Goal: Task Accomplishment & Management: Use online tool/utility

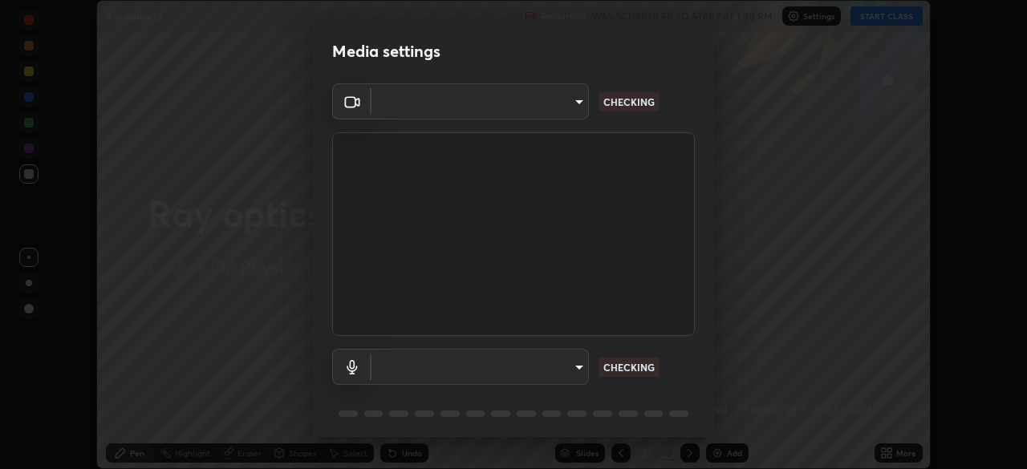
scroll to position [57, 0]
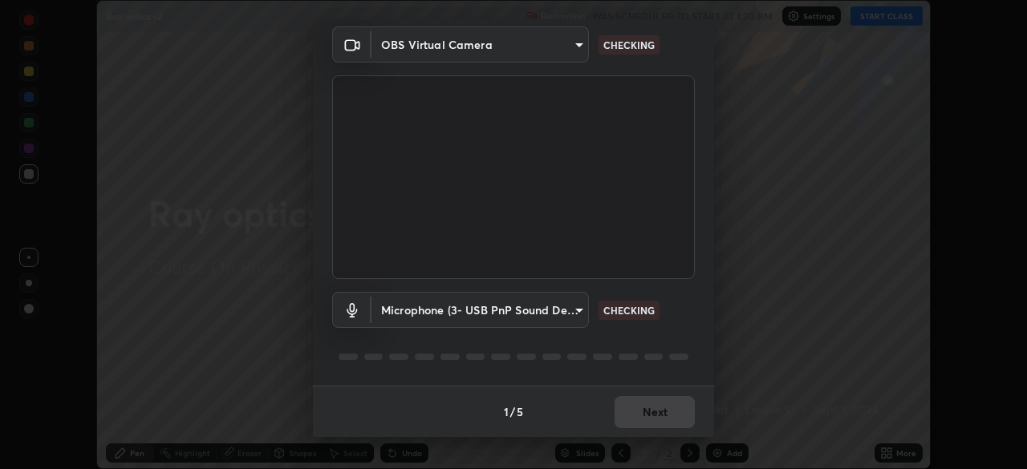
type input "05e465ff83a2709560b00517cc20afcec0d8c6759013130505a18faaf77a7109"
click at [562, 314] on body "Erase all Ray optics -2 Recording WAS SCHEDULED TO START AT 1:30 PM Settings ST…" at bounding box center [513, 234] width 1027 height 469
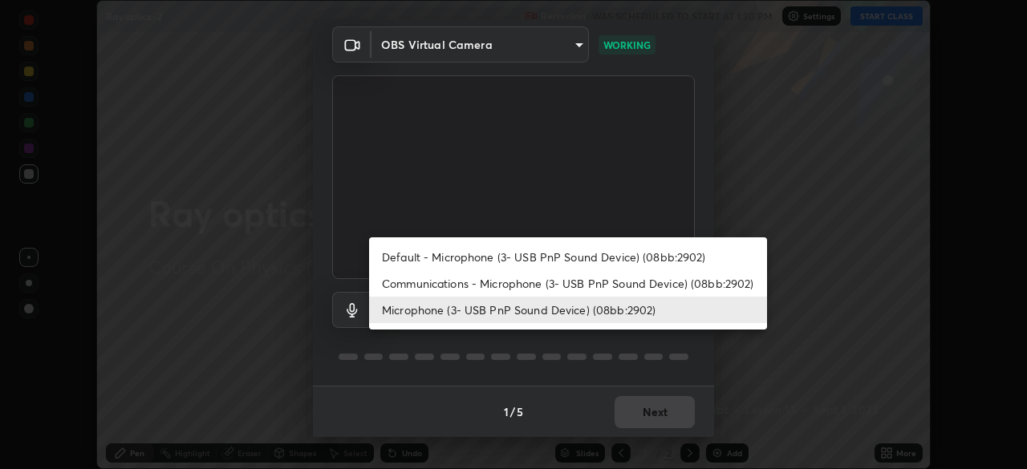
click at [596, 253] on li "Default - Microphone (3- USB PnP Sound Device) (08bb:2902)" at bounding box center [568, 257] width 398 height 26
type input "default"
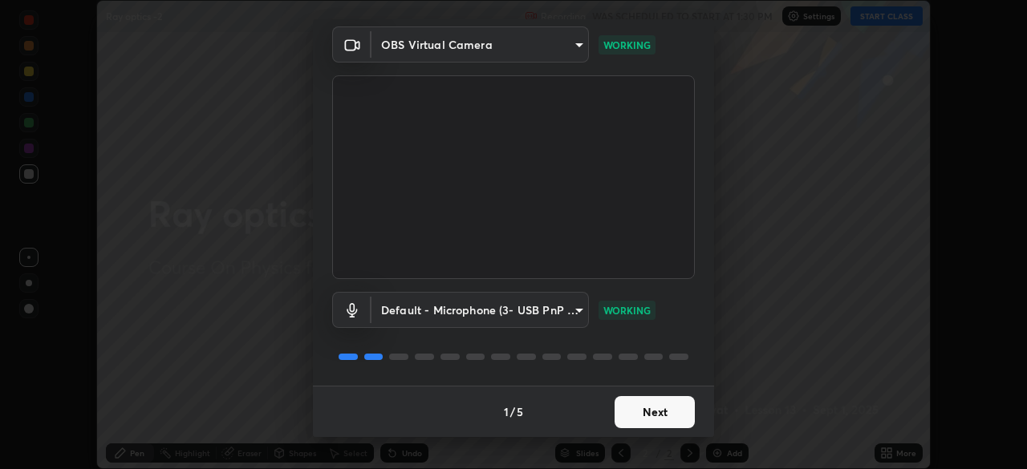
click at [660, 415] on button "Next" at bounding box center [655, 412] width 80 height 32
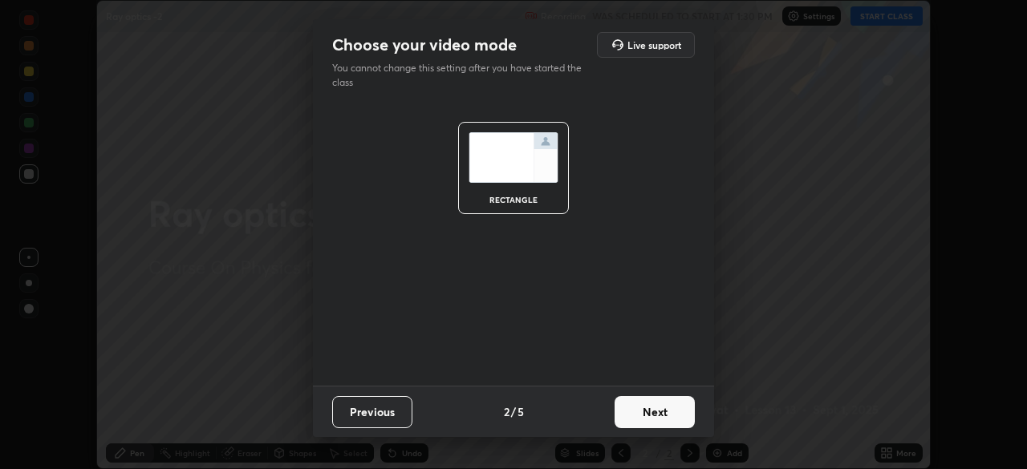
click at [660, 414] on button "Next" at bounding box center [655, 412] width 80 height 32
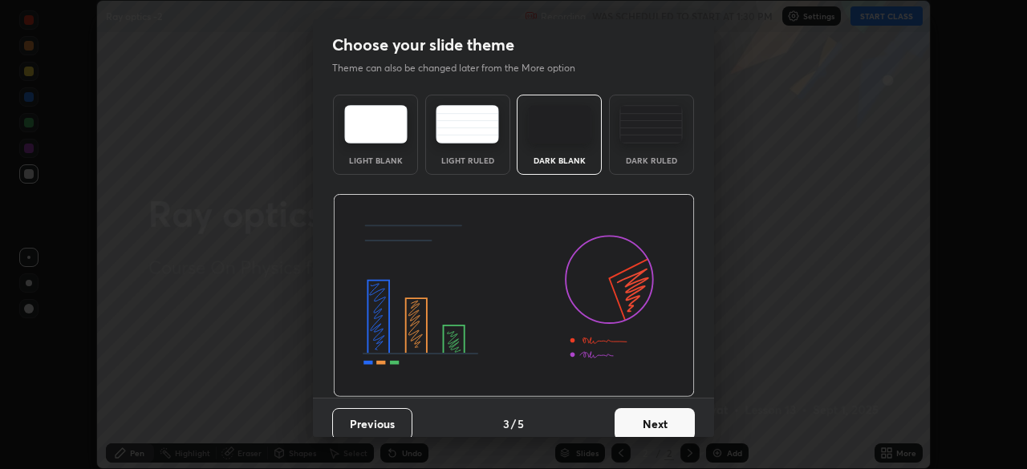
click at [672, 421] on button "Next" at bounding box center [655, 424] width 80 height 32
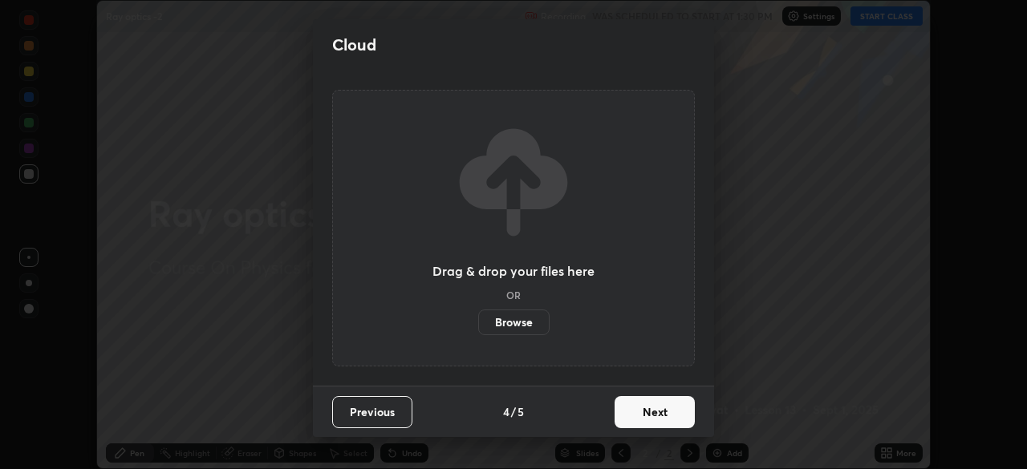
click at [656, 412] on button "Next" at bounding box center [655, 412] width 80 height 32
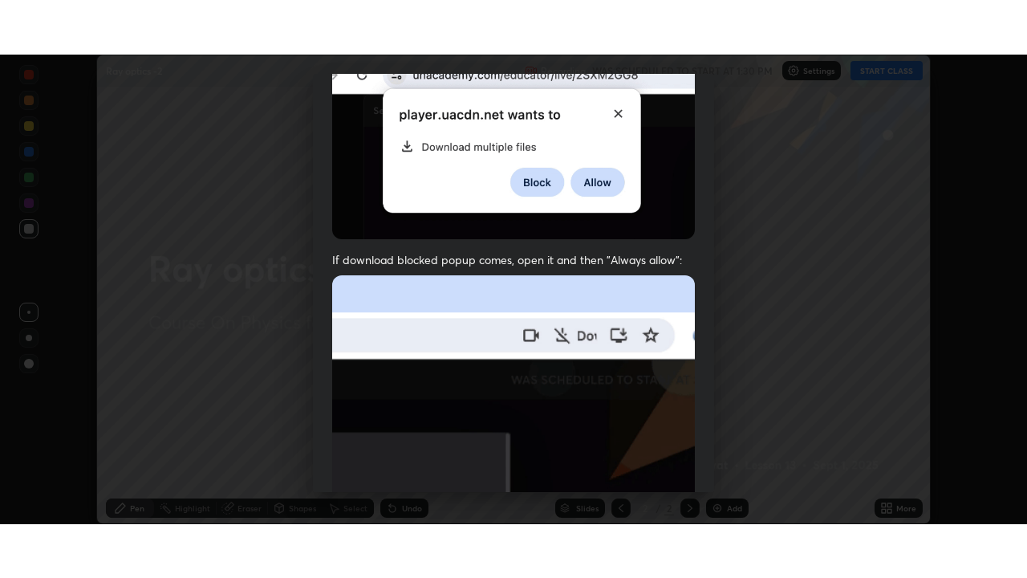
scroll to position [384, 0]
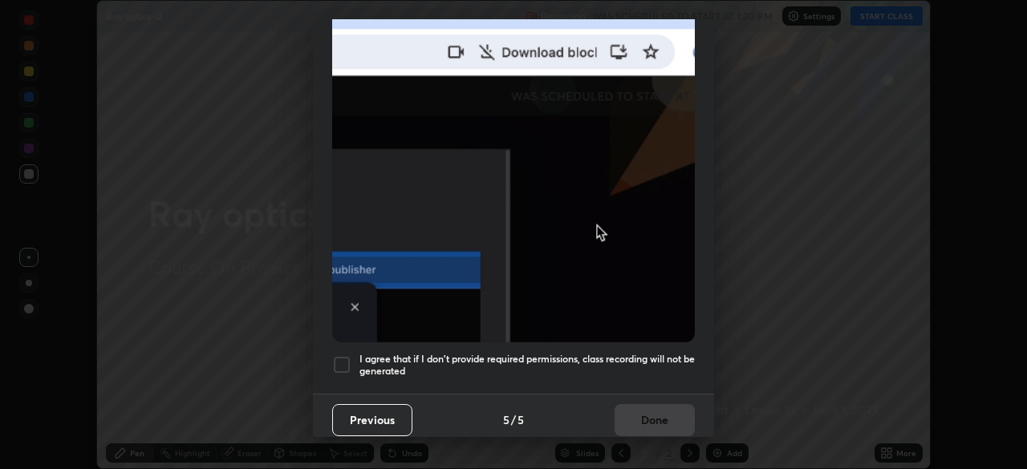
click at [658, 354] on h5 "I agree that if I don't provide required permissions, class recording will not …" at bounding box center [526, 365] width 335 height 25
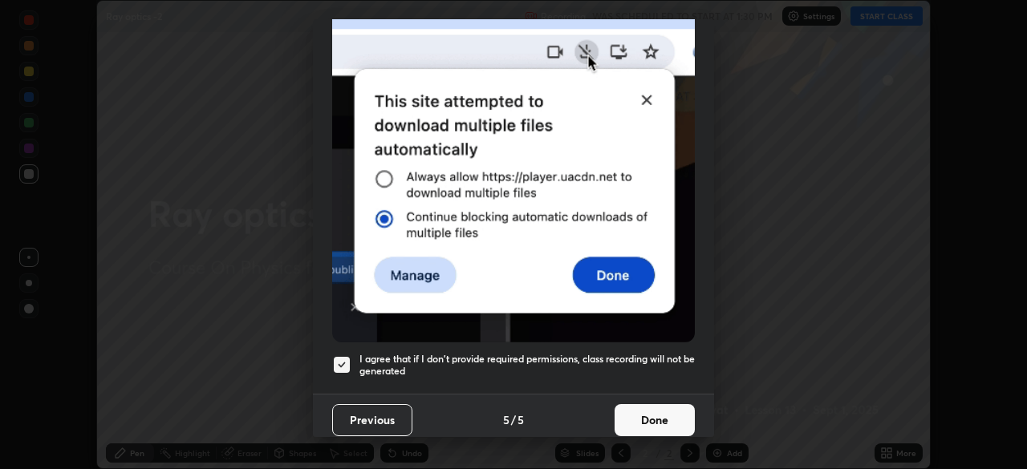
click at [650, 417] on button "Done" at bounding box center [655, 420] width 80 height 32
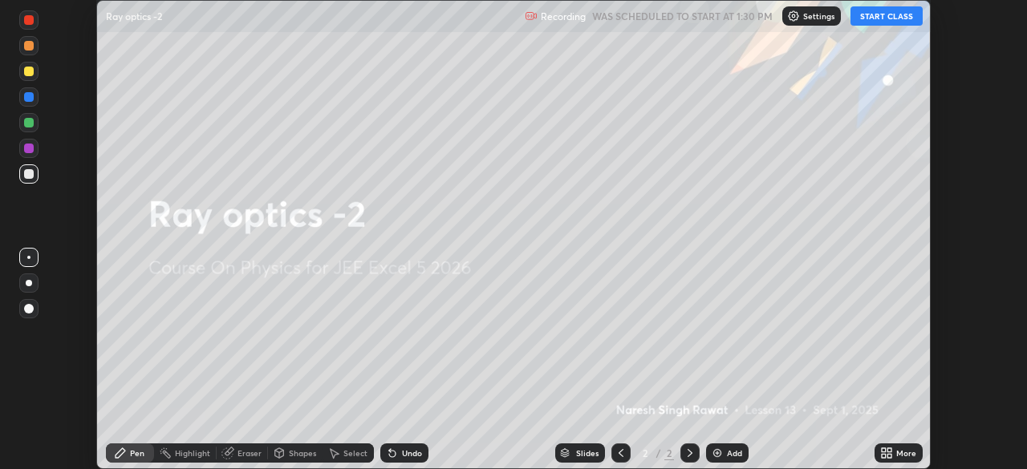
click at [888, 15] on button "START CLASS" at bounding box center [887, 15] width 72 height 19
click at [883, 450] on icon at bounding box center [884, 451] width 4 height 4
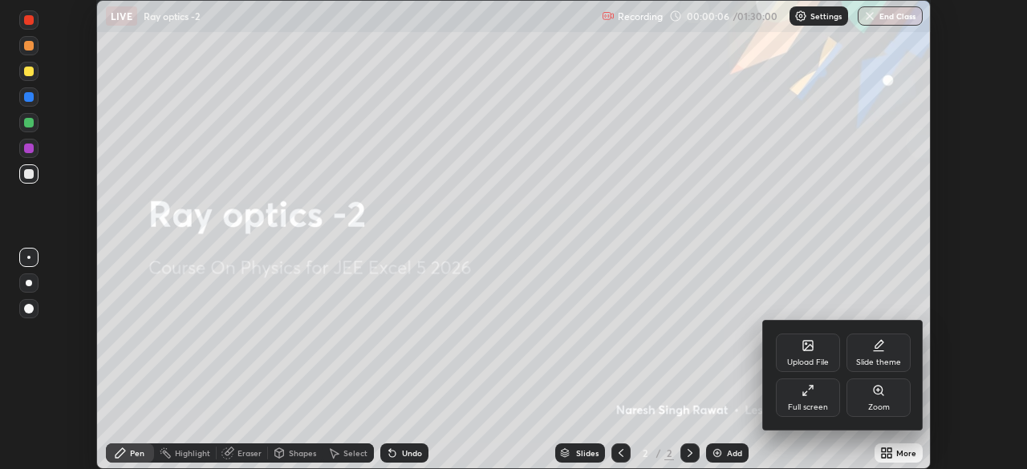
click at [805, 398] on div "Full screen" at bounding box center [808, 398] width 64 height 39
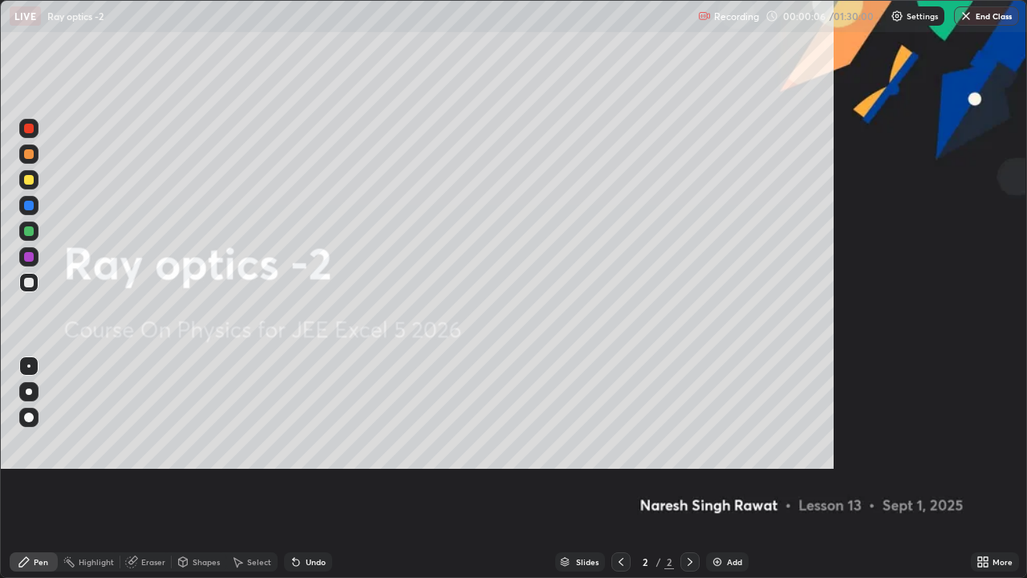
scroll to position [578, 1027]
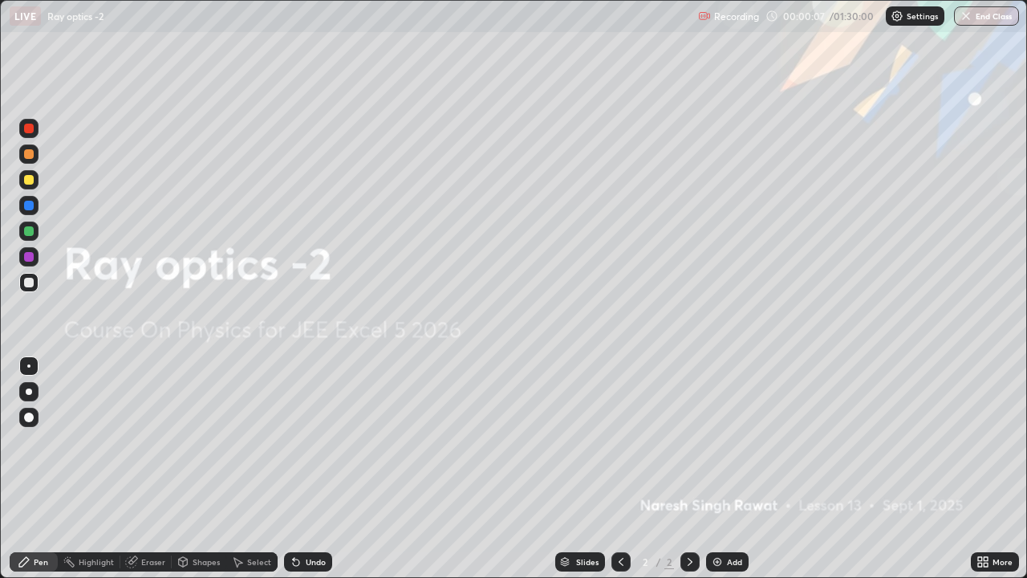
click at [980, 469] on icon at bounding box center [980, 559] width 4 height 4
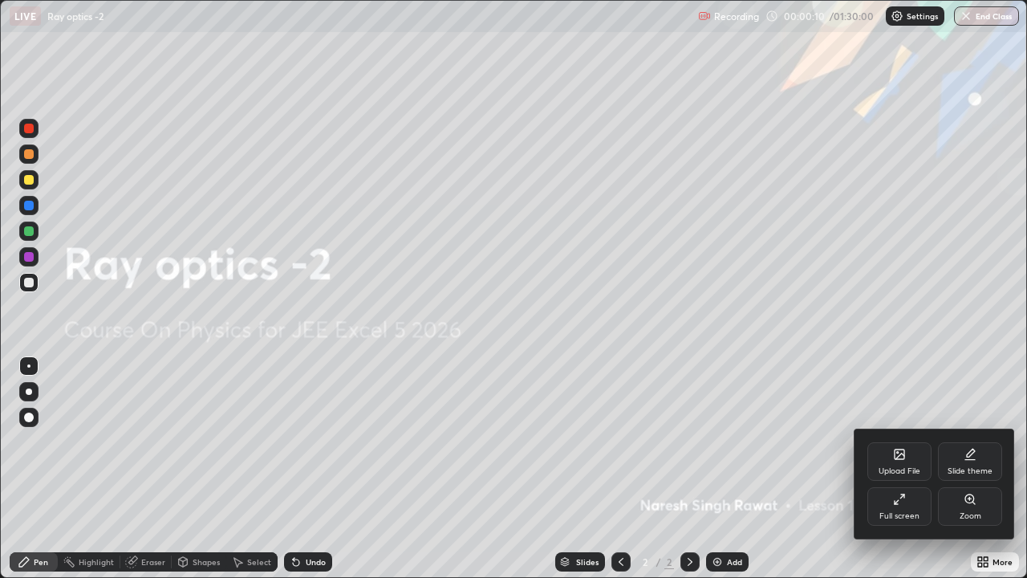
click at [972, 458] on icon at bounding box center [970, 454] width 13 height 13
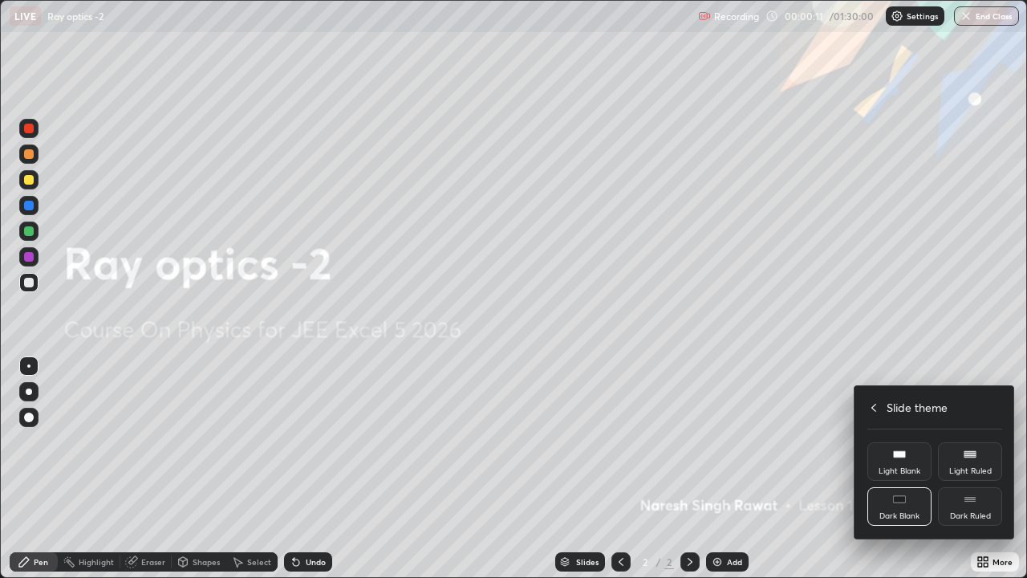
click at [976, 469] on div "Dark Ruled" at bounding box center [970, 506] width 64 height 39
click at [885, 408] on div "Slide theme" at bounding box center [934, 407] width 135 height 17
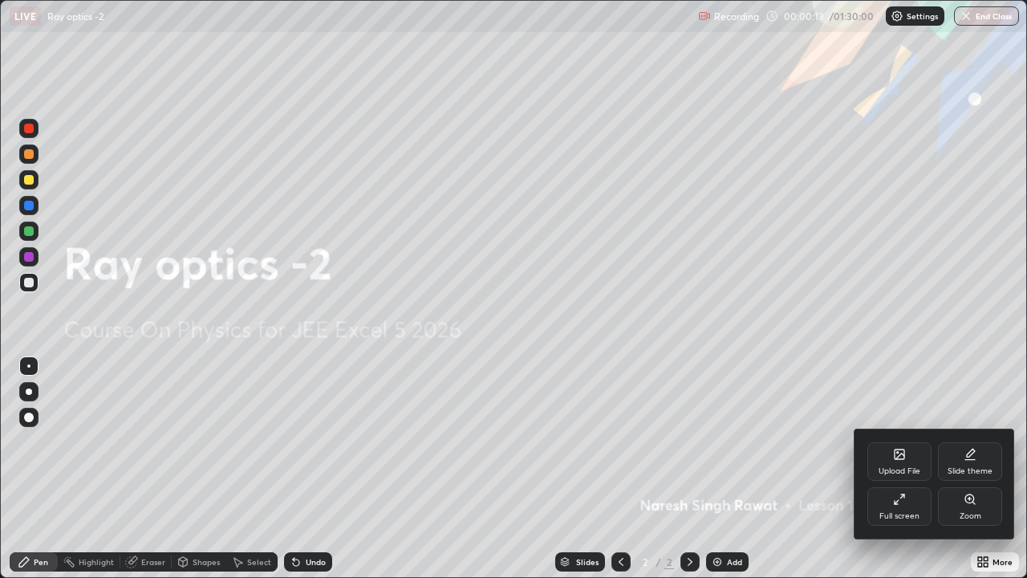
click at [854, 435] on div "Upload File Slide theme Full screen Zoom" at bounding box center [934, 483] width 160 height 111
click at [718, 469] on div at bounding box center [513, 289] width 1027 height 578
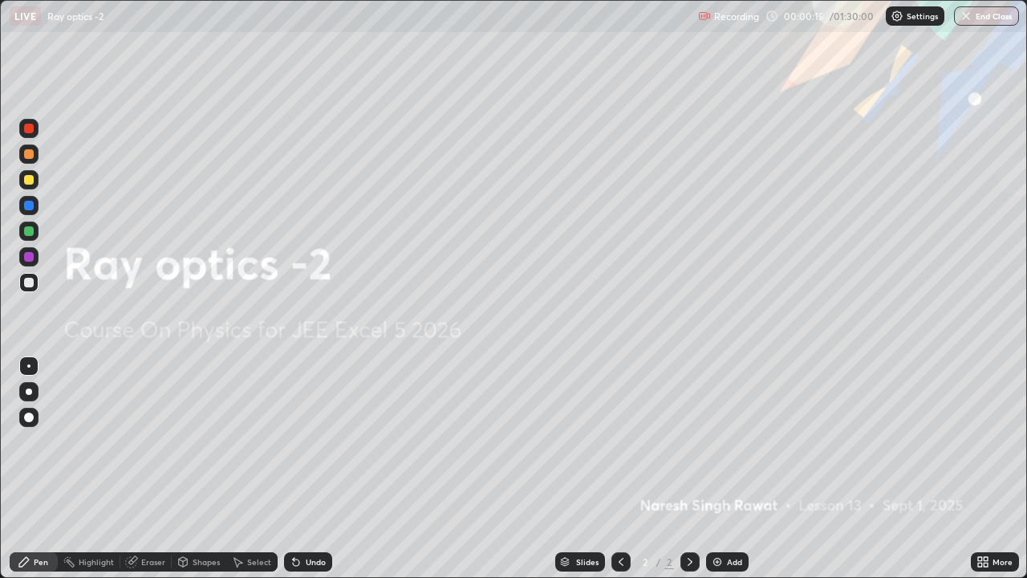
click at [717, 469] on img at bounding box center [717, 561] width 13 height 13
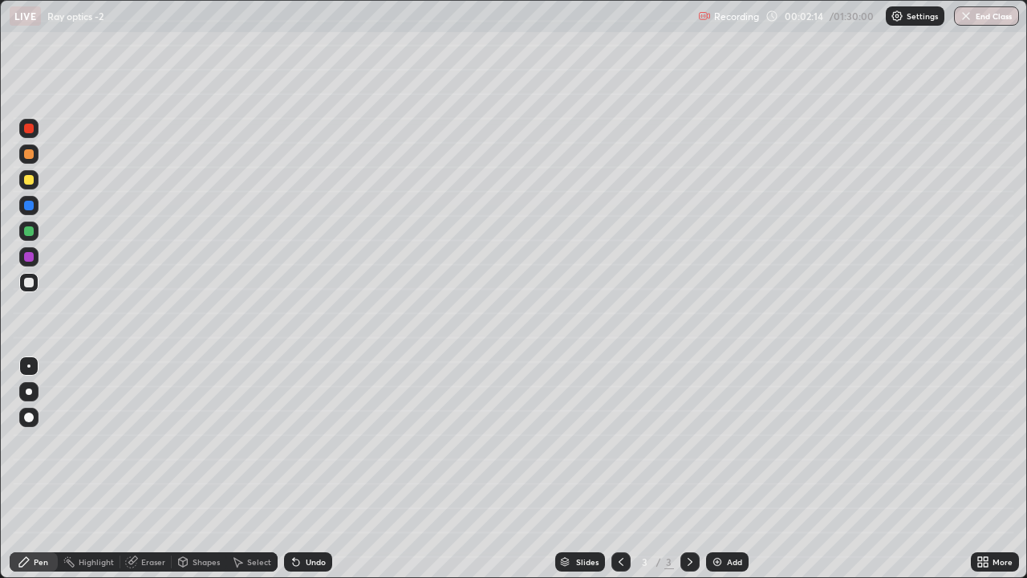
click at [189, 469] on div "Shapes" at bounding box center [199, 561] width 55 height 19
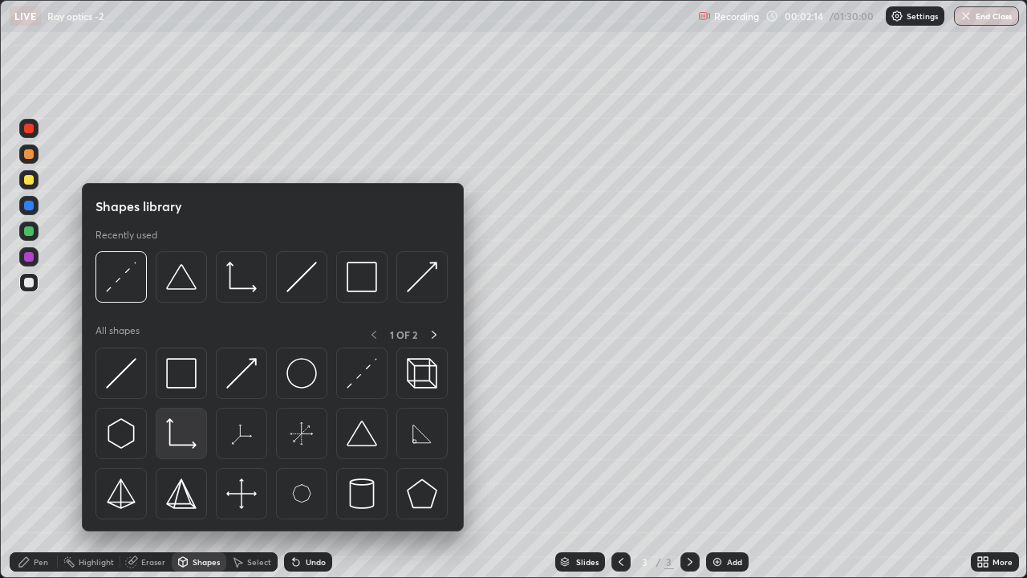
click at [187, 429] on img at bounding box center [181, 433] width 30 height 30
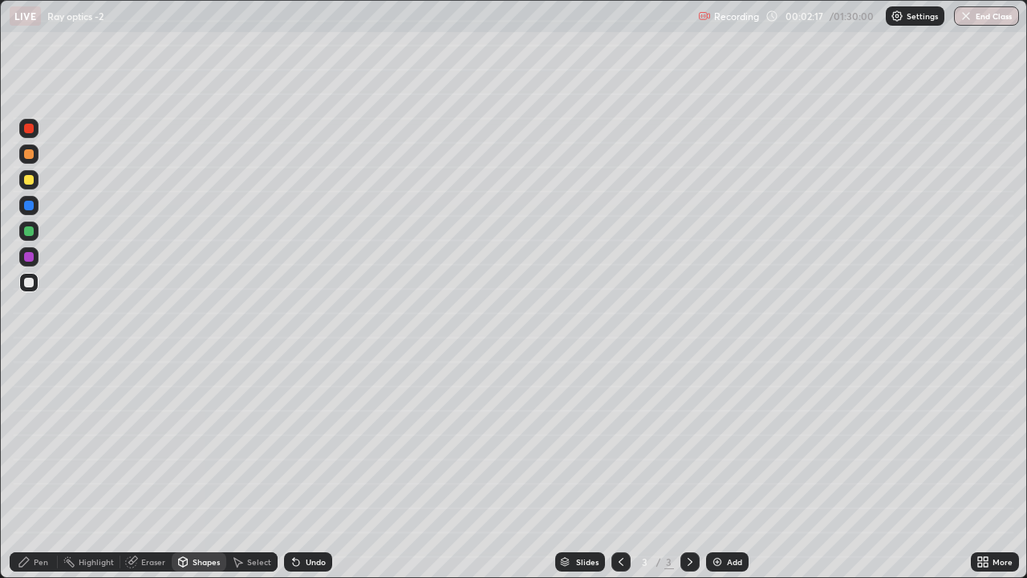
click at [30, 229] on div at bounding box center [29, 231] width 10 height 10
click at [33, 469] on div "Pen" at bounding box center [34, 561] width 48 height 19
click at [720, 469] on img at bounding box center [717, 561] width 13 height 13
click at [619, 469] on icon at bounding box center [621, 561] width 13 height 13
click at [201, 469] on div "Shapes" at bounding box center [199, 561] width 55 height 19
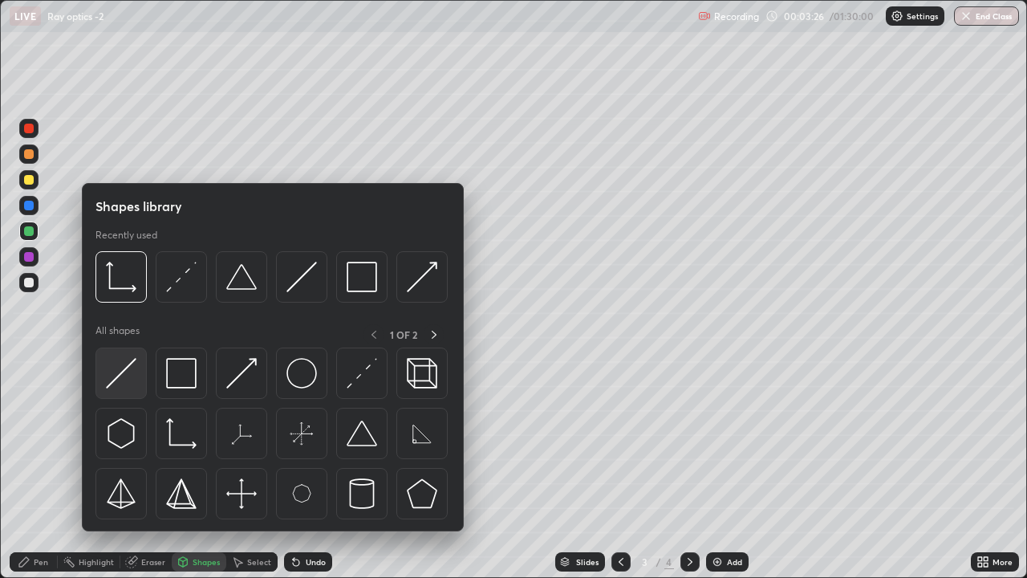
click at [126, 370] on img at bounding box center [121, 373] width 30 height 30
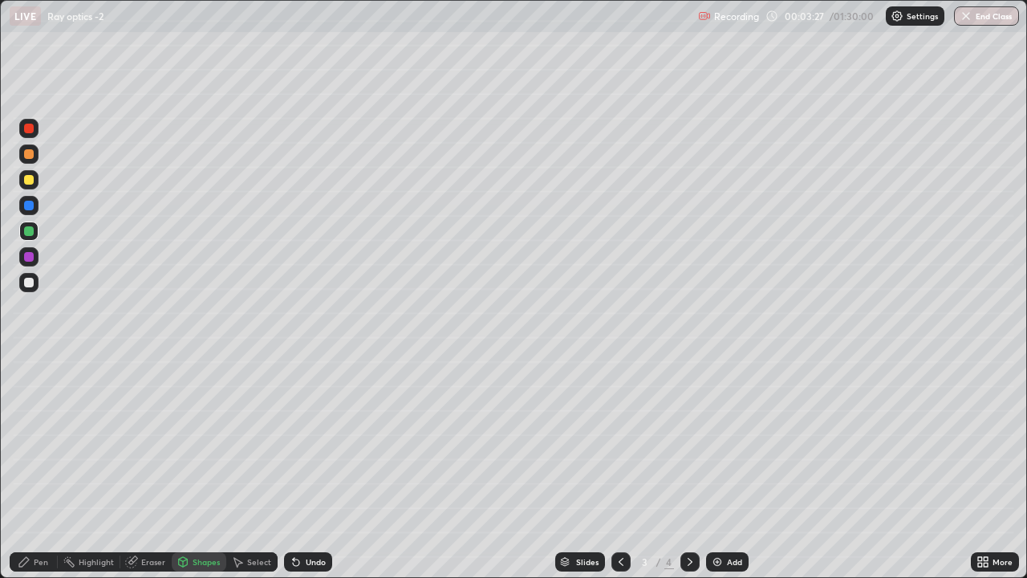
click at [30, 175] on div at bounding box center [29, 180] width 10 height 10
click at [45, 469] on div "Pen" at bounding box center [34, 561] width 48 height 19
click at [29, 469] on div "Pen" at bounding box center [34, 561] width 48 height 19
click at [29, 283] on div at bounding box center [29, 283] width 10 height 10
click at [720, 469] on img at bounding box center [717, 561] width 13 height 13
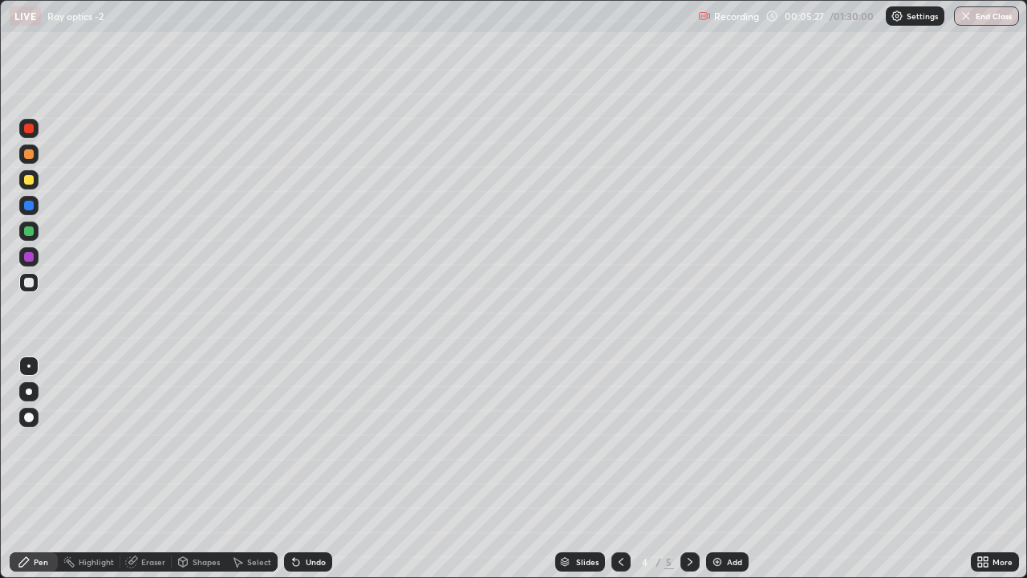
click at [179, 469] on icon at bounding box center [183, 562] width 9 height 10
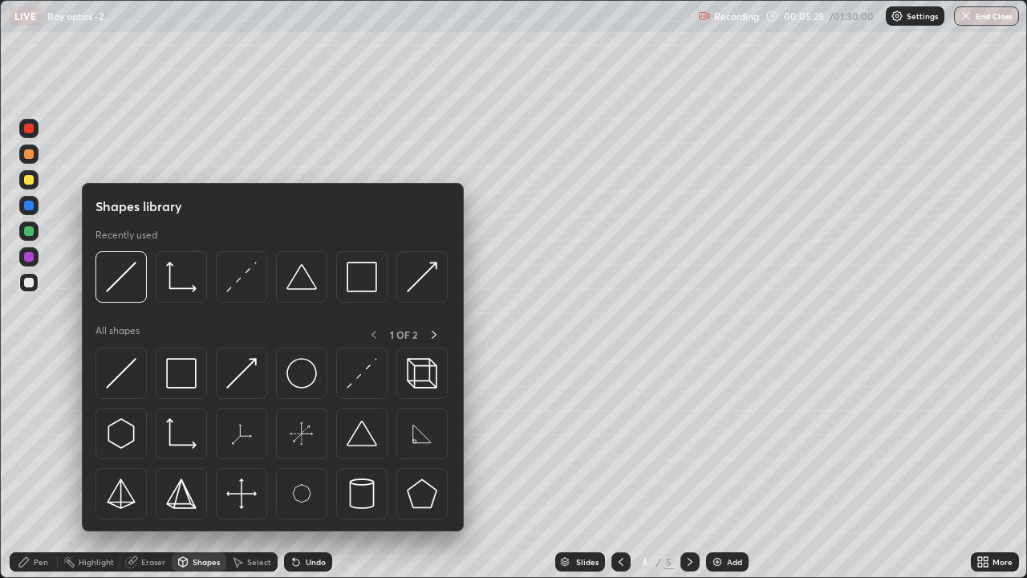
click at [121, 380] on img at bounding box center [121, 373] width 30 height 30
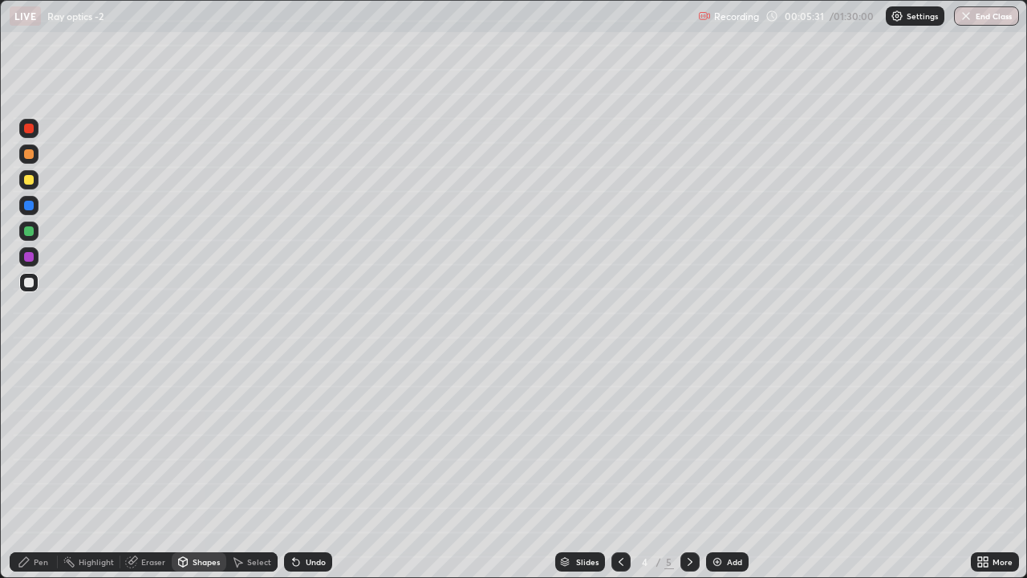
click at [31, 184] on div at bounding box center [29, 180] width 10 height 10
click at [22, 469] on div "Pen" at bounding box center [34, 561] width 48 height 19
click at [711, 469] on img at bounding box center [717, 561] width 13 height 13
click at [29, 283] on div at bounding box center [29, 283] width 10 height 10
click at [30, 180] on div at bounding box center [29, 180] width 10 height 10
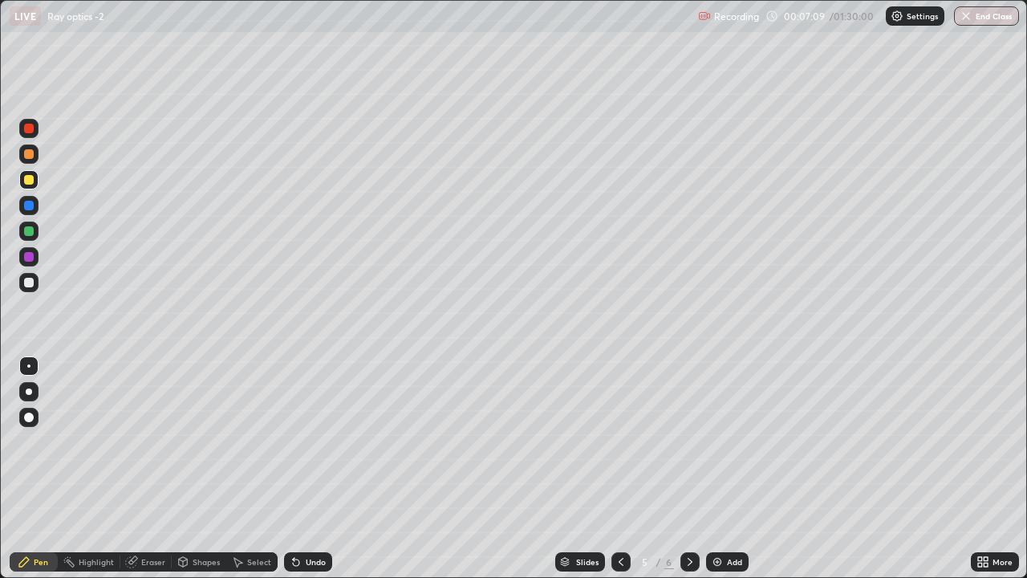
click at [197, 469] on div "Shapes" at bounding box center [206, 562] width 27 height 8
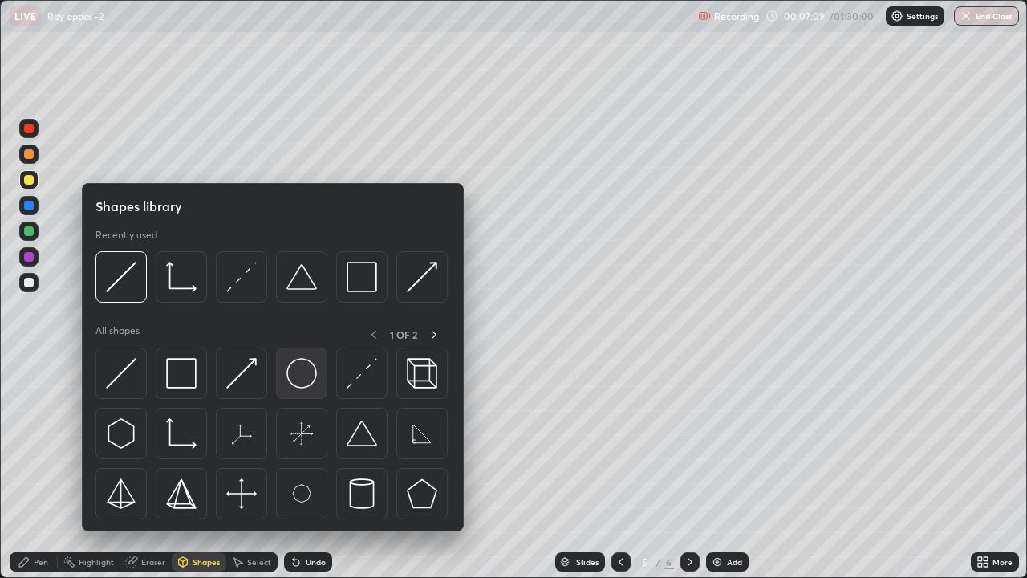
click at [300, 381] on img at bounding box center [301, 373] width 30 height 30
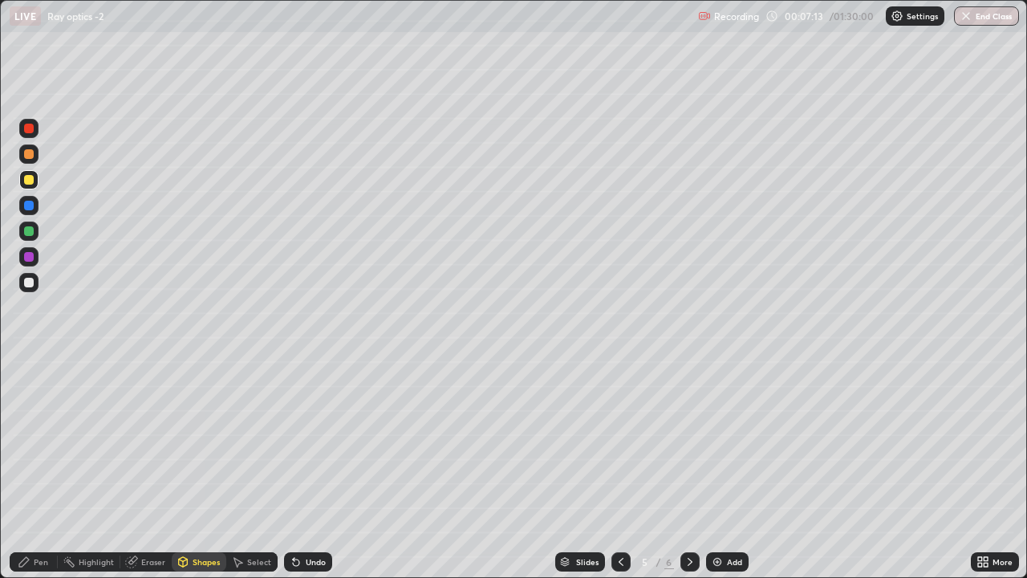
click at [27, 156] on div at bounding box center [29, 154] width 10 height 10
click at [183, 469] on icon at bounding box center [183, 564] width 0 height 6
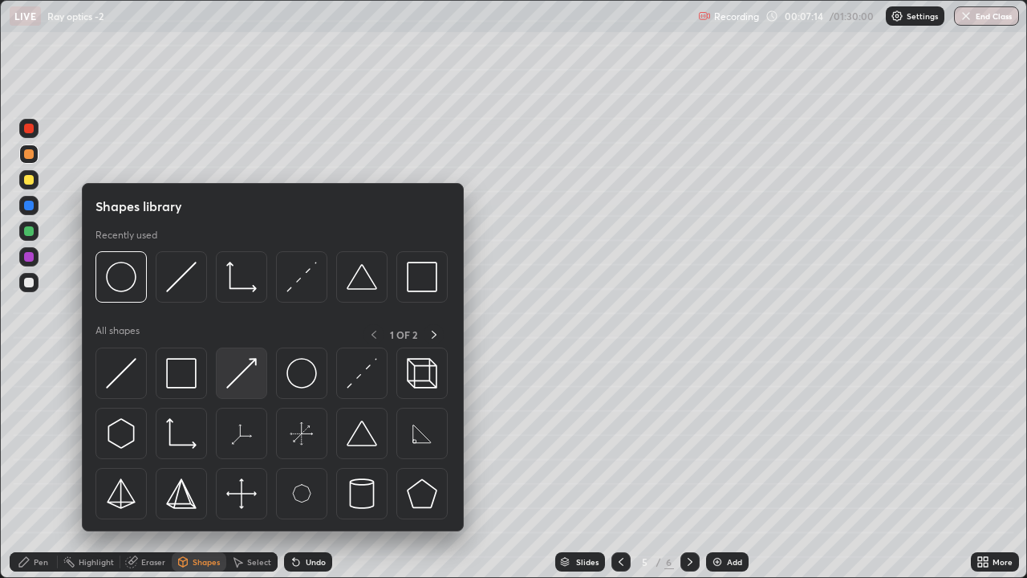
click at [246, 367] on img at bounding box center [241, 373] width 30 height 30
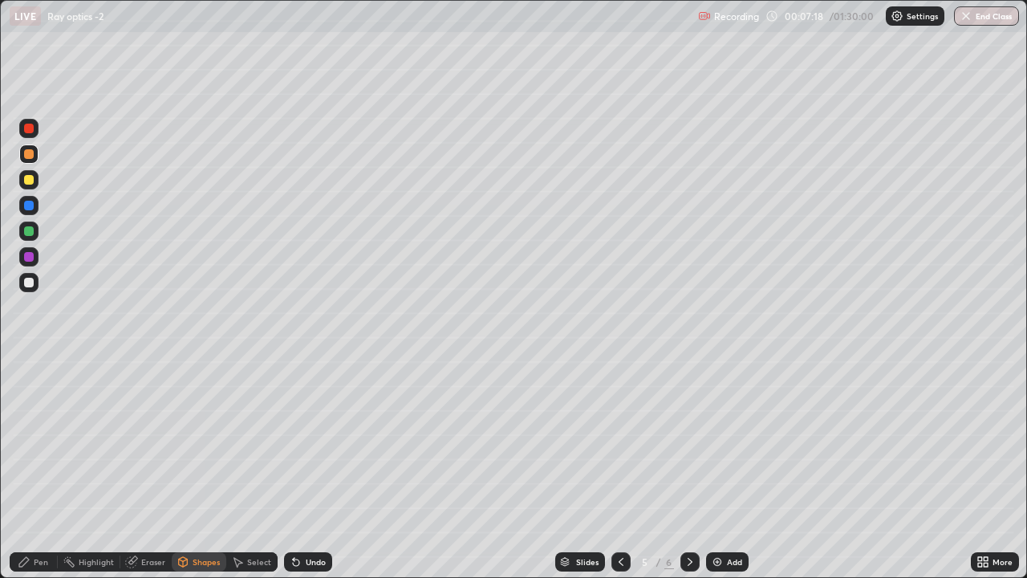
click at [29, 469] on icon at bounding box center [24, 561] width 13 height 13
click at [29, 283] on div at bounding box center [29, 283] width 10 height 10
click at [24, 157] on div at bounding box center [28, 153] width 19 height 19
click at [611, 469] on div at bounding box center [620, 561] width 19 height 19
click at [688, 469] on icon at bounding box center [690, 562] width 5 height 8
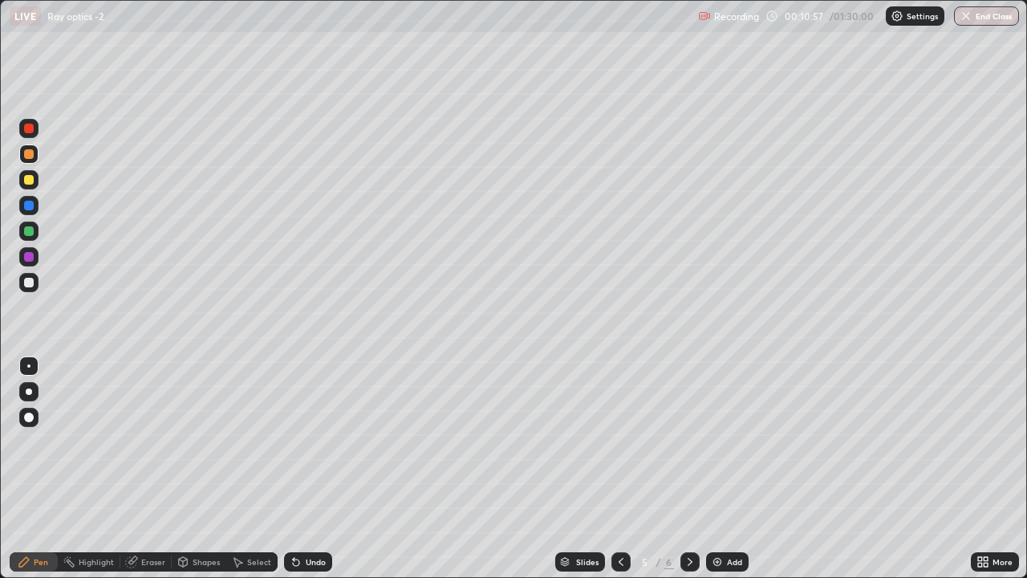
click at [688, 469] on icon at bounding box center [690, 561] width 13 height 13
click at [186, 469] on icon at bounding box center [183, 562] width 9 height 10
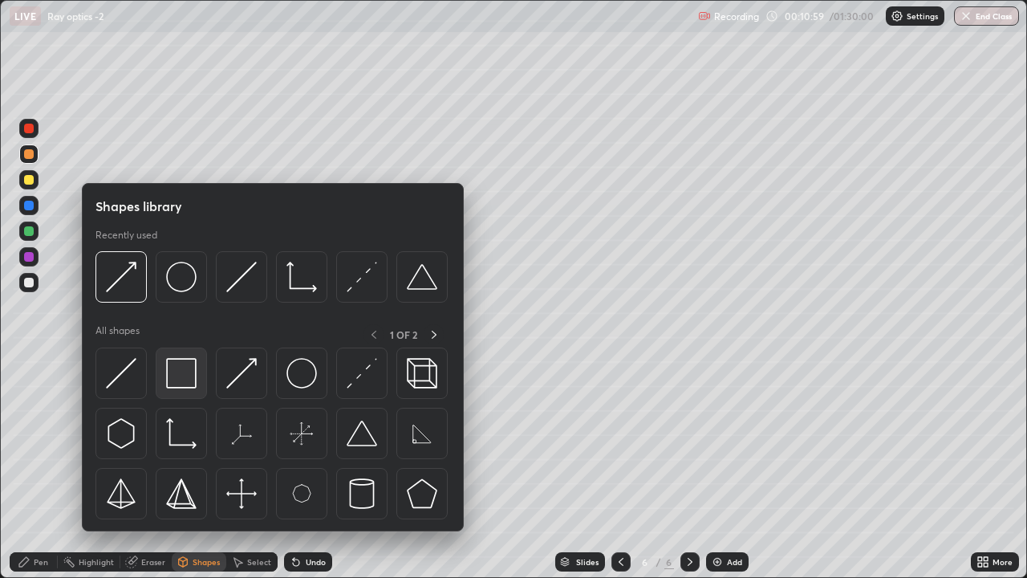
click at [184, 374] on img at bounding box center [181, 373] width 30 height 30
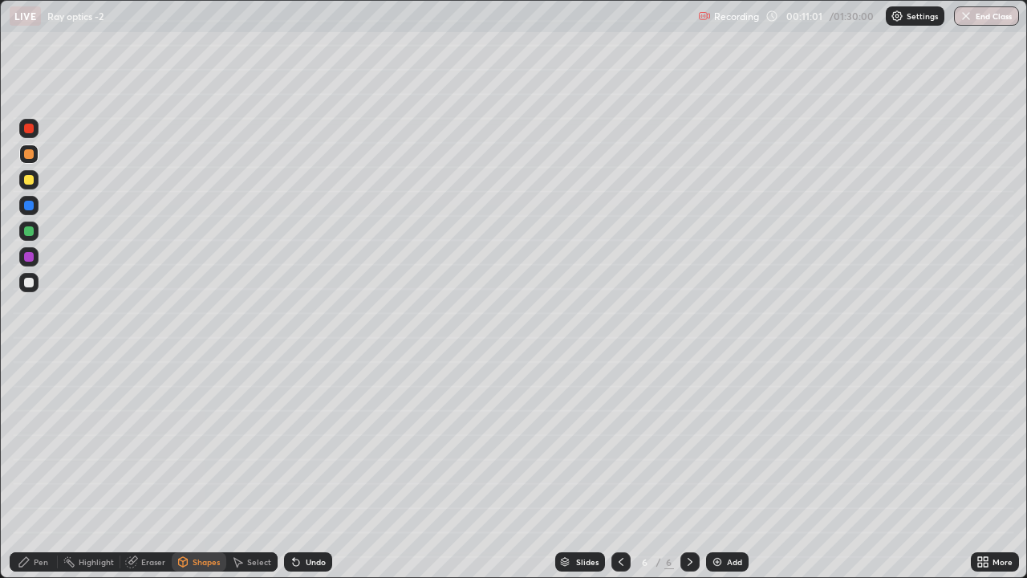
click at [26, 282] on div at bounding box center [29, 283] width 10 height 10
click at [28, 469] on icon at bounding box center [24, 561] width 13 height 13
click at [189, 469] on div "Shapes" at bounding box center [199, 561] width 55 height 19
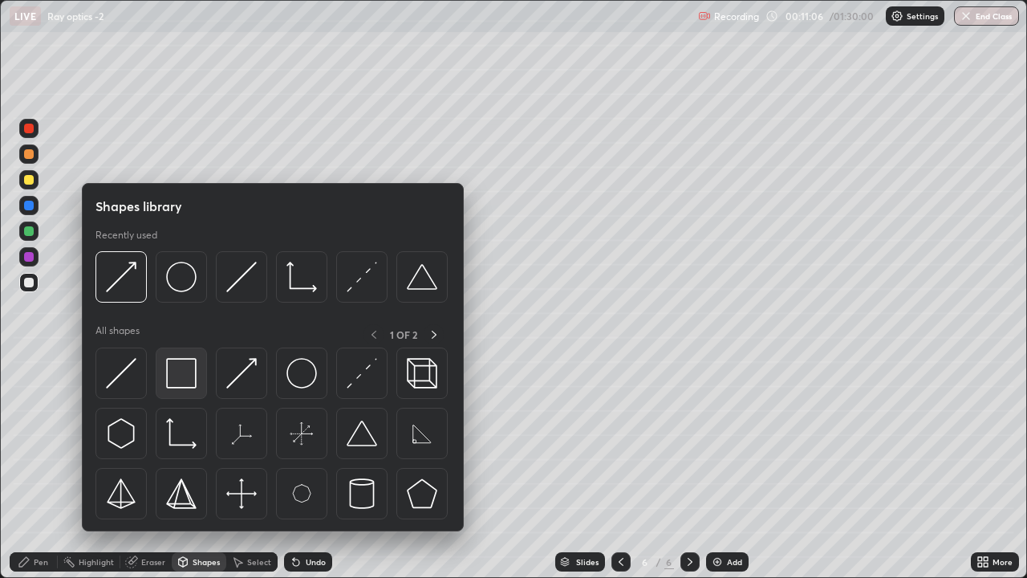
click at [176, 378] on img at bounding box center [181, 373] width 30 height 30
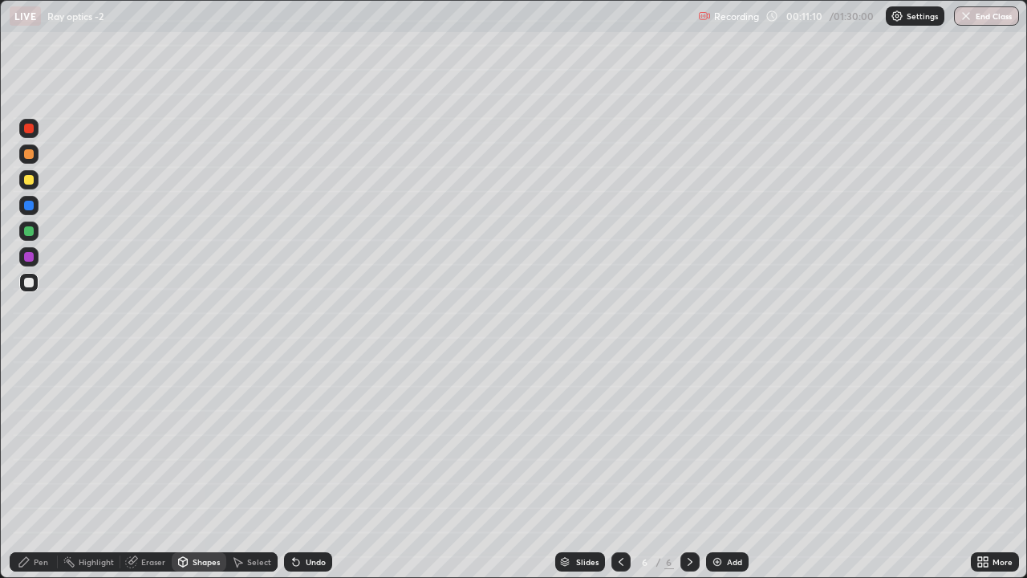
click at [192, 469] on div "Shapes" at bounding box center [199, 561] width 55 height 19
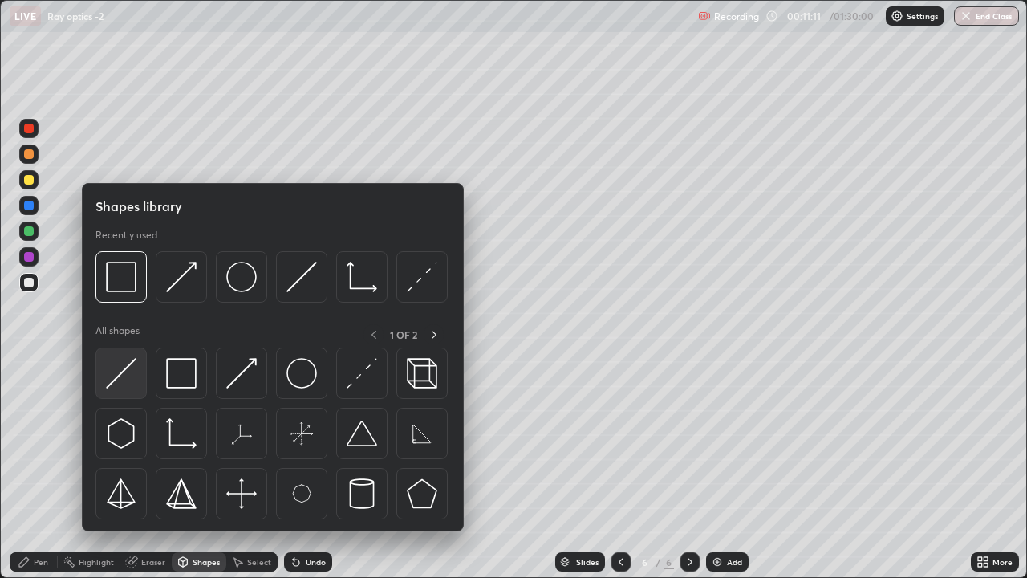
click at [121, 364] on img at bounding box center [121, 373] width 30 height 30
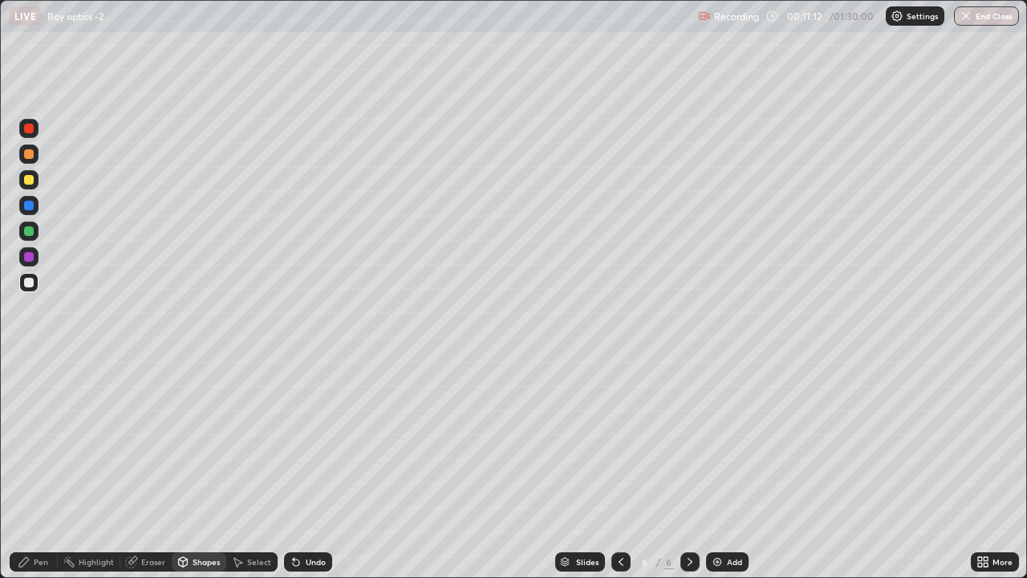
click at [30, 230] on div at bounding box center [29, 231] width 10 height 10
click at [48, 469] on div "Pen" at bounding box center [34, 561] width 48 height 19
click at [35, 281] on div at bounding box center [28, 282] width 19 height 19
click at [713, 469] on div "Add" at bounding box center [727, 561] width 43 height 19
click at [187, 469] on icon at bounding box center [183, 561] width 13 height 13
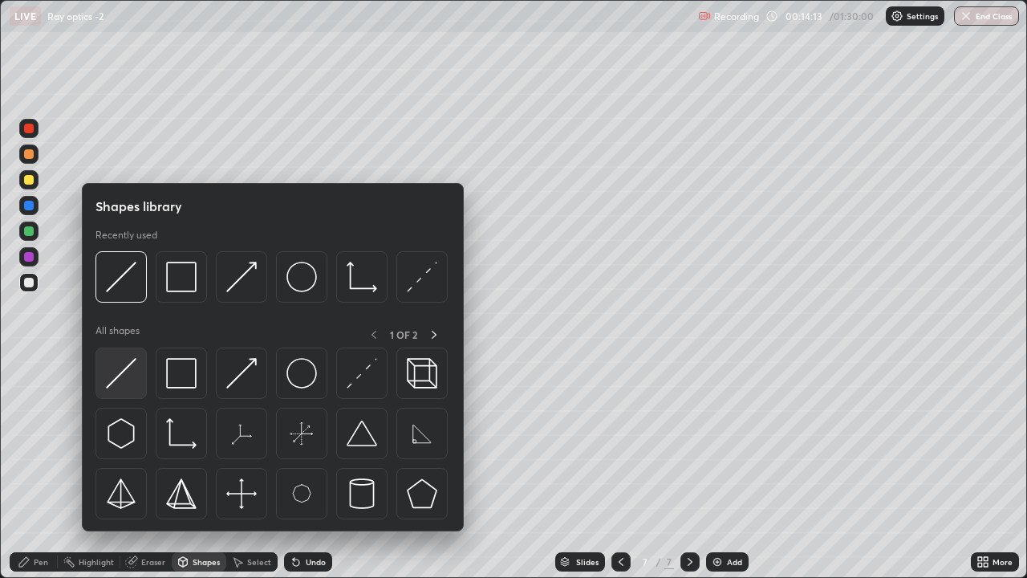
click at [116, 384] on img at bounding box center [121, 373] width 30 height 30
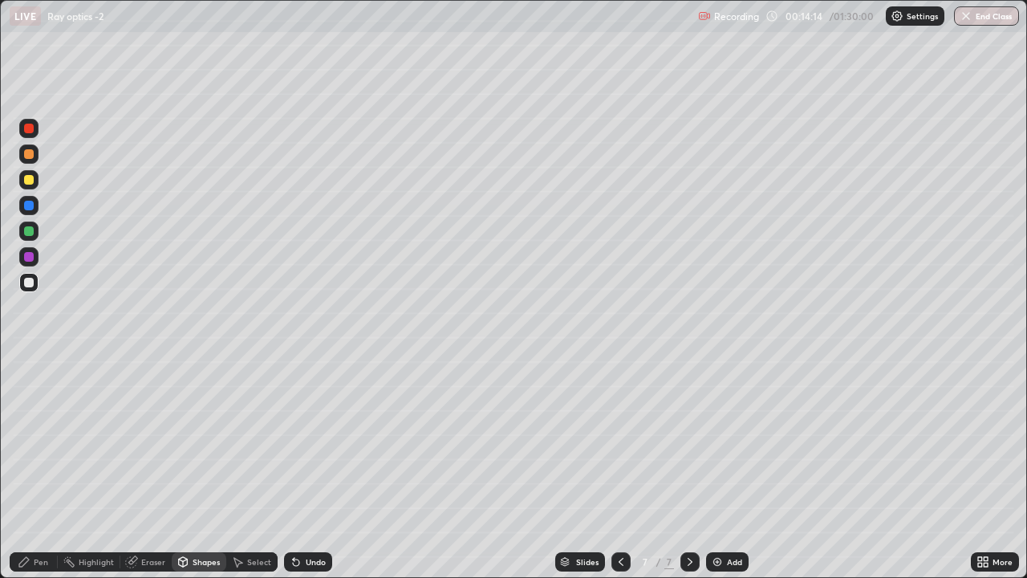
click at [25, 233] on div at bounding box center [29, 231] width 10 height 10
click at [315, 469] on div "Undo" at bounding box center [316, 562] width 20 height 8
click at [315, 469] on div "Undo" at bounding box center [305, 562] width 55 height 32
click at [197, 469] on div "Shapes" at bounding box center [199, 561] width 55 height 19
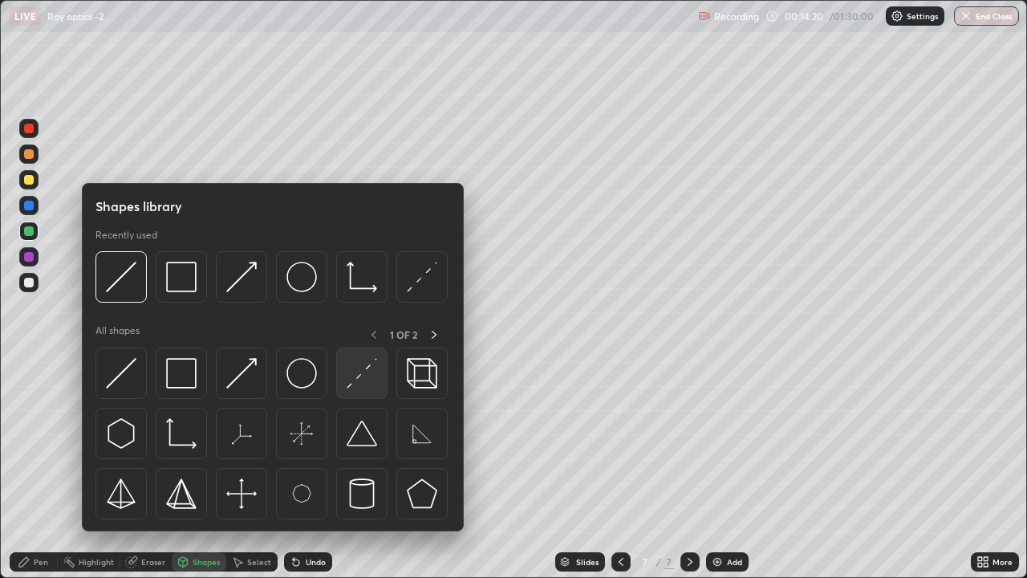
click at [351, 378] on img at bounding box center [362, 373] width 30 height 30
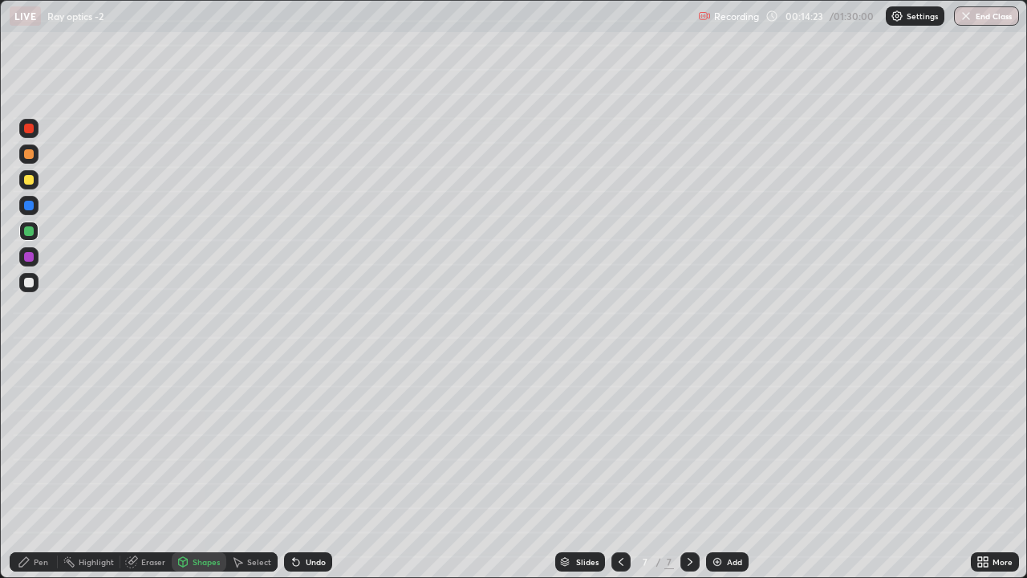
click at [35, 469] on div "Pen" at bounding box center [41, 562] width 14 height 8
click at [28, 283] on div at bounding box center [29, 283] width 10 height 10
click at [306, 469] on div "Undo" at bounding box center [316, 562] width 20 height 8
click at [301, 469] on div "Undo" at bounding box center [308, 561] width 48 height 19
click at [209, 469] on div "Shapes" at bounding box center [206, 562] width 27 height 8
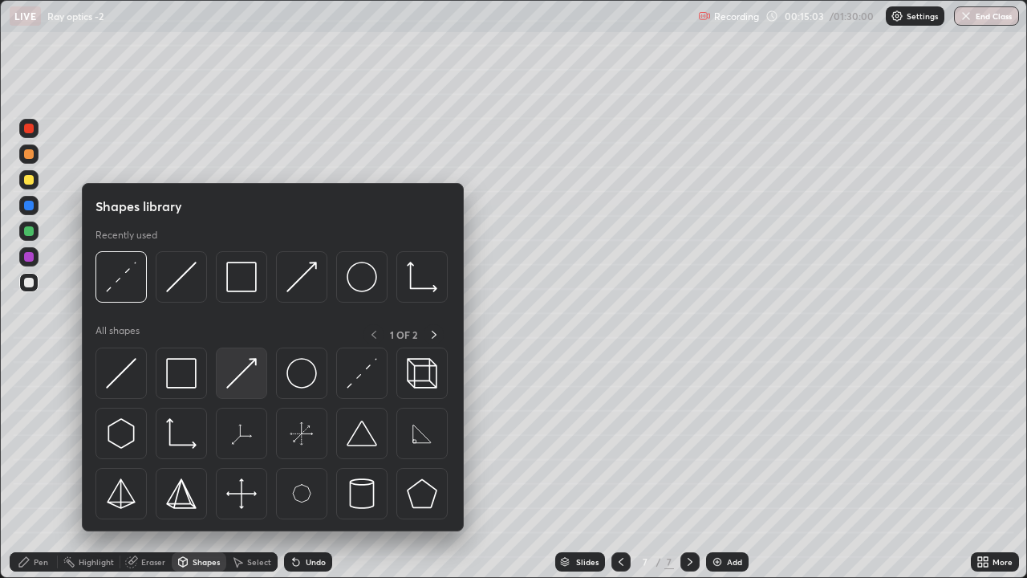
click at [251, 359] on img at bounding box center [241, 373] width 30 height 30
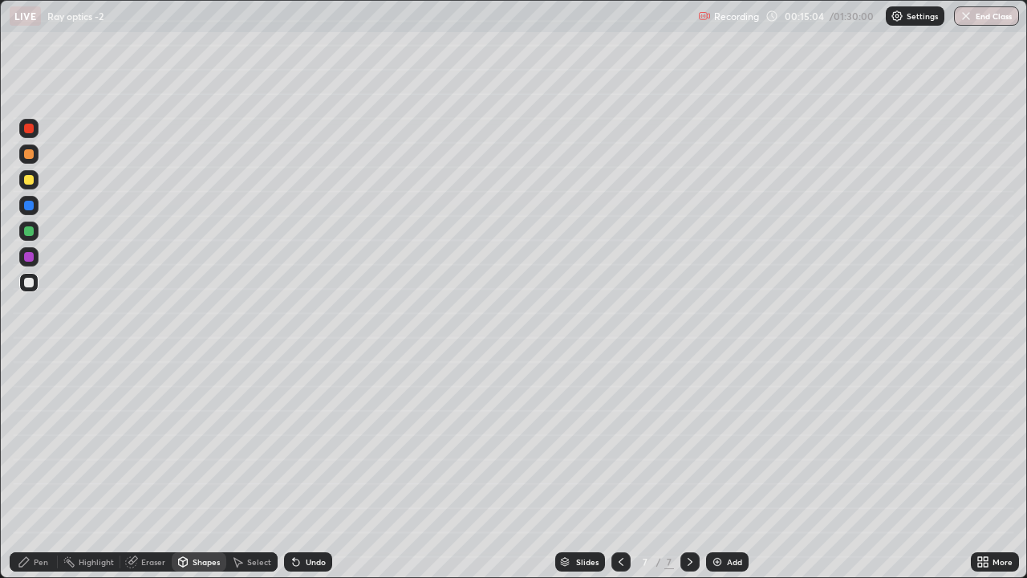
click at [210, 469] on div "Shapes" at bounding box center [199, 561] width 55 height 19
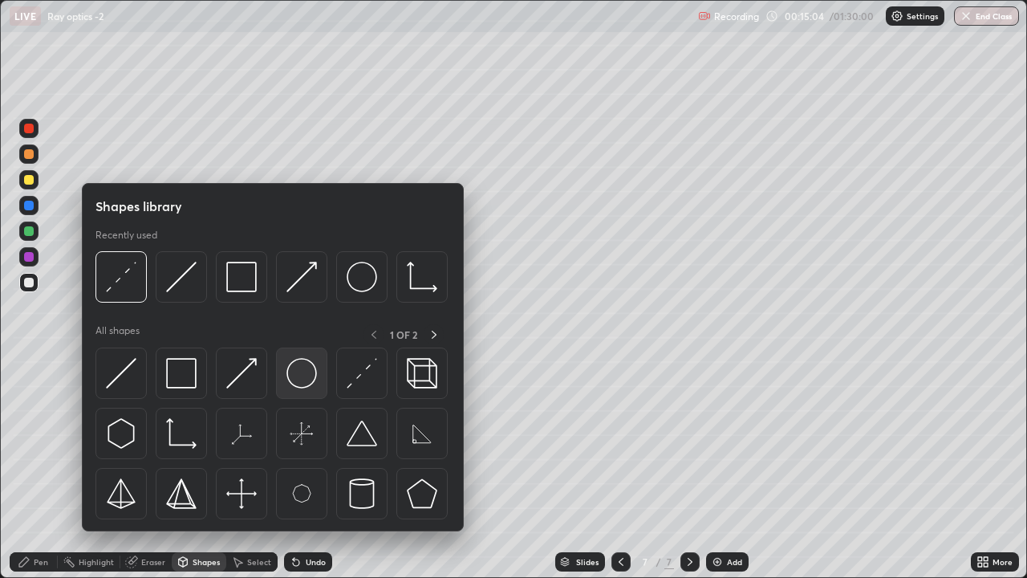
click at [303, 365] on img at bounding box center [301, 373] width 30 height 30
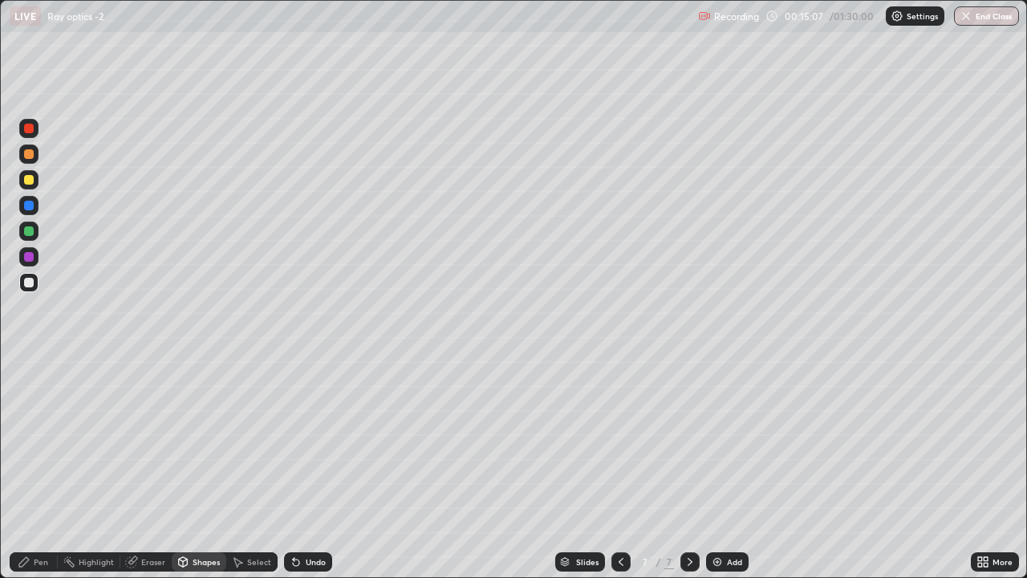
click at [200, 469] on div "Shapes" at bounding box center [206, 562] width 27 height 8
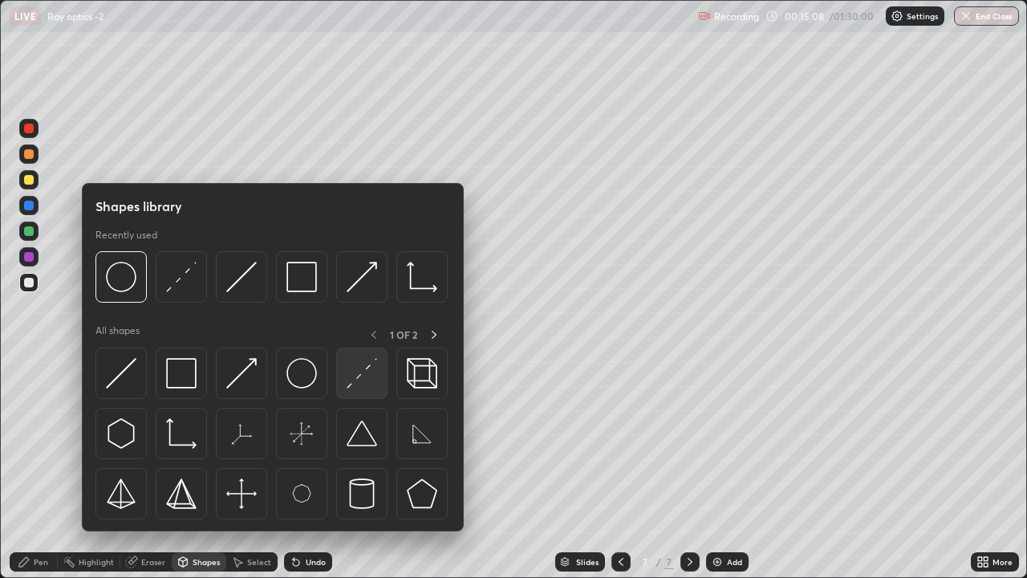
click at [355, 376] on img at bounding box center [362, 373] width 30 height 30
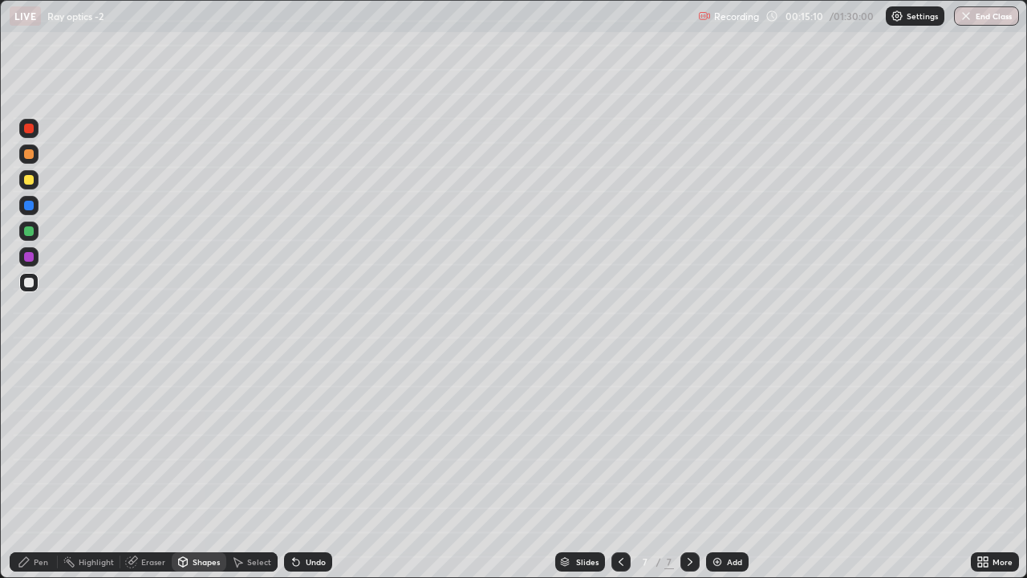
click at [193, 469] on div "Shapes" at bounding box center [206, 562] width 27 height 8
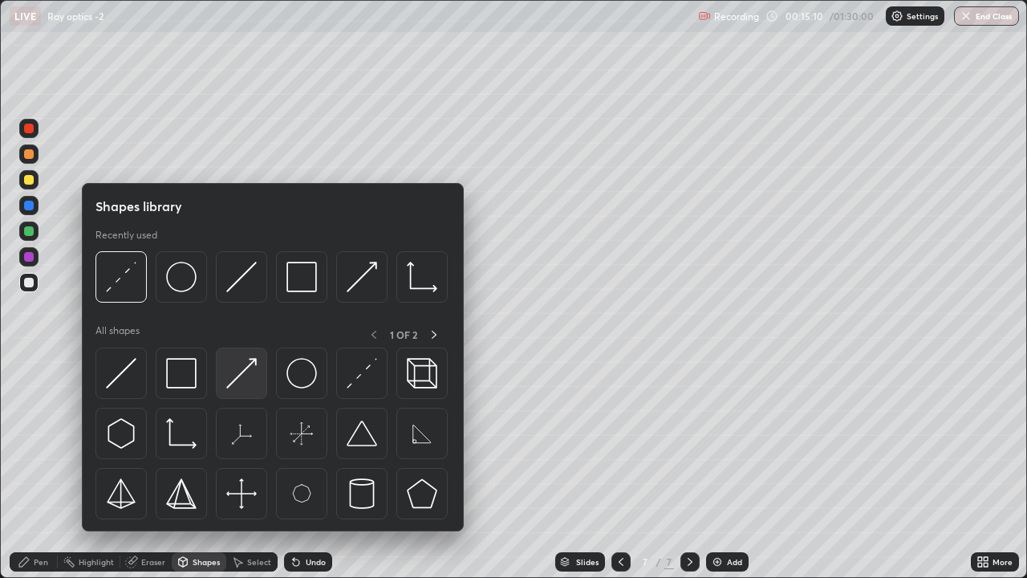
click at [249, 373] on img at bounding box center [241, 373] width 30 height 30
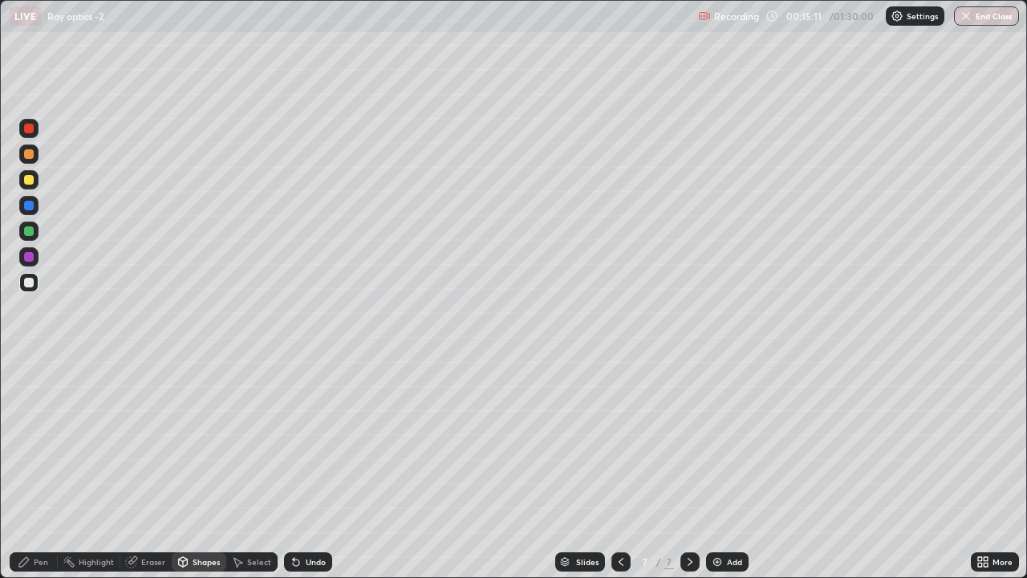
click at [26, 181] on div at bounding box center [29, 180] width 10 height 10
click at [188, 469] on icon at bounding box center [183, 561] width 13 height 13
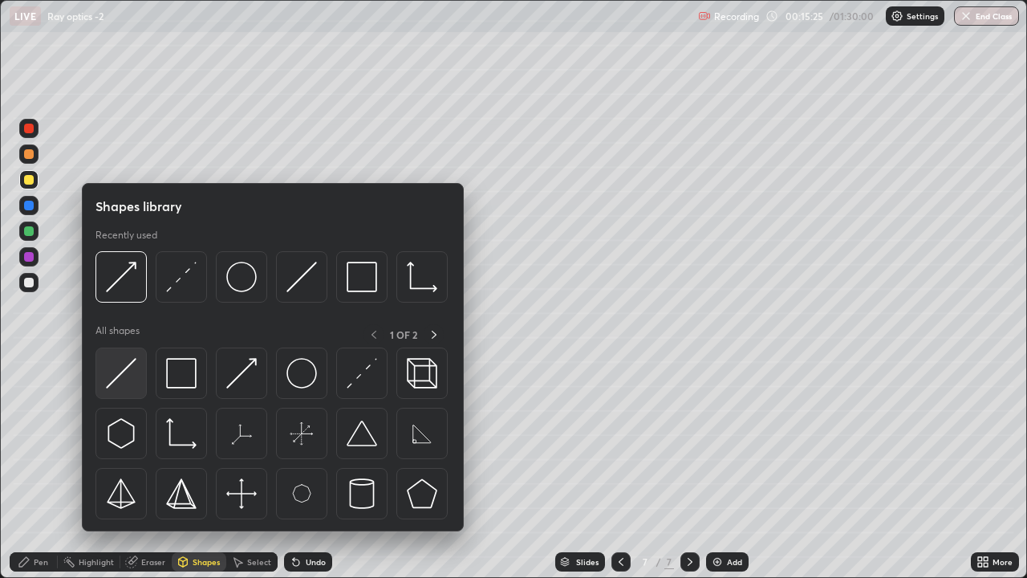
click at [120, 376] on img at bounding box center [121, 373] width 30 height 30
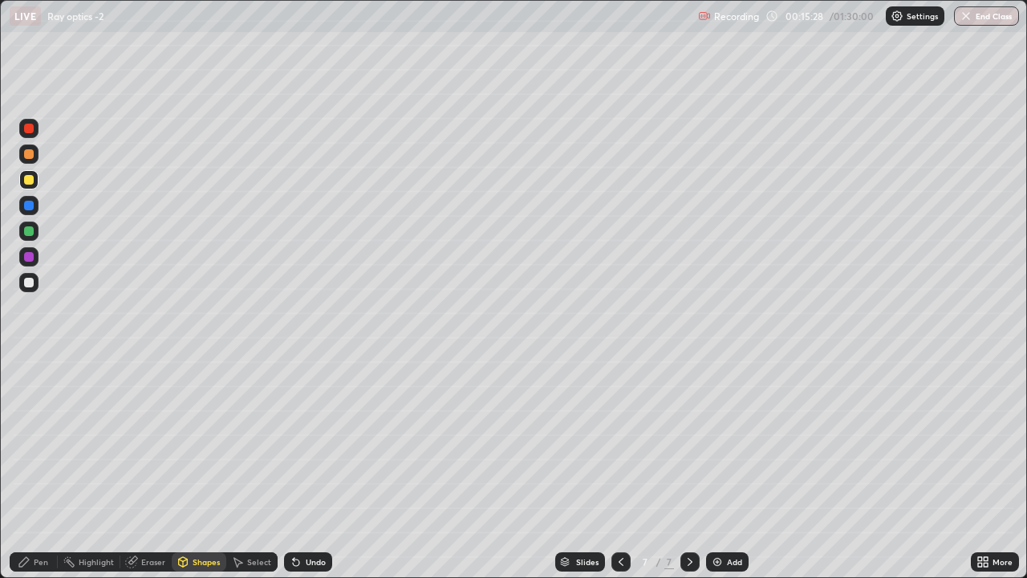
click at [312, 469] on div "Undo" at bounding box center [316, 562] width 20 height 8
click at [200, 469] on div "Shapes" at bounding box center [206, 562] width 27 height 8
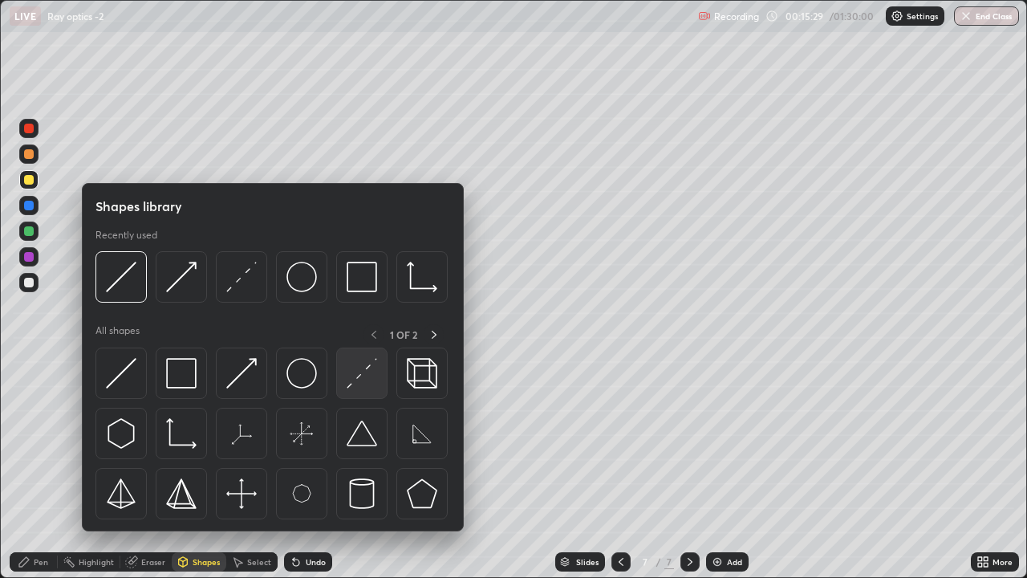
click at [361, 379] on img at bounding box center [362, 373] width 30 height 30
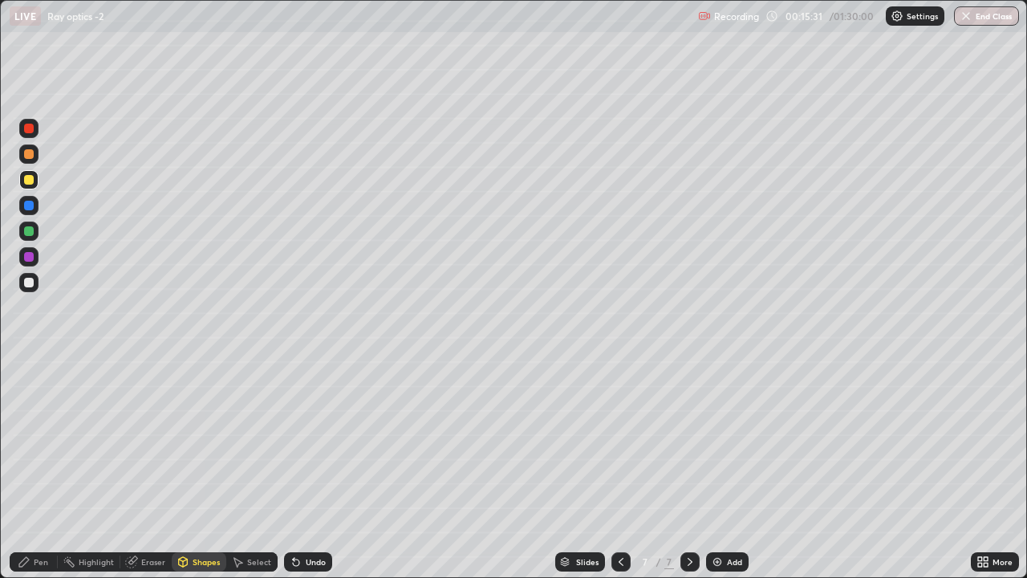
click at [43, 469] on div "Pen" at bounding box center [41, 562] width 14 height 8
click at [31, 151] on div at bounding box center [29, 154] width 10 height 10
click at [303, 469] on div "Undo" at bounding box center [308, 561] width 48 height 19
click at [306, 469] on div "Undo" at bounding box center [316, 562] width 20 height 8
click at [307, 469] on div "Undo" at bounding box center [316, 562] width 20 height 8
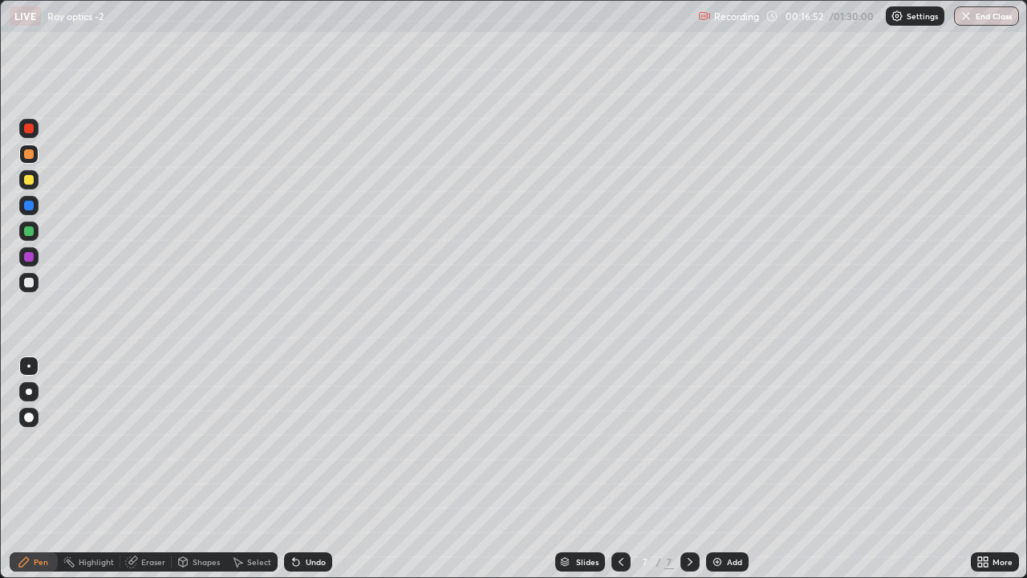
click at [306, 469] on div "Undo" at bounding box center [316, 562] width 20 height 8
click at [25, 235] on div at bounding box center [29, 231] width 10 height 10
click at [688, 469] on icon at bounding box center [690, 561] width 13 height 13
click at [717, 469] on img at bounding box center [717, 561] width 13 height 13
click at [191, 469] on div "Shapes" at bounding box center [199, 561] width 55 height 19
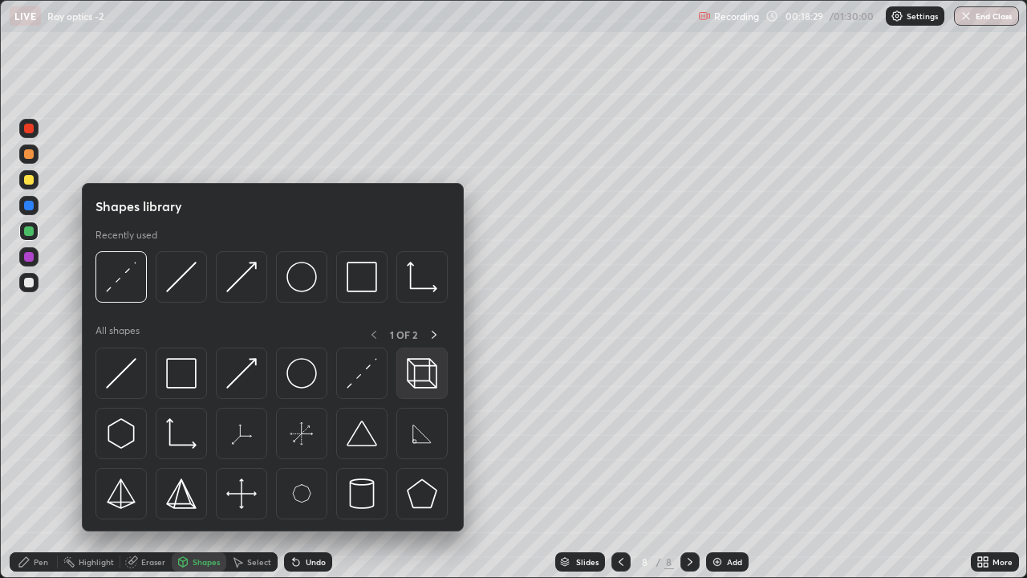
click at [425, 378] on img at bounding box center [422, 373] width 30 height 30
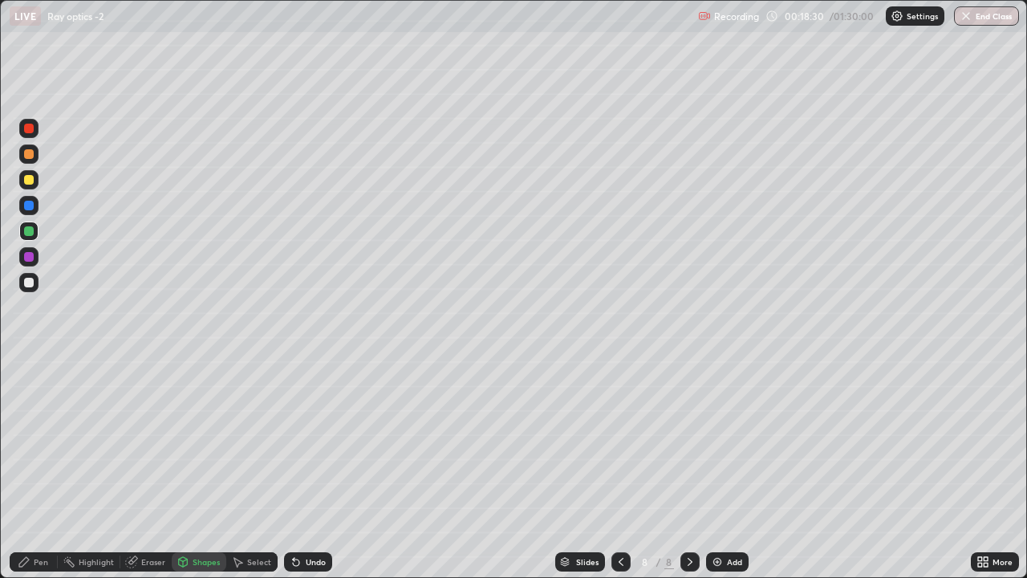
click at [27, 181] on div at bounding box center [29, 180] width 10 height 10
click at [25, 469] on icon at bounding box center [24, 562] width 10 height 10
click at [20, 278] on div at bounding box center [28, 282] width 19 height 19
click at [294, 469] on icon at bounding box center [296, 562] width 6 height 6
click at [299, 469] on icon at bounding box center [296, 561] width 13 height 13
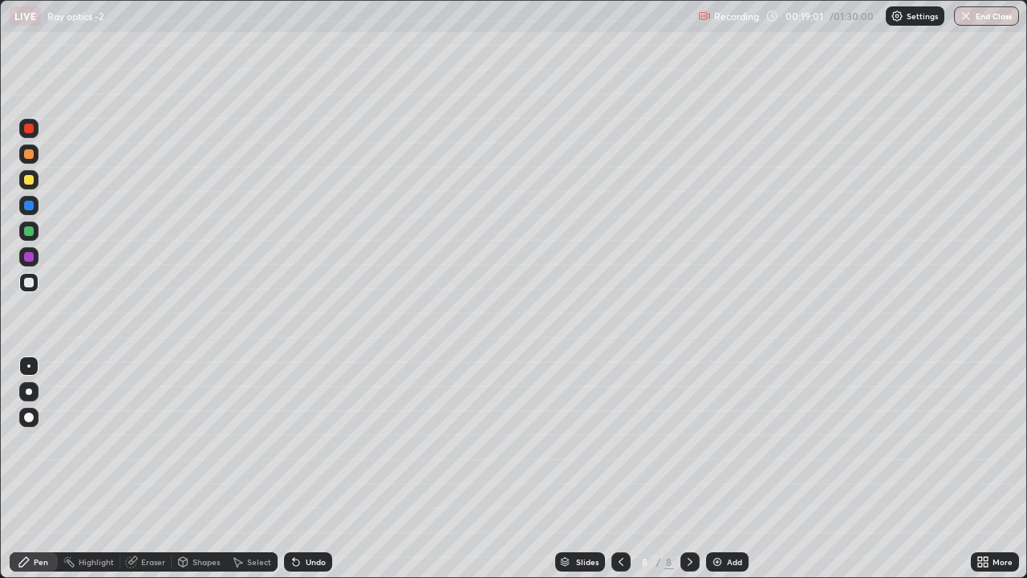
click at [306, 469] on div "Undo" at bounding box center [316, 562] width 20 height 8
click at [313, 469] on div "Undo" at bounding box center [308, 561] width 48 height 19
click at [25, 469] on icon at bounding box center [24, 562] width 10 height 10
click at [28, 176] on div at bounding box center [29, 180] width 10 height 10
click at [143, 469] on div "Eraser" at bounding box center [145, 561] width 51 height 19
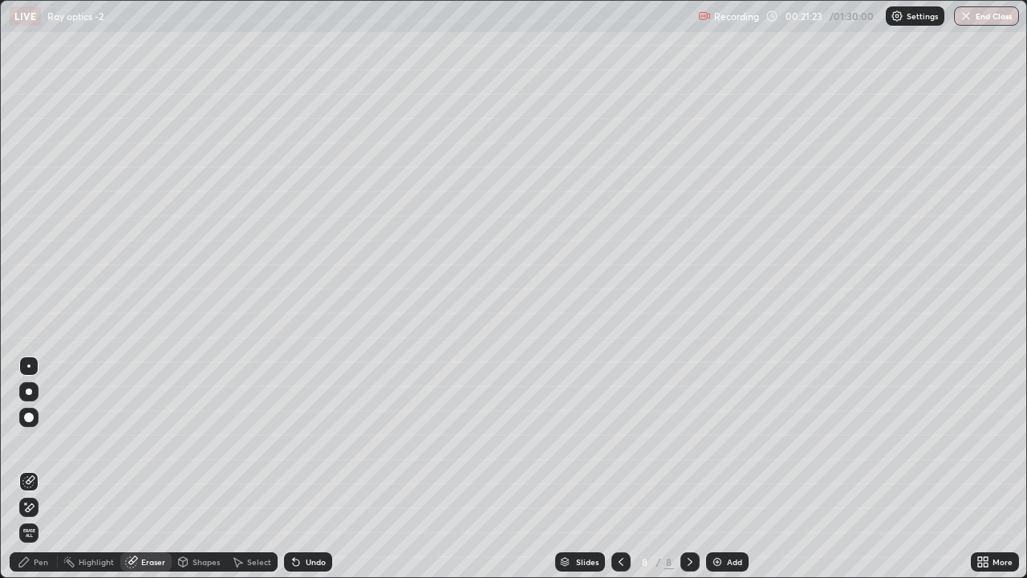
click at [34, 469] on div "Pen" at bounding box center [41, 562] width 14 height 8
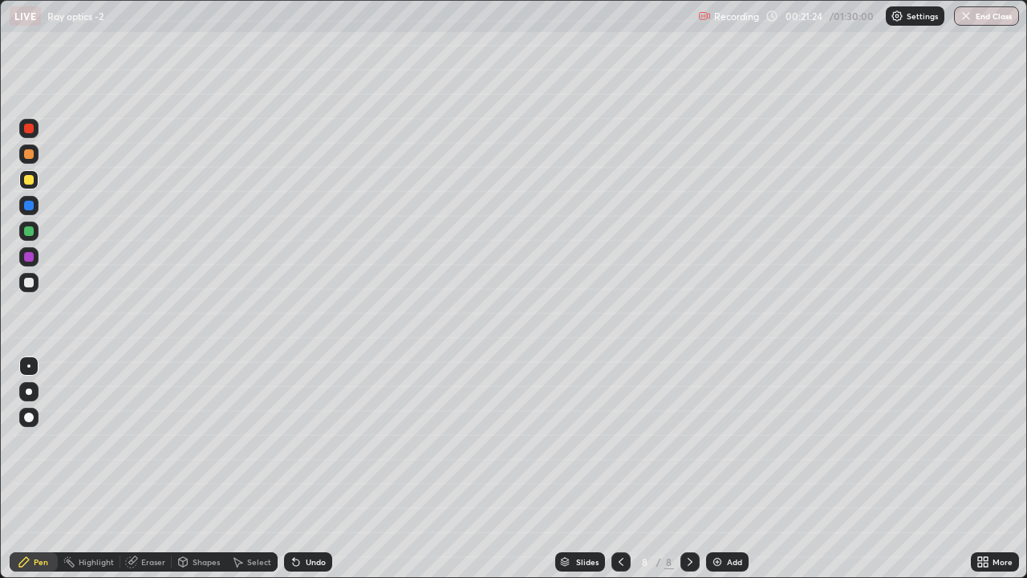
click at [32, 278] on div at bounding box center [29, 283] width 10 height 10
click at [28, 152] on div at bounding box center [29, 154] width 10 height 10
click at [719, 469] on img at bounding box center [717, 561] width 13 height 13
click at [26, 282] on div at bounding box center [29, 283] width 10 height 10
click at [186, 469] on div "Shapes" at bounding box center [199, 561] width 55 height 19
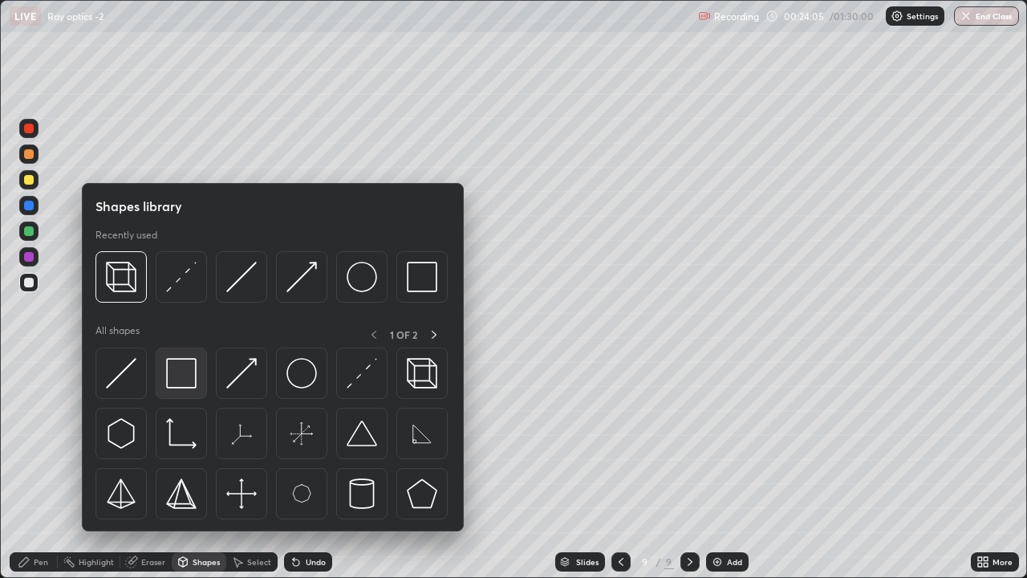
click at [179, 378] on img at bounding box center [181, 373] width 30 height 30
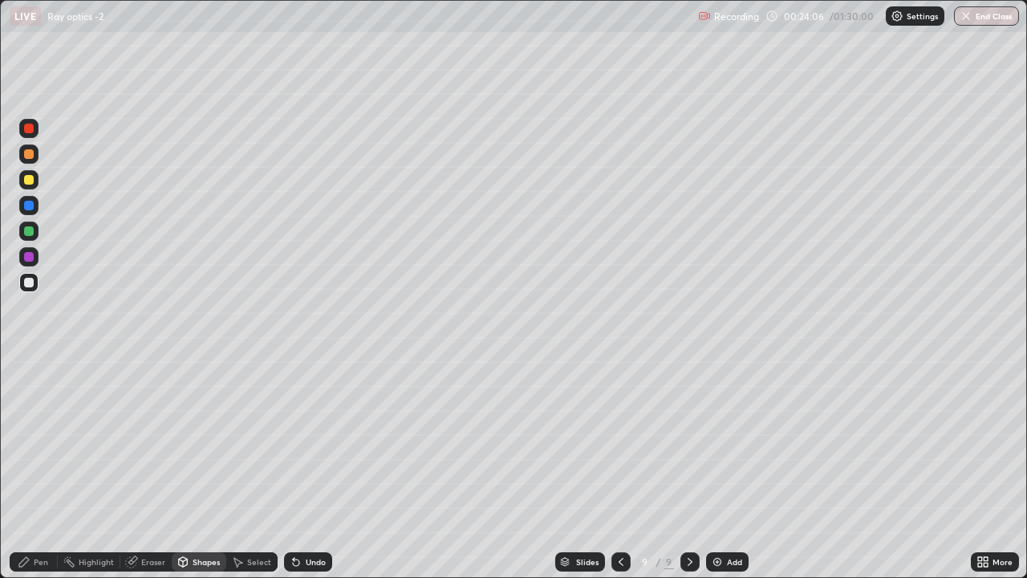
click at [199, 469] on div "Shapes" at bounding box center [206, 562] width 27 height 8
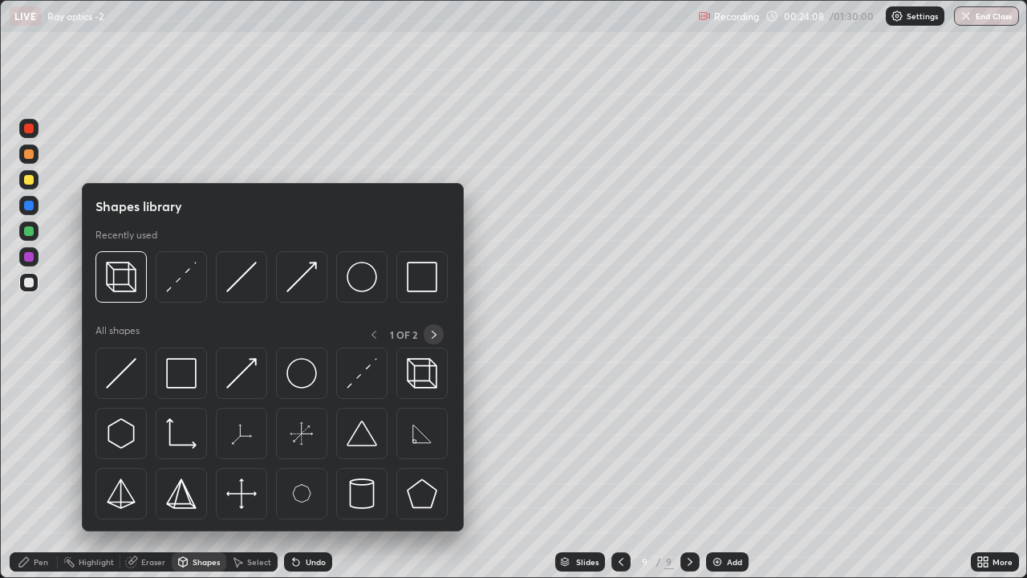
click at [434, 335] on icon at bounding box center [434, 335] width 5 height 8
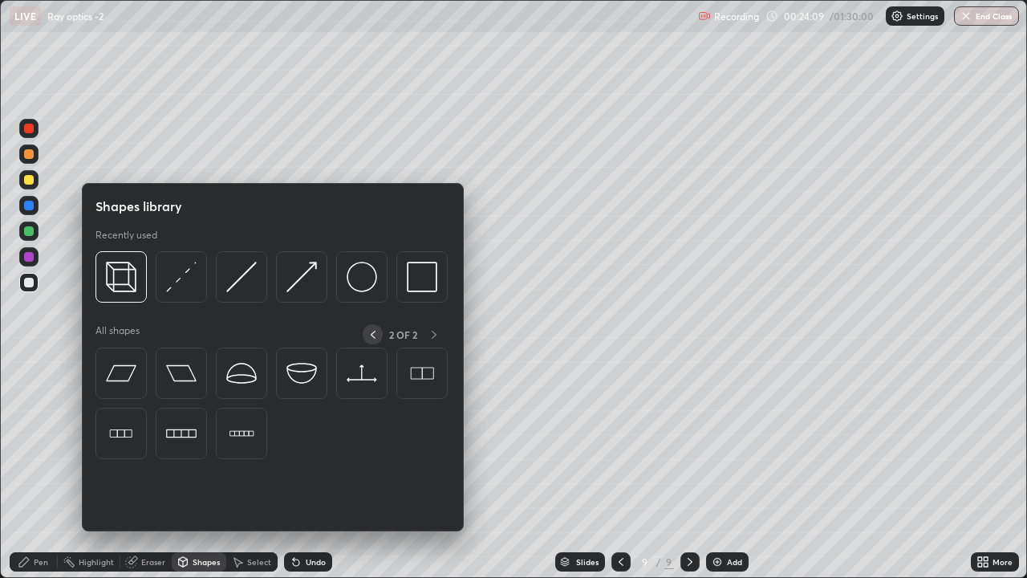
click at [373, 331] on icon at bounding box center [373, 334] width 13 height 13
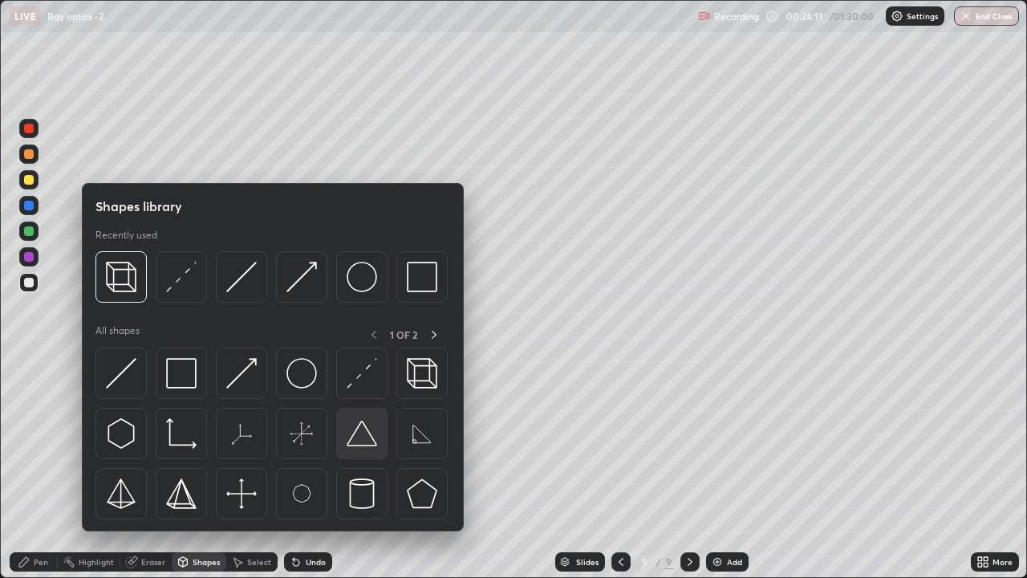
click at [360, 435] on img at bounding box center [362, 433] width 30 height 30
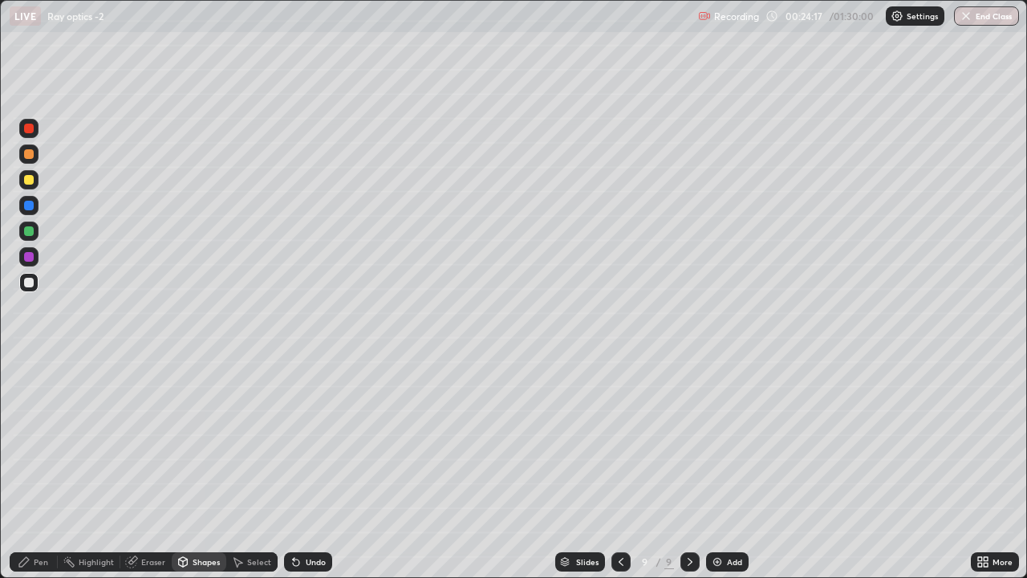
click at [22, 469] on icon at bounding box center [24, 561] width 13 height 13
click at [26, 157] on div at bounding box center [29, 154] width 10 height 10
click at [313, 469] on div "Undo" at bounding box center [316, 562] width 20 height 8
click at [144, 469] on div "Eraser" at bounding box center [153, 562] width 24 height 8
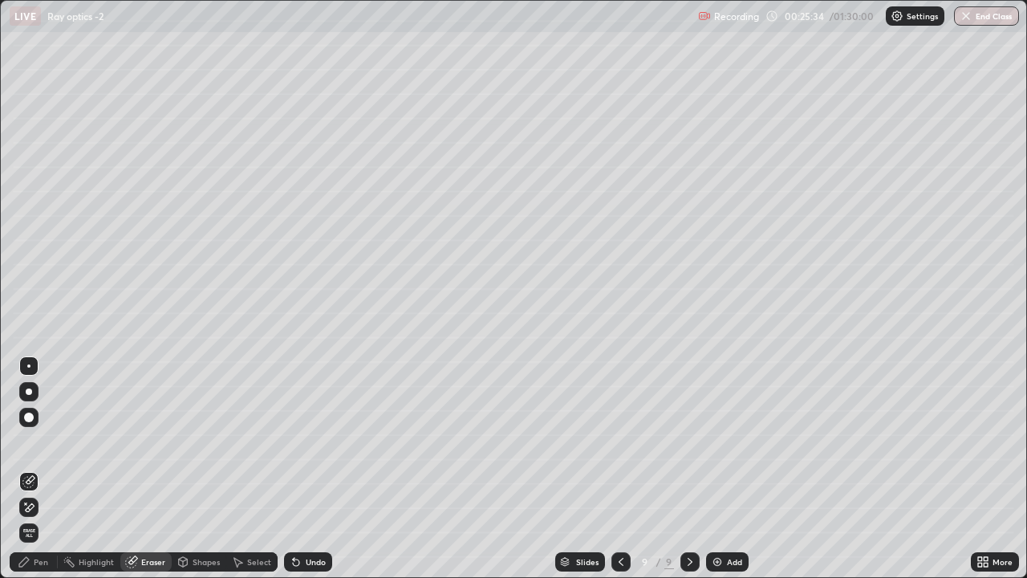
click at [35, 469] on div "Pen" at bounding box center [41, 562] width 14 height 8
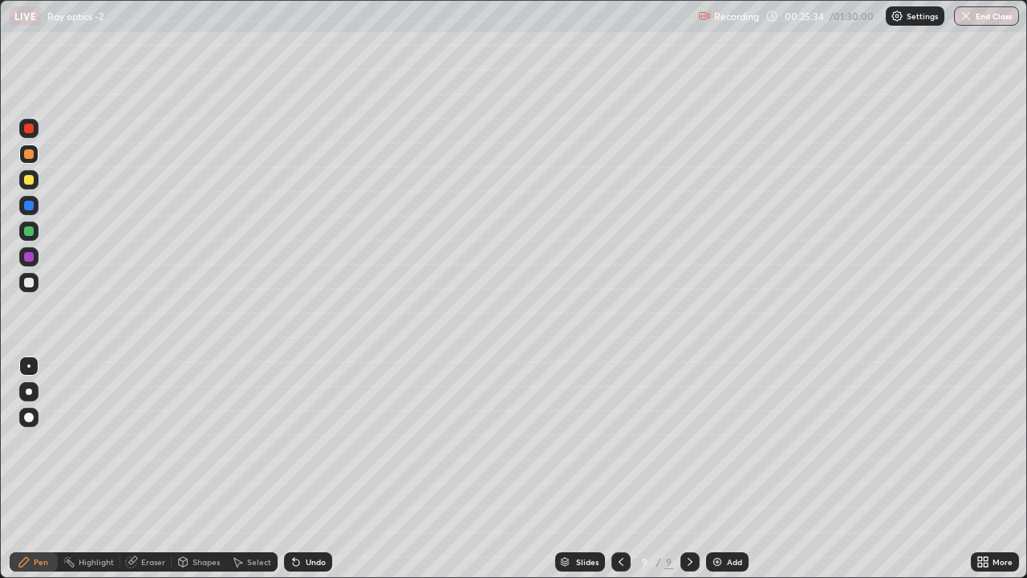
click at [33, 282] on div at bounding box center [29, 283] width 10 height 10
click at [28, 229] on div at bounding box center [29, 231] width 10 height 10
click at [26, 152] on div at bounding box center [29, 154] width 10 height 10
click at [27, 179] on div at bounding box center [29, 180] width 10 height 10
click at [28, 156] on div at bounding box center [29, 154] width 10 height 10
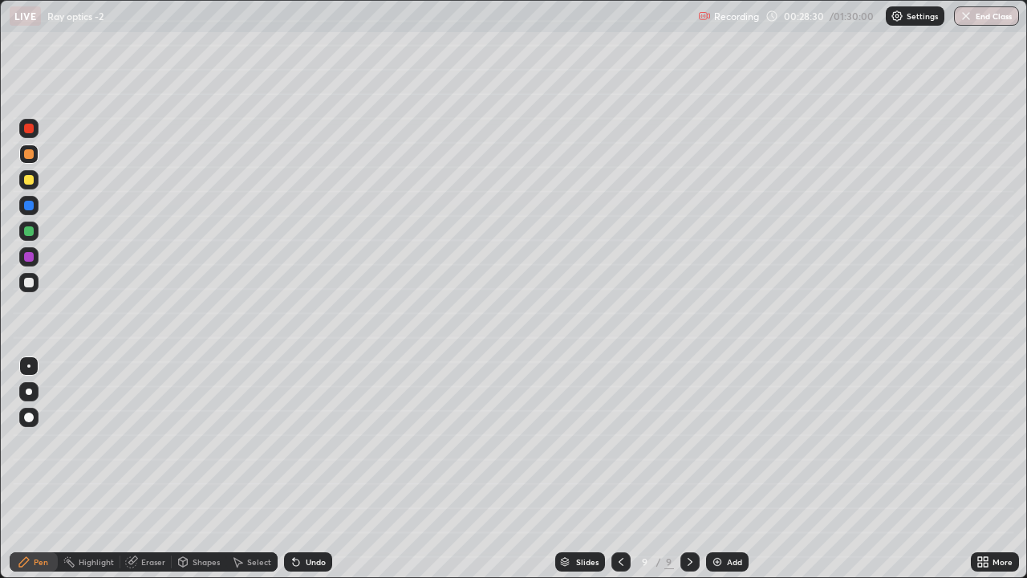
click at [715, 469] on img at bounding box center [717, 561] width 13 height 13
click at [30, 233] on div at bounding box center [29, 231] width 10 height 10
click at [619, 469] on icon at bounding box center [620, 561] width 13 height 13
click at [687, 469] on icon at bounding box center [690, 561] width 13 height 13
click at [300, 469] on div "Undo" at bounding box center [308, 561] width 48 height 19
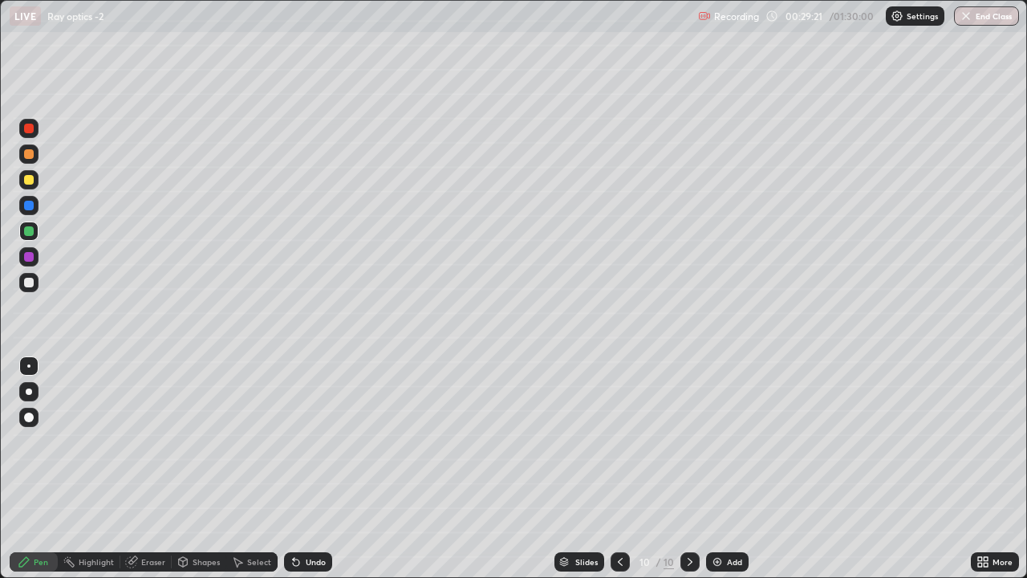
click at [302, 469] on div "Undo" at bounding box center [308, 561] width 48 height 19
click at [27, 282] on div at bounding box center [29, 283] width 10 height 10
click at [0, 87] on div "Setting up your live class" at bounding box center [513, 289] width 1027 height 578
click at [619, 469] on icon at bounding box center [620, 561] width 13 height 13
click at [306, 469] on div "Undo" at bounding box center [316, 562] width 20 height 8
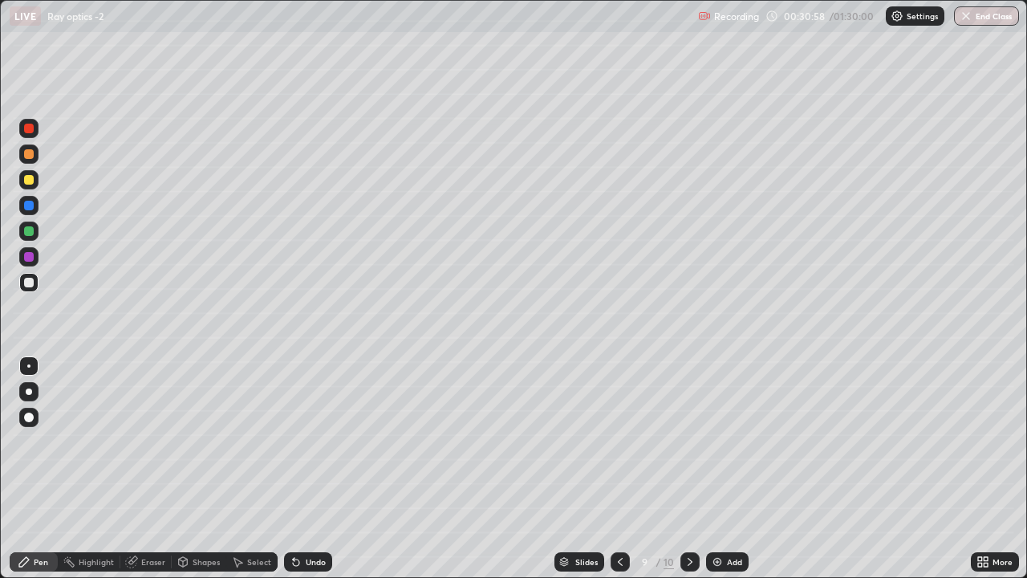
click at [307, 469] on div "Undo" at bounding box center [316, 562] width 20 height 8
click at [305, 469] on div "Undo" at bounding box center [308, 561] width 48 height 19
click at [303, 469] on div "Undo" at bounding box center [308, 561] width 48 height 19
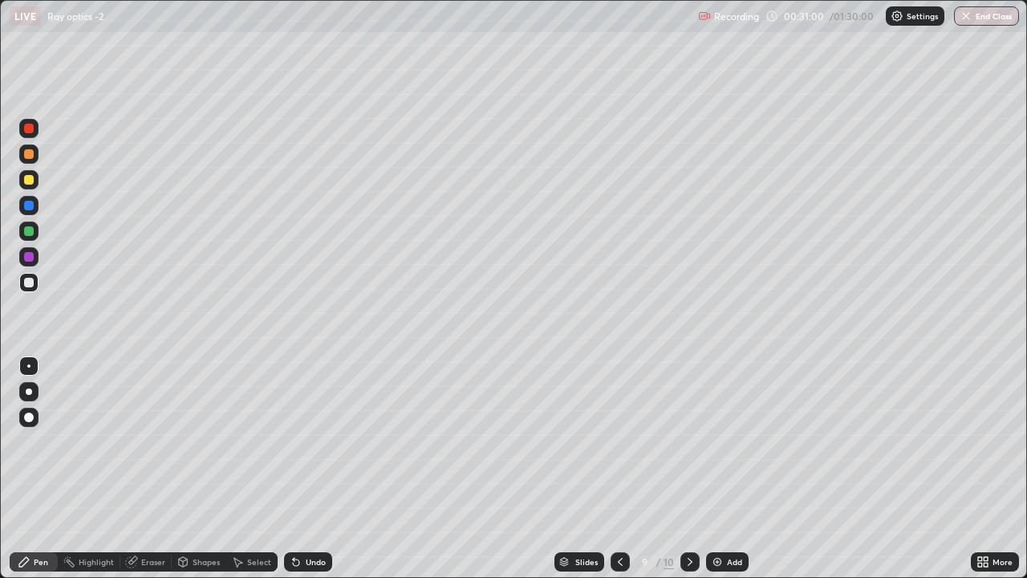
click at [302, 469] on div "Undo" at bounding box center [308, 561] width 48 height 19
click at [688, 469] on icon at bounding box center [690, 561] width 13 height 13
click at [136, 469] on icon at bounding box center [131, 561] width 13 height 13
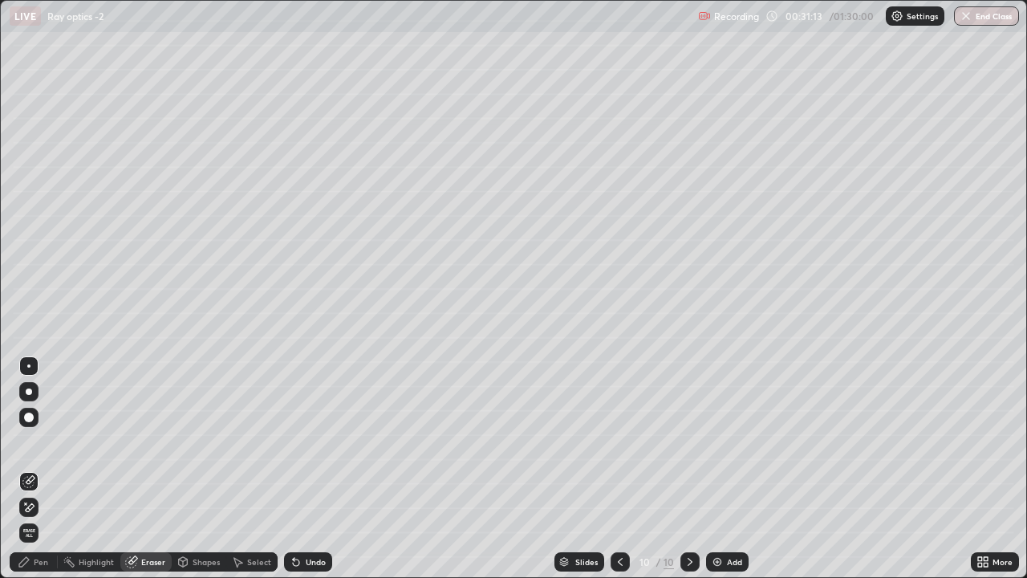
click at [42, 469] on div "Pen" at bounding box center [41, 562] width 14 height 8
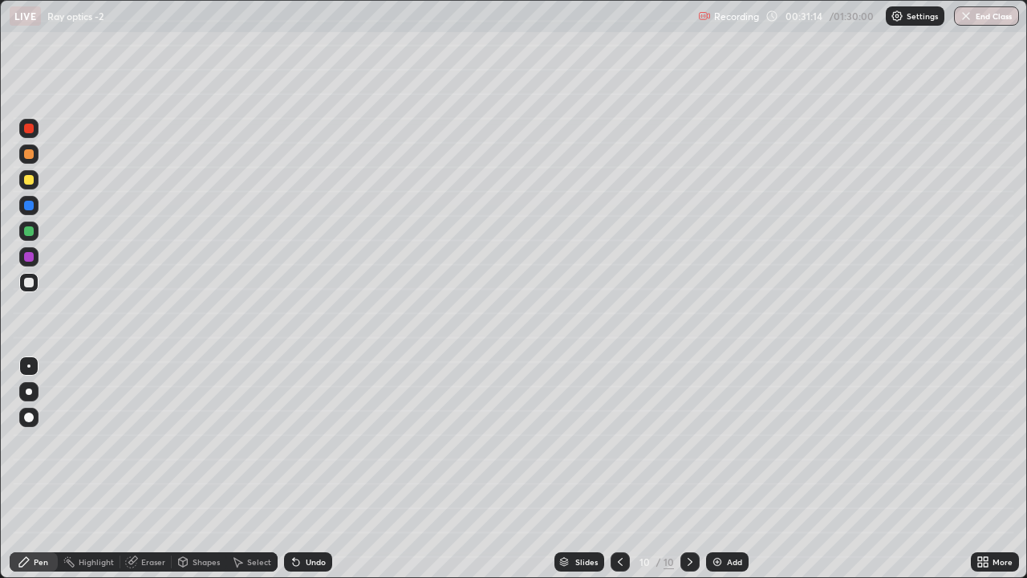
click at [25, 234] on div at bounding box center [29, 231] width 10 height 10
click at [24, 279] on div at bounding box center [29, 283] width 10 height 10
click at [183, 469] on icon at bounding box center [183, 564] width 0 height 6
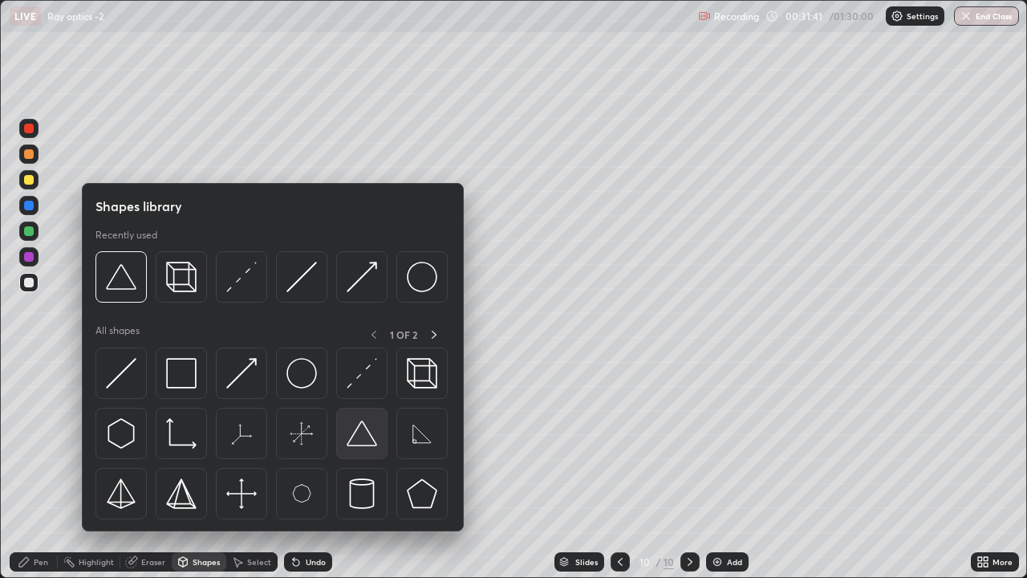
click at [367, 432] on img at bounding box center [362, 433] width 30 height 30
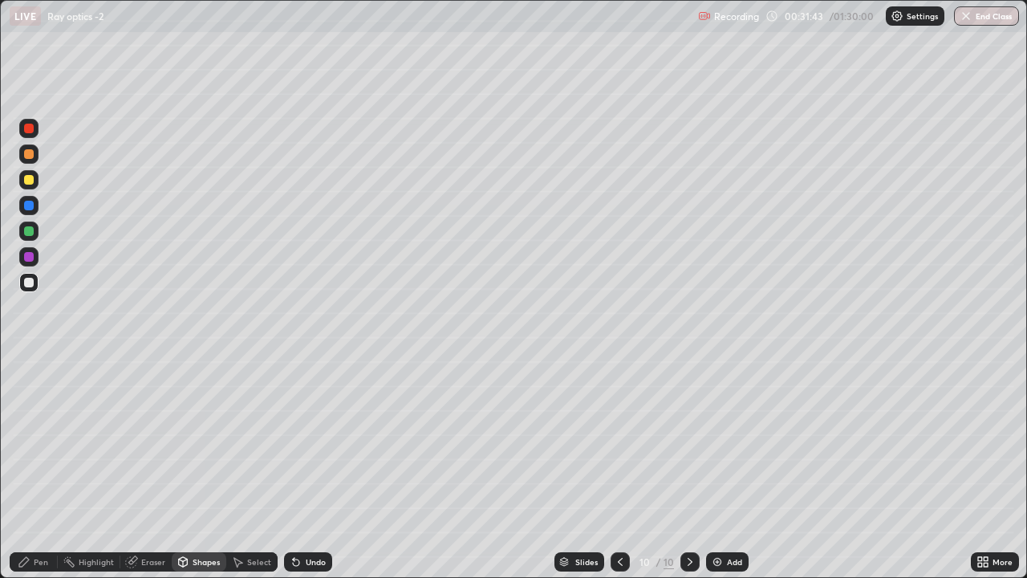
click at [27, 153] on div at bounding box center [29, 154] width 10 height 10
click at [26, 469] on icon at bounding box center [24, 562] width 10 height 10
click at [29, 180] on div at bounding box center [29, 180] width 10 height 10
click at [688, 469] on icon at bounding box center [690, 561] width 13 height 13
click at [713, 469] on img at bounding box center [717, 561] width 13 height 13
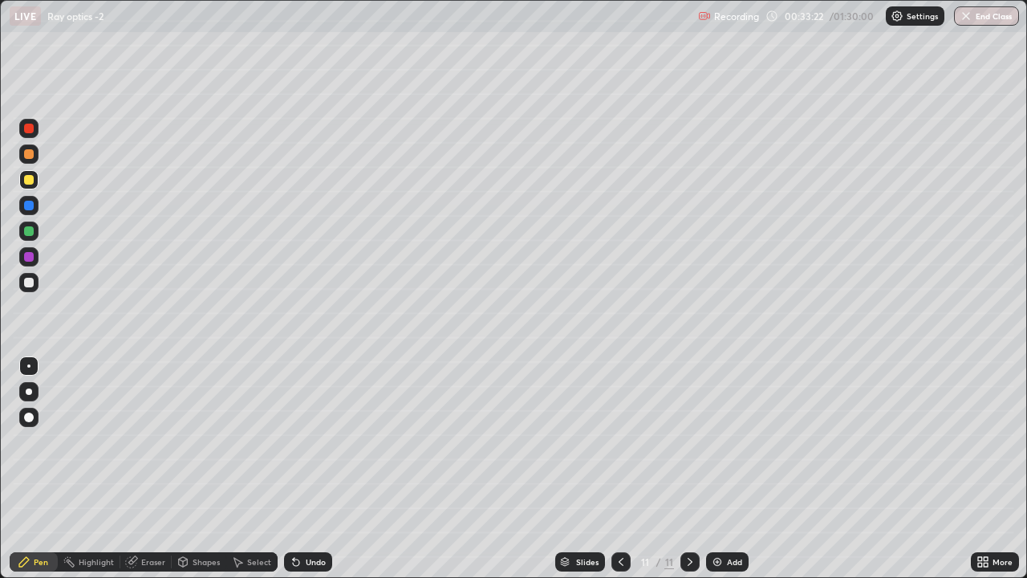
click at [30, 280] on div at bounding box center [29, 283] width 10 height 10
click at [28, 156] on div at bounding box center [29, 154] width 10 height 10
click at [619, 469] on icon at bounding box center [621, 562] width 5 height 8
click at [688, 469] on icon at bounding box center [690, 561] width 13 height 13
click at [194, 469] on div "Shapes" at bounding box center [206, 562] width 27 height 8
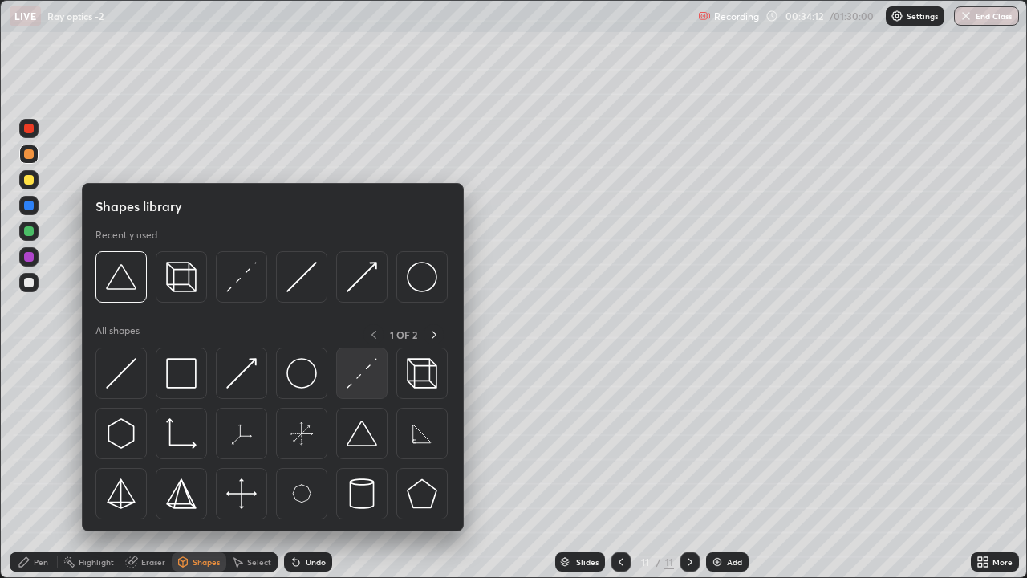
click at [368, 372] on img at bounding box center [362, 373] width 30 height 30
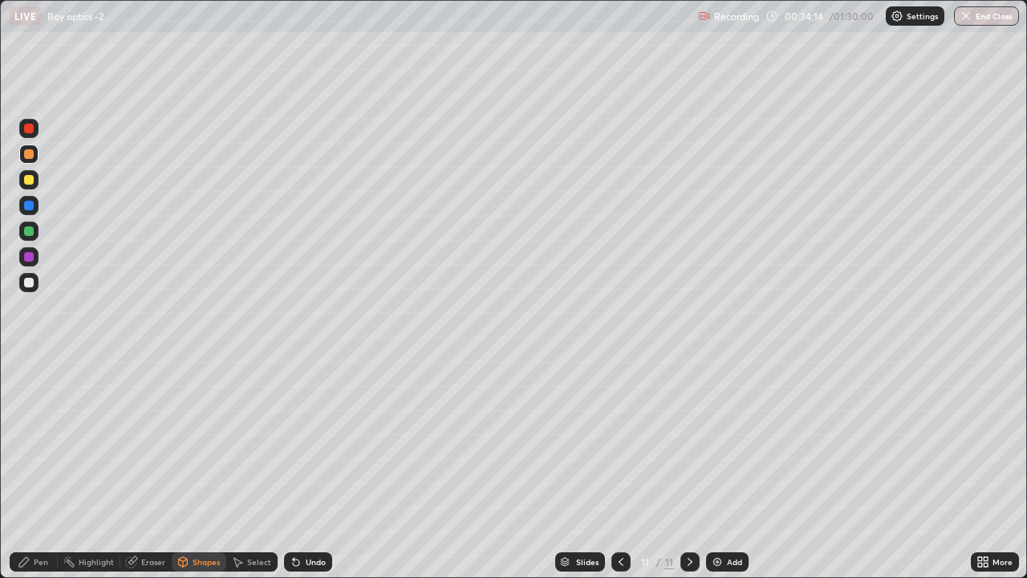
click at [28, 469] on icon at bounding box center [24, 562] width 10 height 10
click at [29, 284] on div at bounding box center [29, 283] width 10 height 10
click at [27, 156] on div at bounding box center [29, 154] width 10 height 10
click at [713, 469] on img at bounding box center [717, 561] width 13 height 13
click at [27, 230] on div at bounding box center [29, 231] width 10 height 10
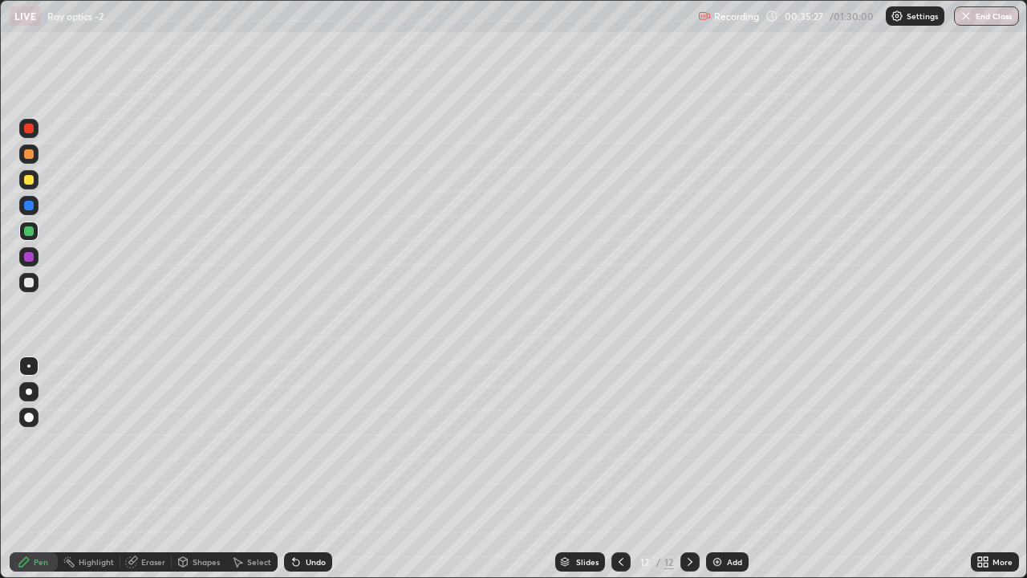
click at [615, 469] on icon at bounding box center [621, 561] width 13 height 13
click at [691, 469] on div at bounding box center [689, 562] width 19 height 32
click at [184, 469] on icon at bounding box center [183, 560] width 9 height 2
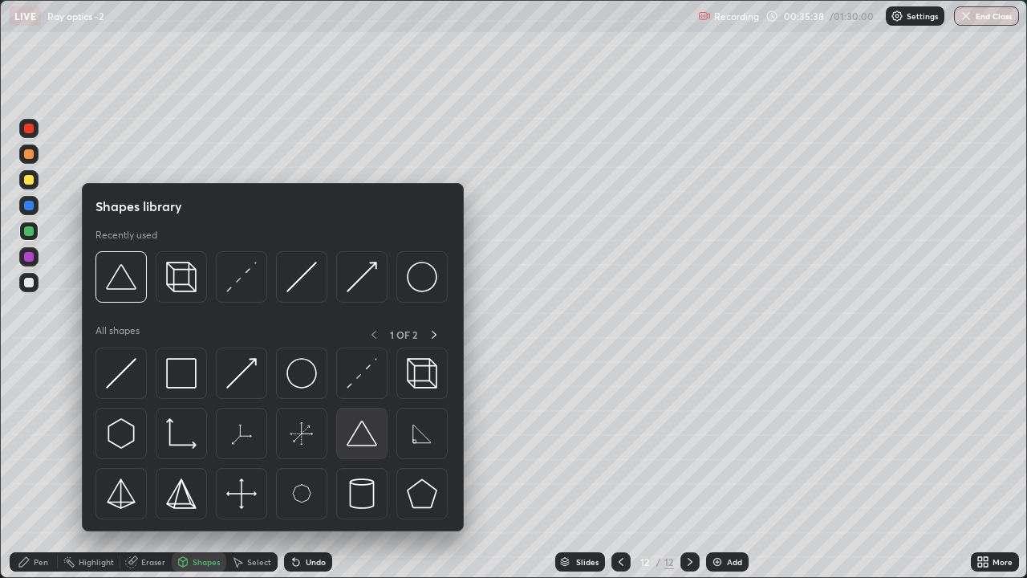
click at [365, 436] on img at bounding box center [362, 433] width 30 height 30
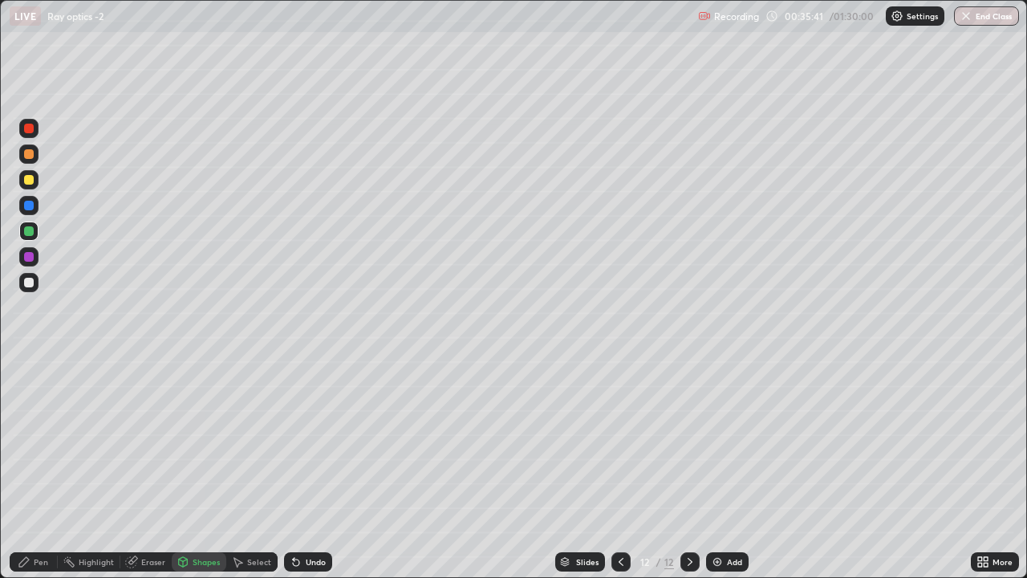
click at [28, 179] on div at bounding box center [29, 180] width 10 height 10
click at [181, 469] on icon at bounding box center [183, 560] width 9 height 2
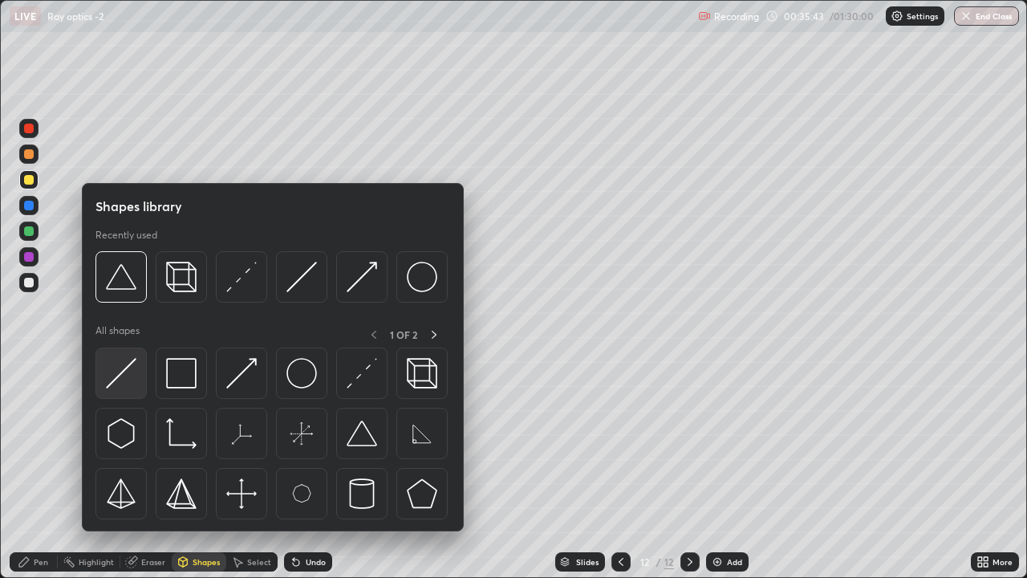
click at [123, 363] on img at bounding box center [121, 373] width 30 height 30
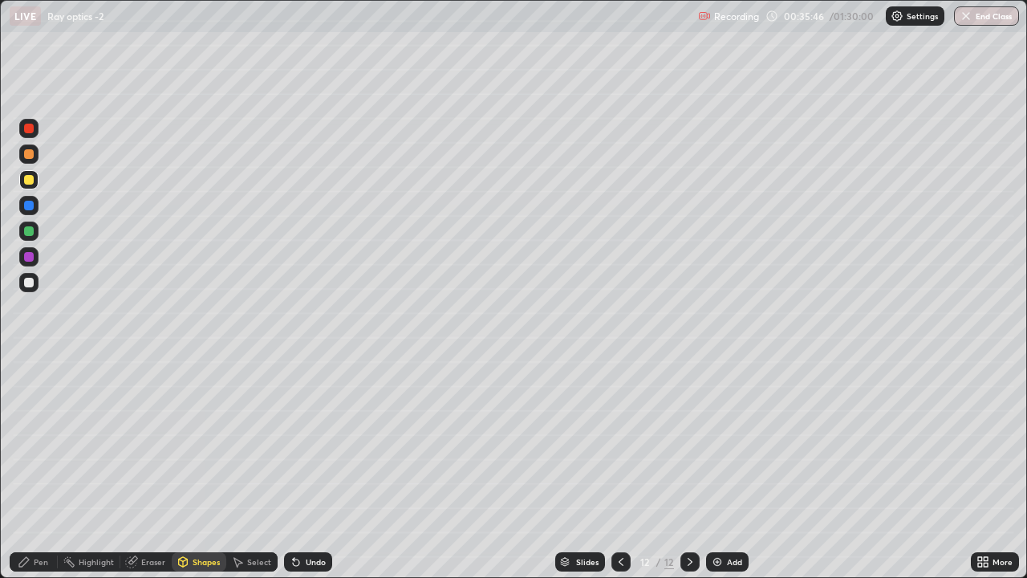
click at [201, 469] on div "Shapes" at bounding box center [206, 562] width 27 height 8
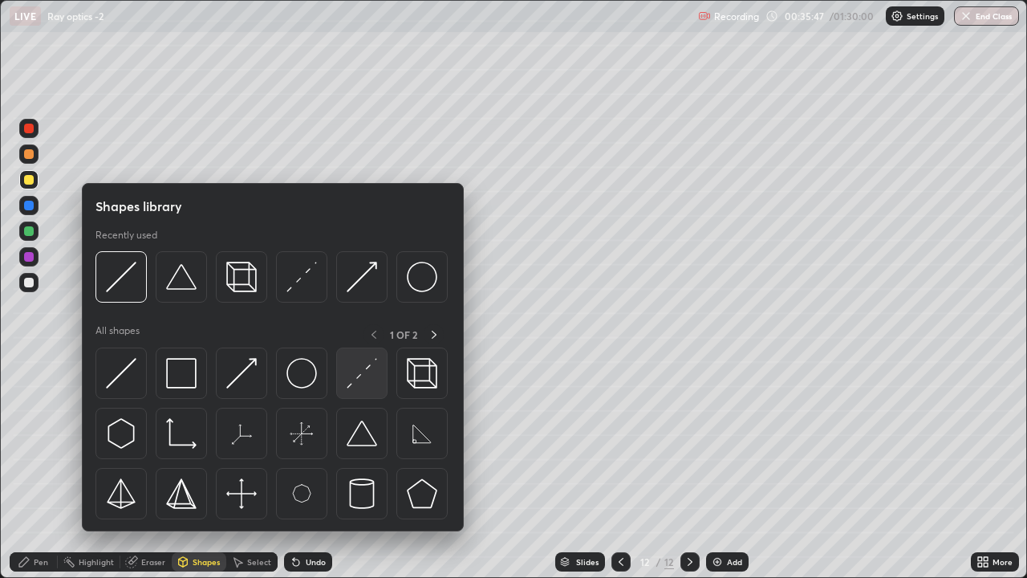
click at [361, 377] on img at bounding box center [362, 373] width 30 height 30
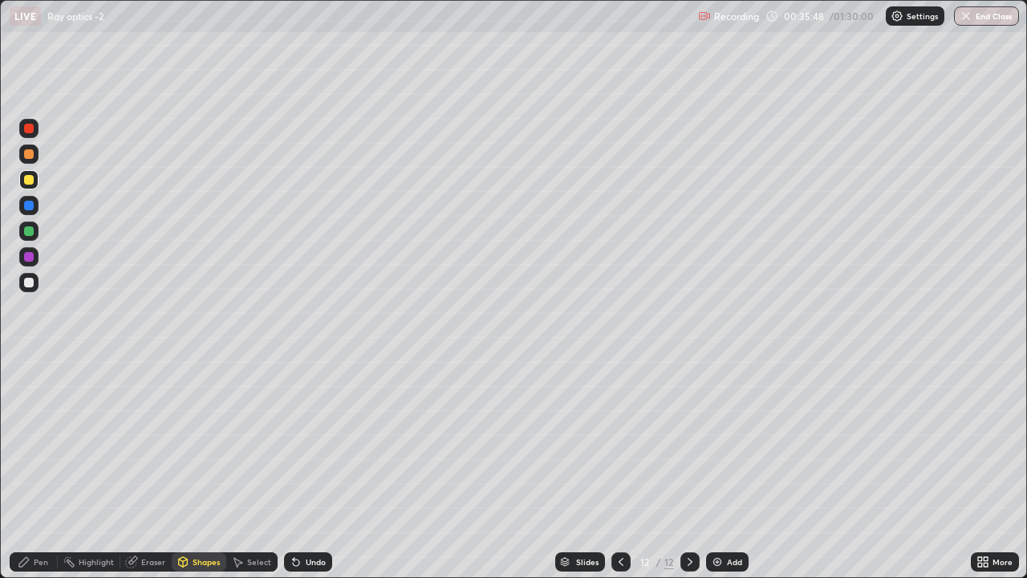
click at [27, 283] on div at bounding box center [29, 283] width 10 height 10
click at [306, 469] on div "Undo" at bounding box center [316, 562] width 20 height 8
click at [307, 469] on div "Undo" at bounding box center [316, 562] width 20 height 8
click at [179, 469] on icon at bounding box center [183, 562] width 9 height 10
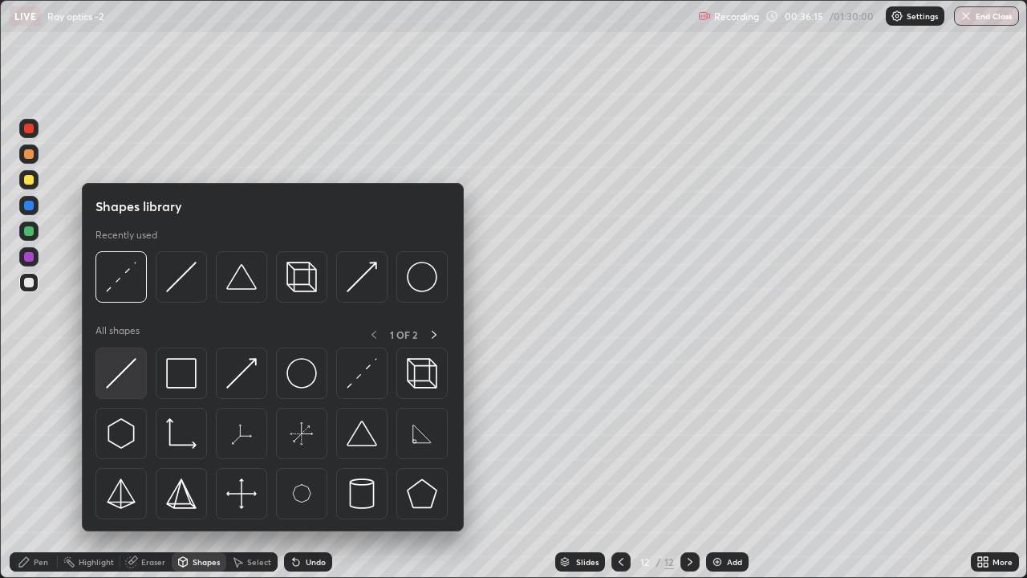
click at [127, 366] on img at bounding box center [121, 373] width 30 height 30
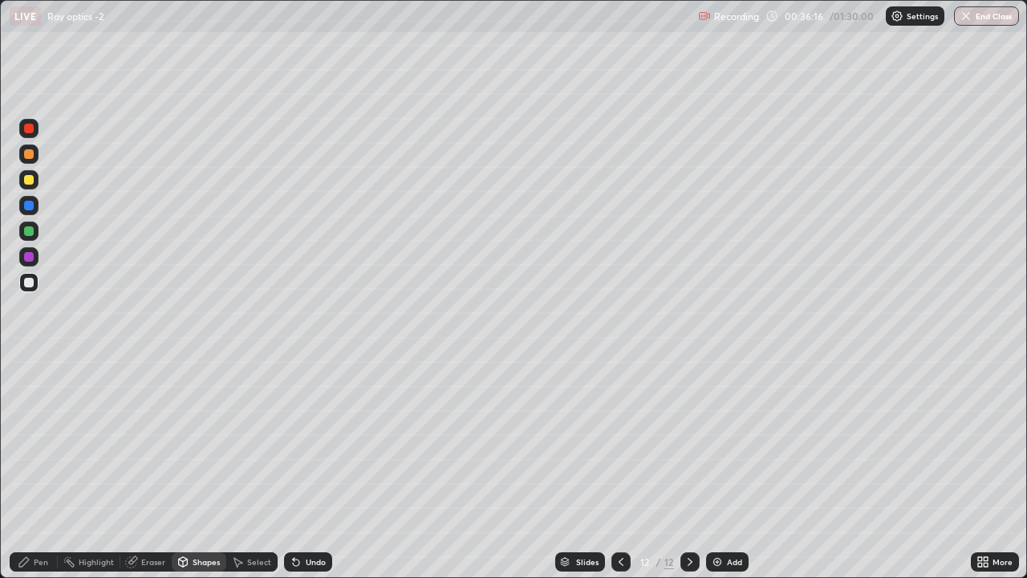
click at [27, 177] on div at bounding box center [29, 180] width 10 height 10
click at [200, 469] on div "Shapes" at bounding box center [206, 562] width 27 height 8
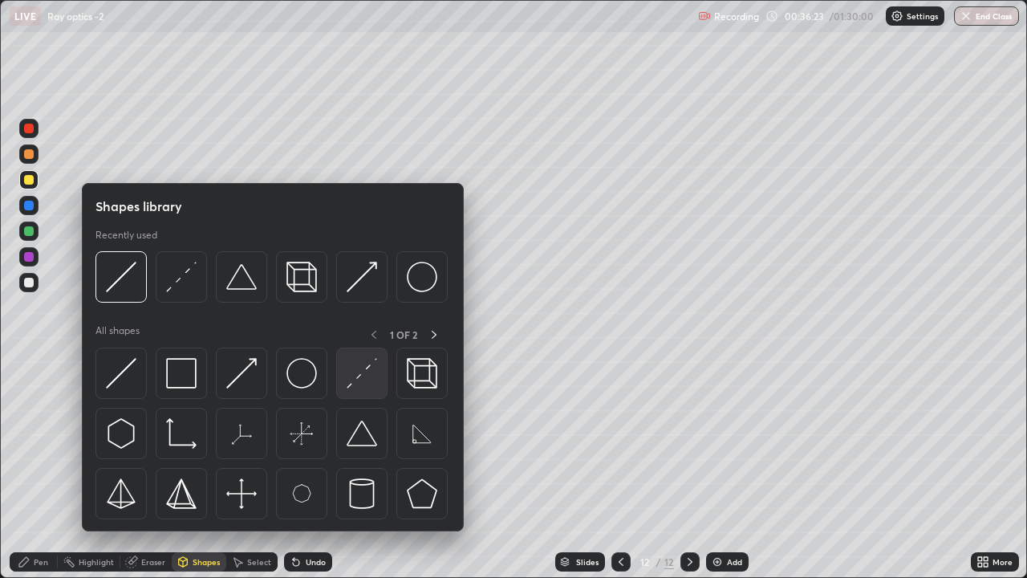
click at [358, 383] on img at bounding box center [362, 373] width 30 height 30
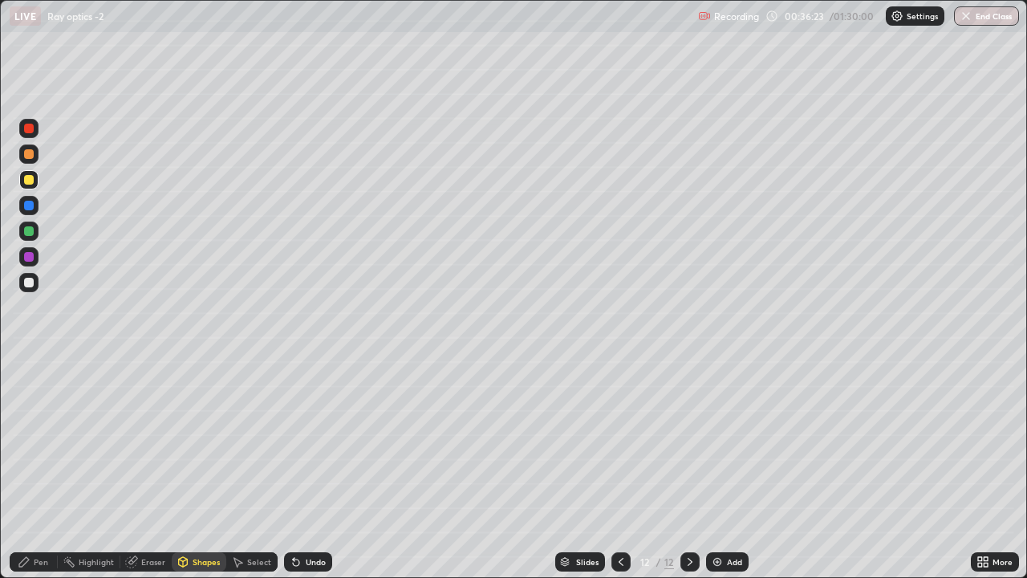
click at [30, 282] on div at bounding box center [29, 283] width 10 height 10
click at [188, 469] on icon at bounding box center [183, 561] width 13 height 13
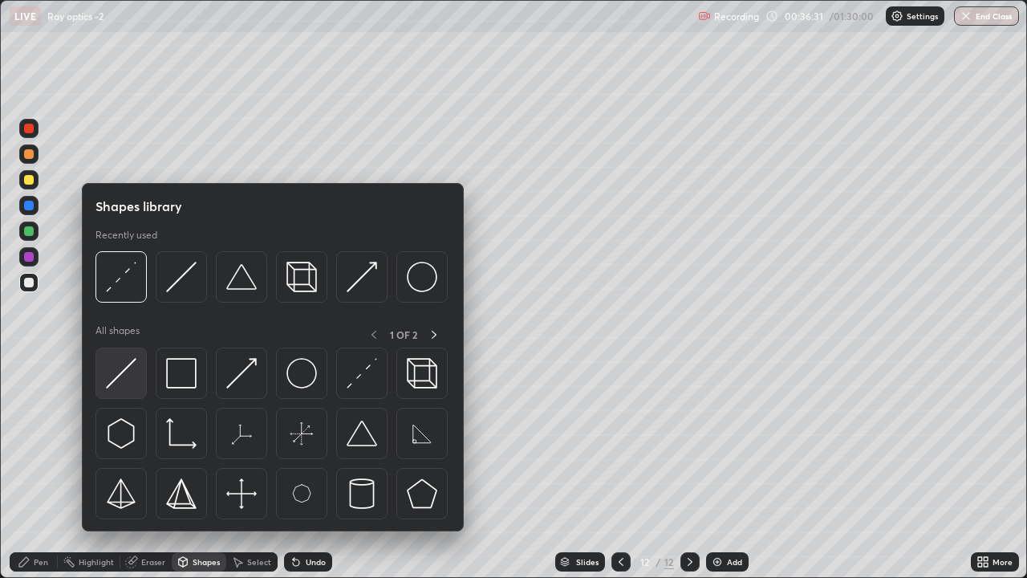
click at [128, 360] on img at bounding box center [121, 373] width 30 height 30
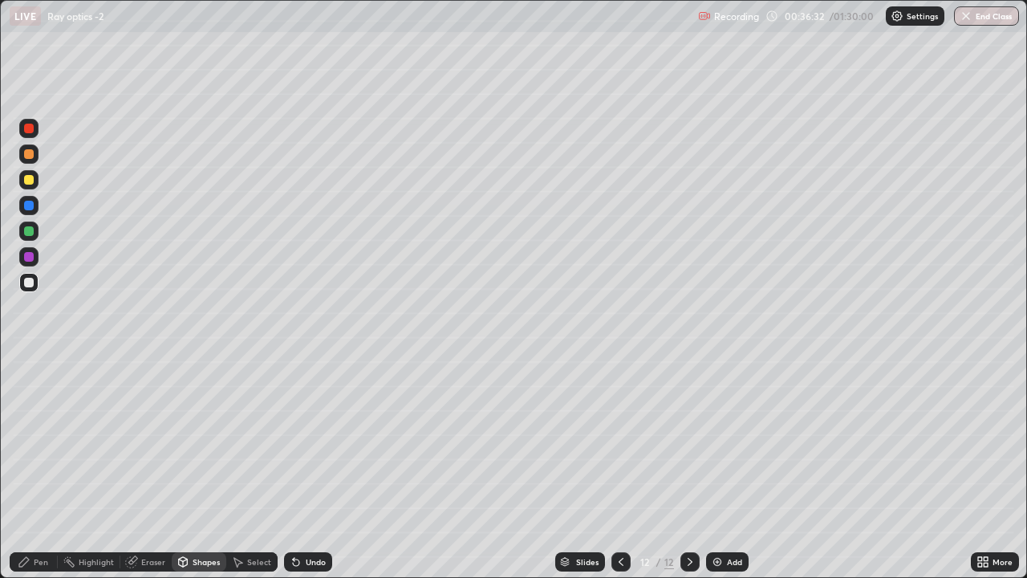
click at [27, 156] on div at bounding box center [29, 154] width 10 height 10
click at [36, 469] on div "Pen" at bounding box center [41, 562] width 14 height 8
click at [29, 231] on div at bounding box center [29, 231] width 10 height 10
click at [29, 151] on div at bounding box center [29, 154] width 10 height 10
click at [238, 469] on icon at bounding box center [237, 561] width 13 height 13
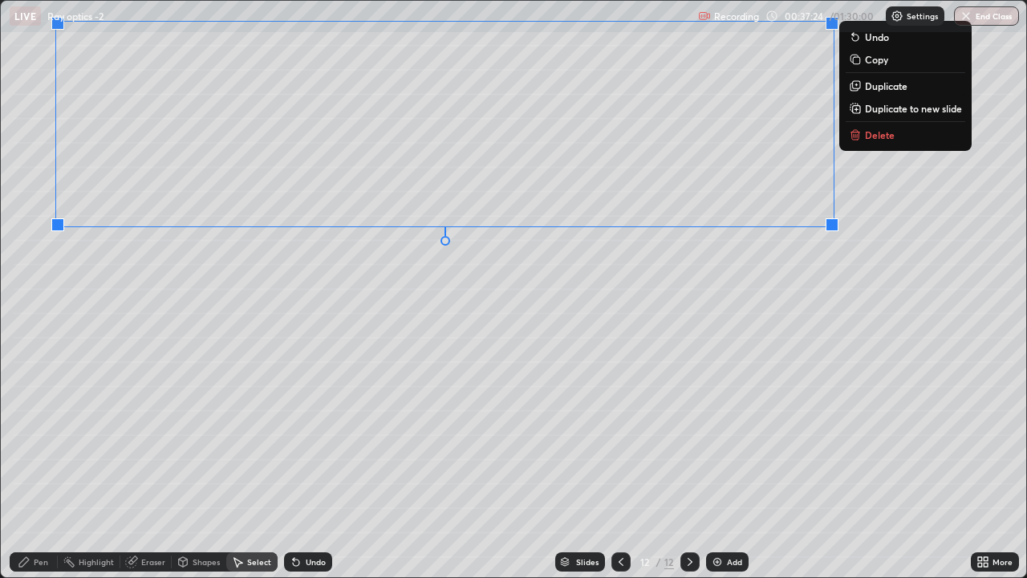
click at [265, 316] on div "0 ° Undo Copy Duplicate Duplicate to new slide Delete" at bounding box center [513, 289] width 1025 height 576
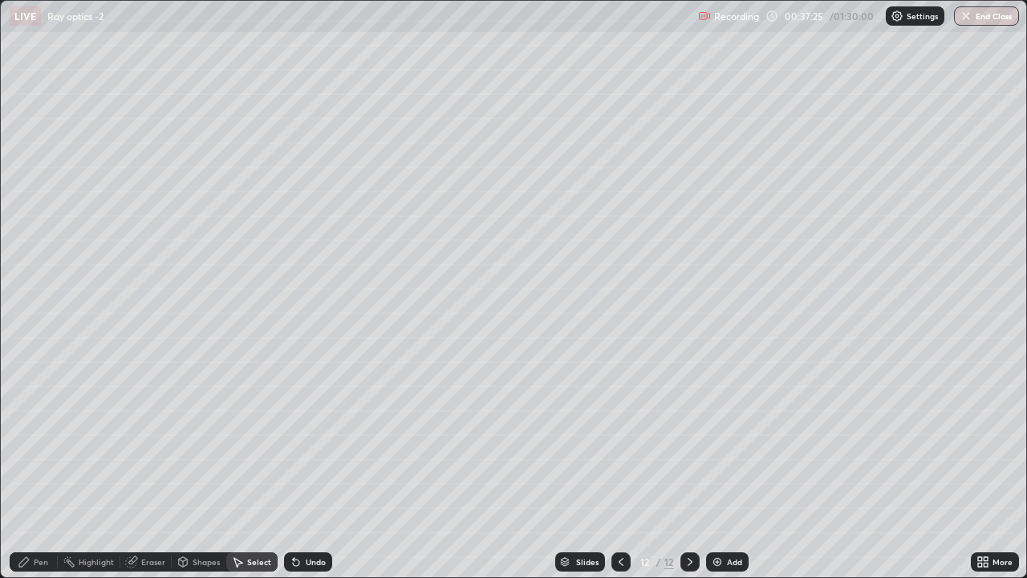
click at [27, 469] on icon at bounding box center [24, 562] width 10 height 10
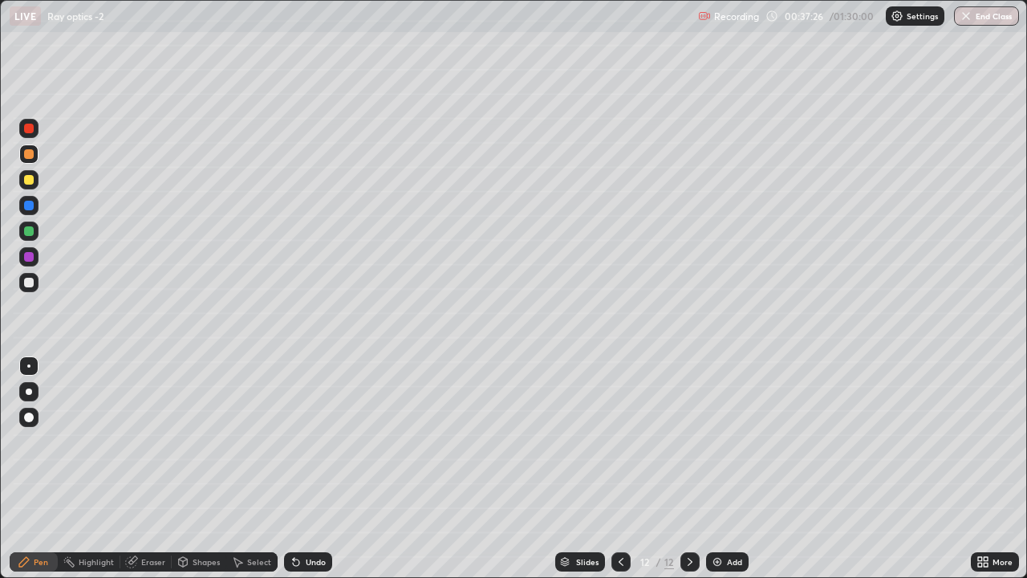
click at [28, 281] on div at bounding box center [29, 283] width 10 height 10
click at [189, 469] on div "Shapes" at bounding box center [199, 561] width 55 height 19
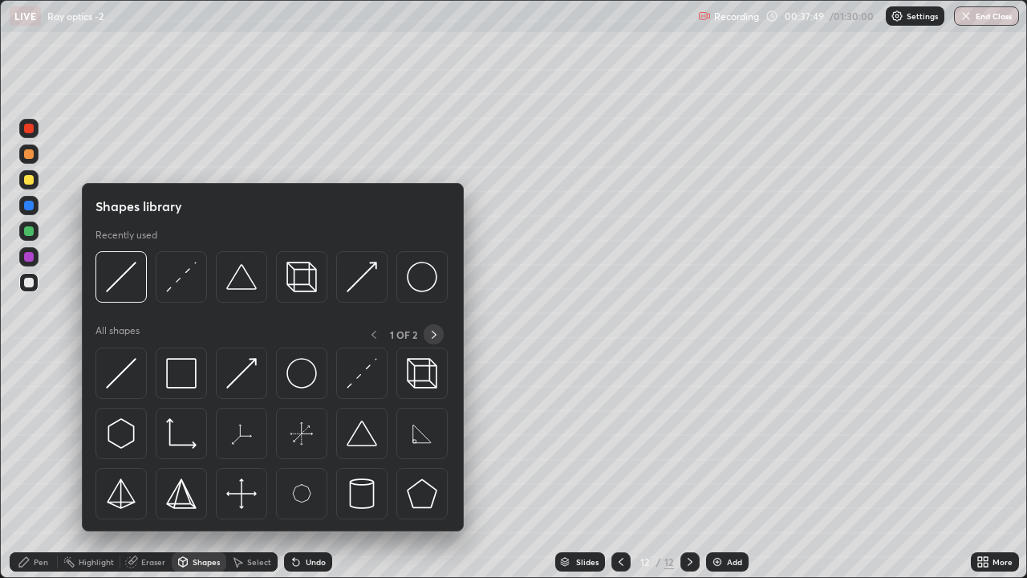
click at [432, 331] on icon at bounding box center [434, 335] width 5 height 8
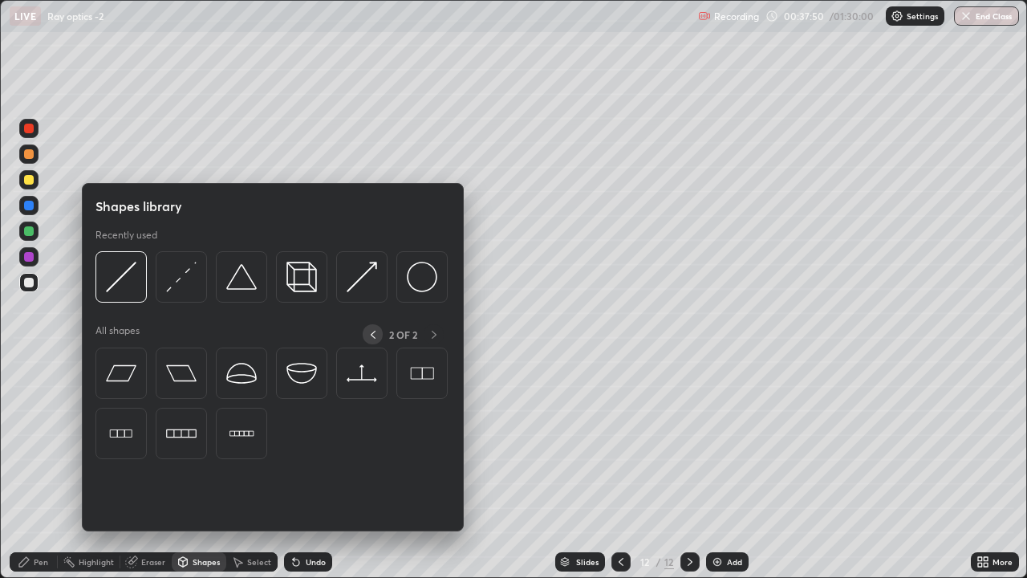
click at [372, 332] on icon at bounding box center [373, 335] width 5 height 8
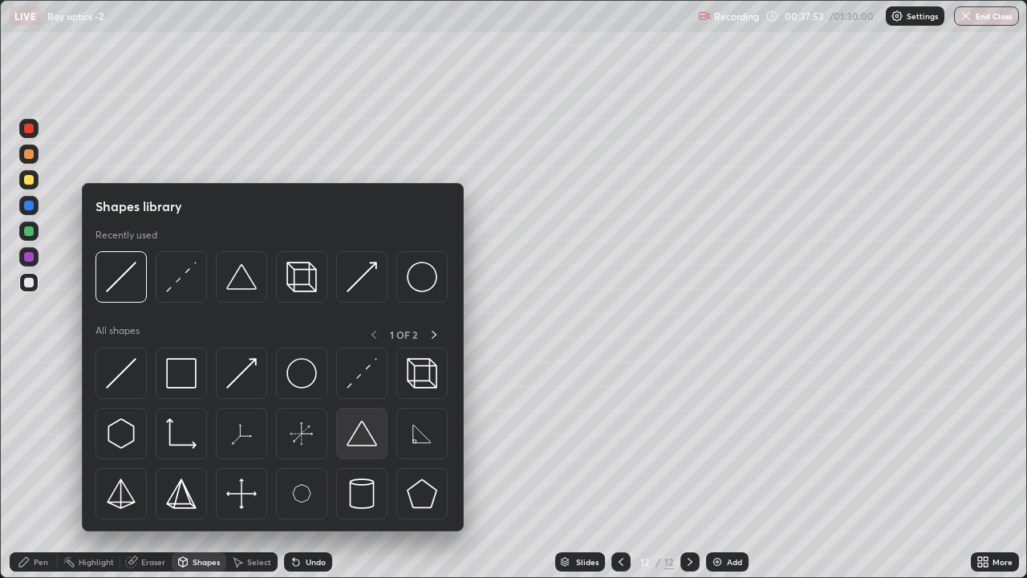
click at [359, 430] on img at bounding box center [362, 433] width 30 height 30
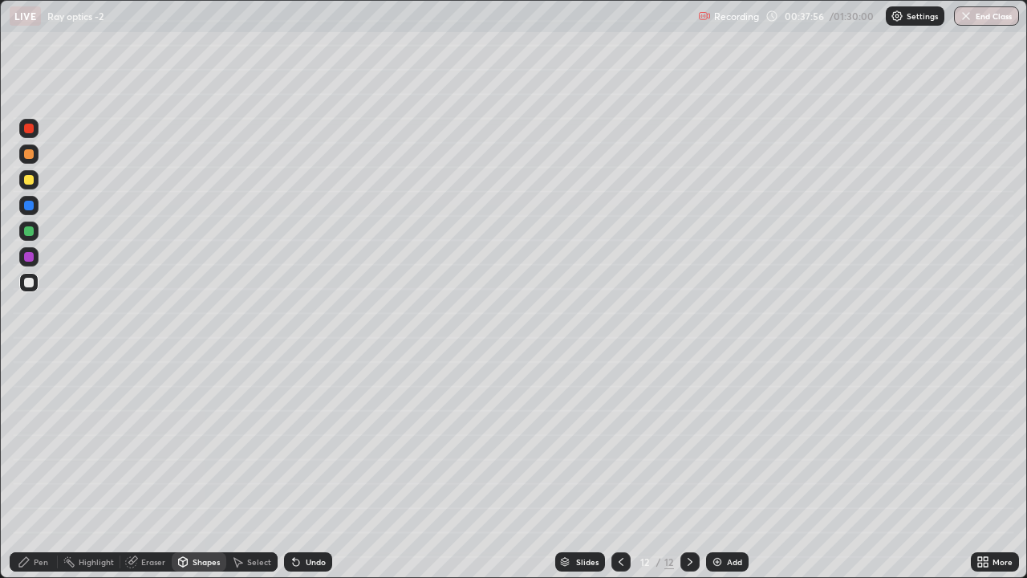
click at [191, 469] on div "Shapes" at bounding box center [199, 561] width 55 height 19
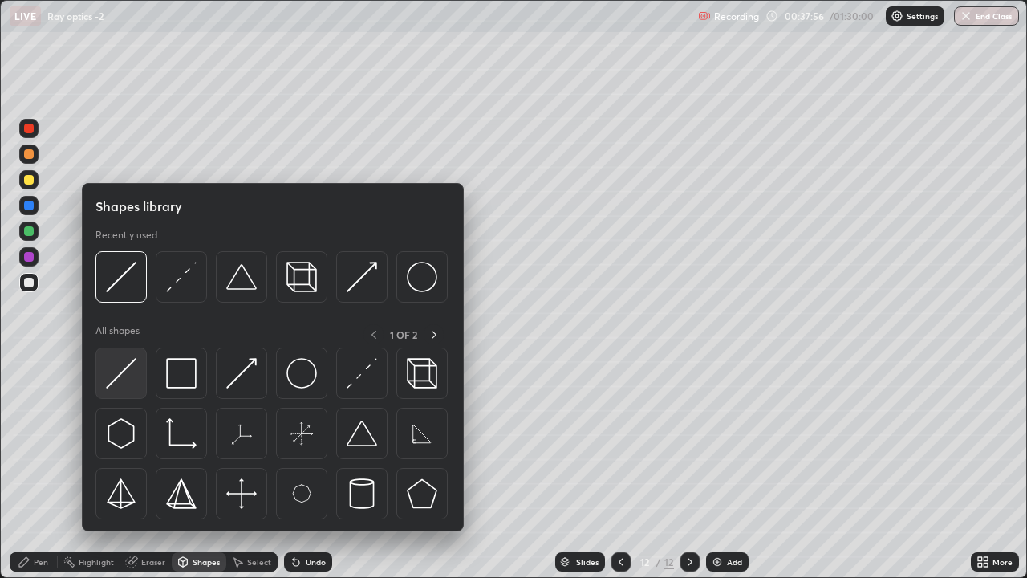
click at [120, 367] on img at bounding box center [121, 373] width 30 height 30
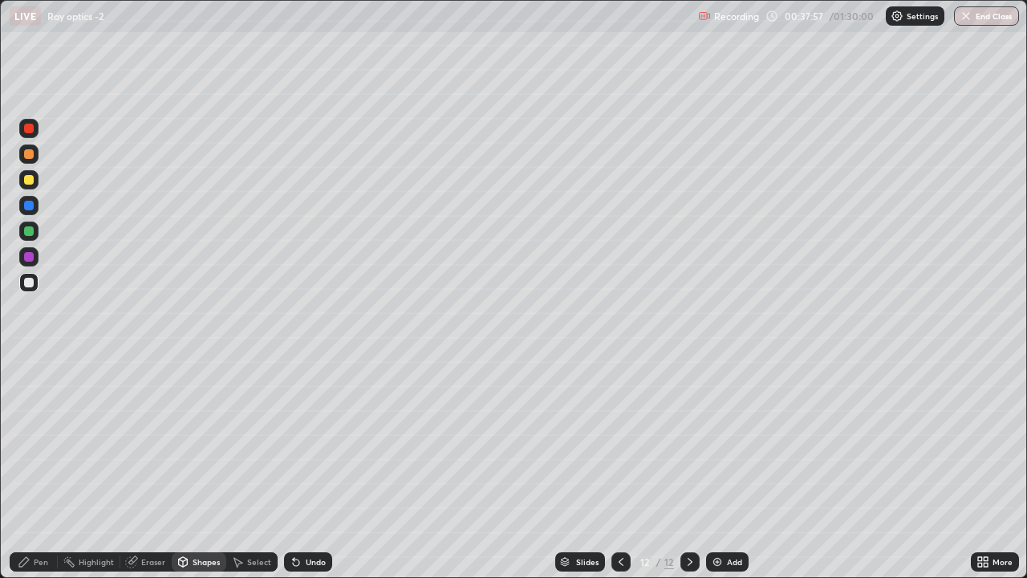
click at [28, 229] on div at bounding box center [29, 231] width 10 height 10
click at [241, 469] on icon at bounding box center [238, 563] width 9 height 10
click at [203, 469] on div "Shapes" at bounding box center [206, 562] width 27 height 8
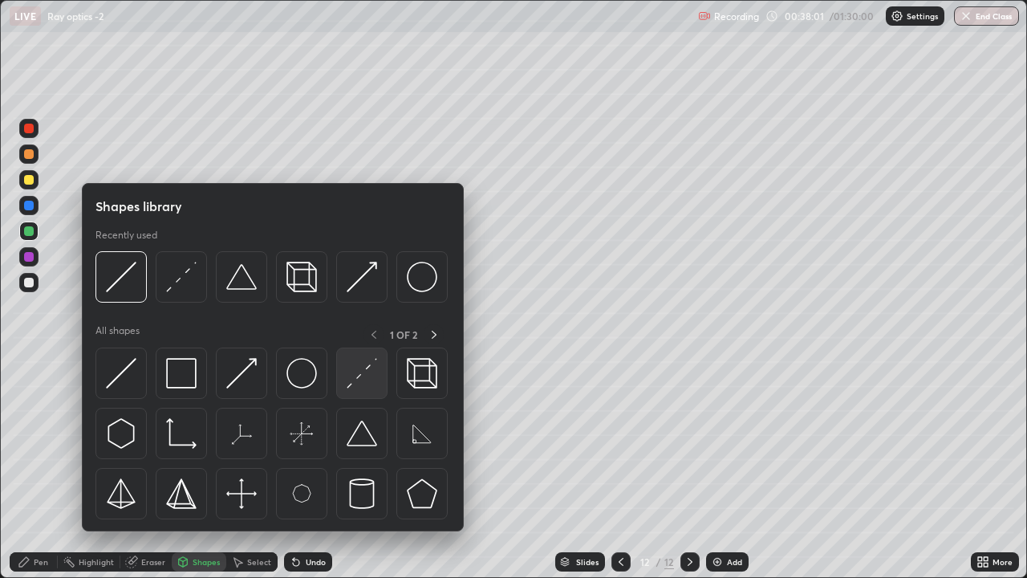
click at [358, 384] on img at bounding box center [362, 373] width 30 height 30
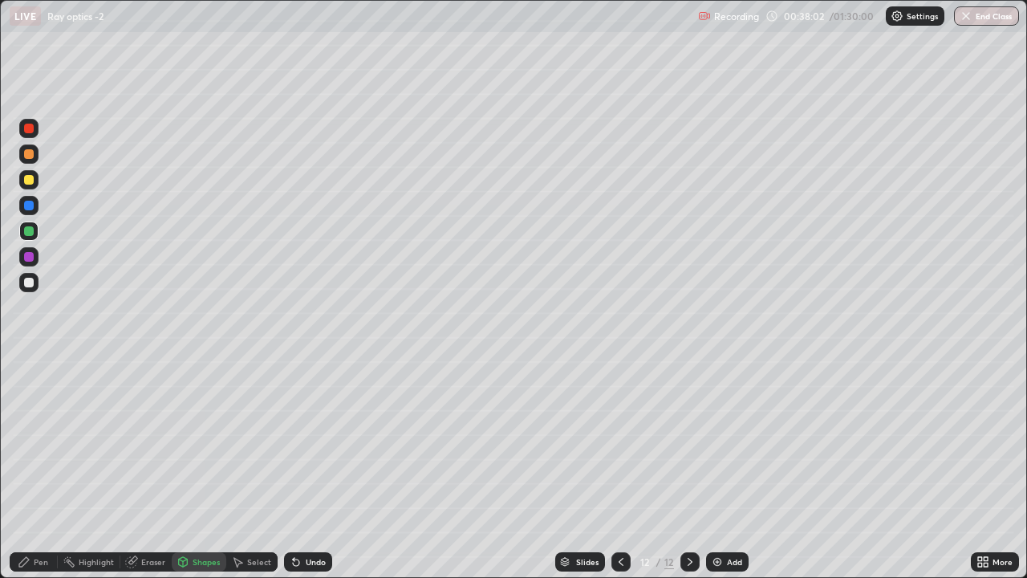
click at [27, 157] on div at bounding box center [29, 154] width 10 height 10
click at [181, 469] on icon at bounding box center [183, 560] width 9 height 2
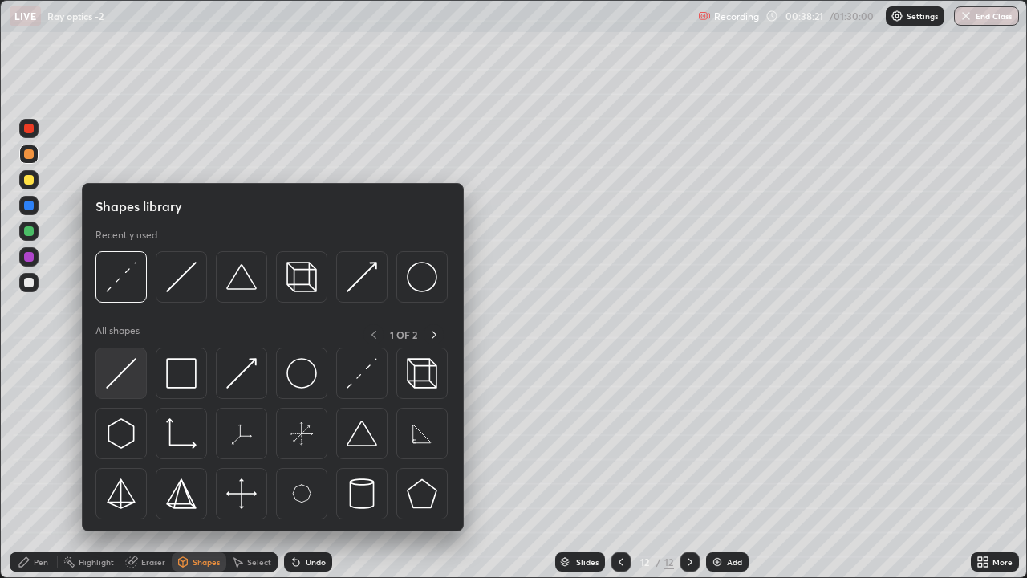
click at [120, 370] on img at bounding box center [121, 373] width 30 height 30
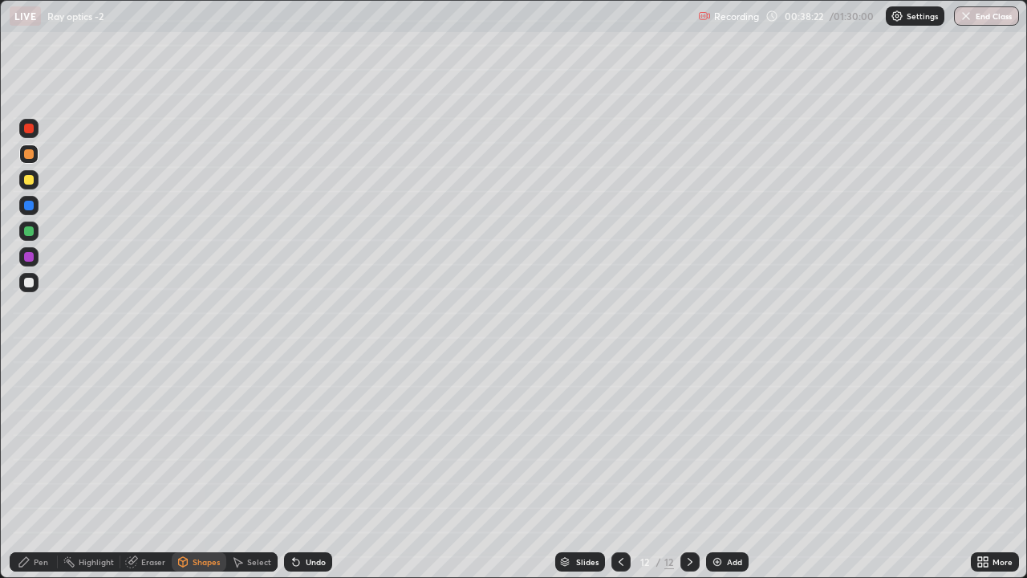
click at [29, 232] on div at bounding box center [29, 231] width 10 height 10
click at [306, 469] on div "Undo" at bounding box center [316, 562] width 20 height 8
click at [195, 469] on div "Shapes" at bounding box center [206, 562] width 27 height 8
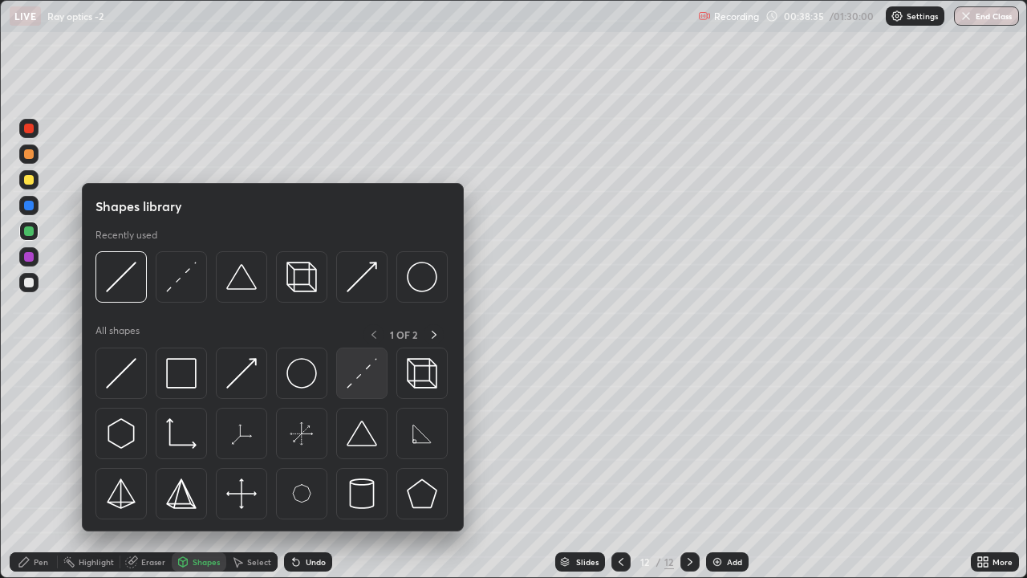
click at [362, 376] on img at bounding box center [362, 373] width 30 height 30
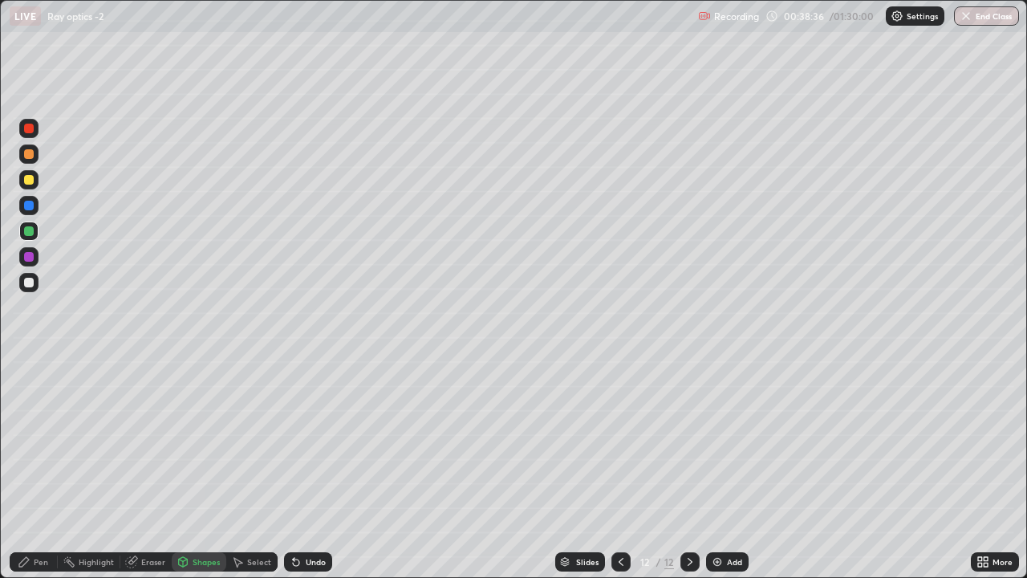
click at [28, 156] on div at bounding box center [29, 154] width 10 height 10
click at [306, 469] on div "Undo" at bounding box center [316, 562] width 20 height 8
click at [201, 469] on div "Shapes" at bounding box center [206, 562] width 27 height 8
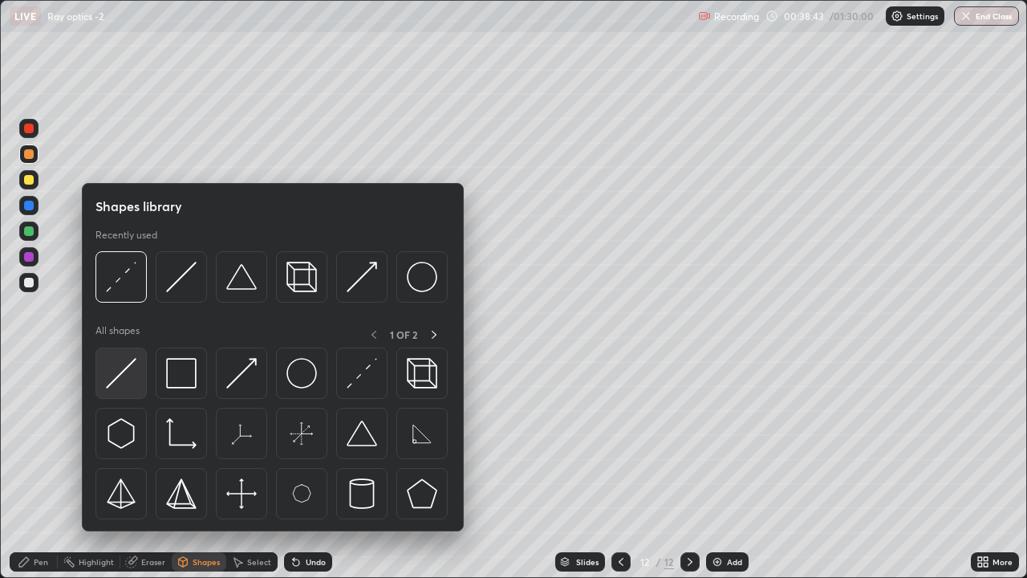
click at [126, 368] on img at bounding box center [121, 373] width 30 height 30
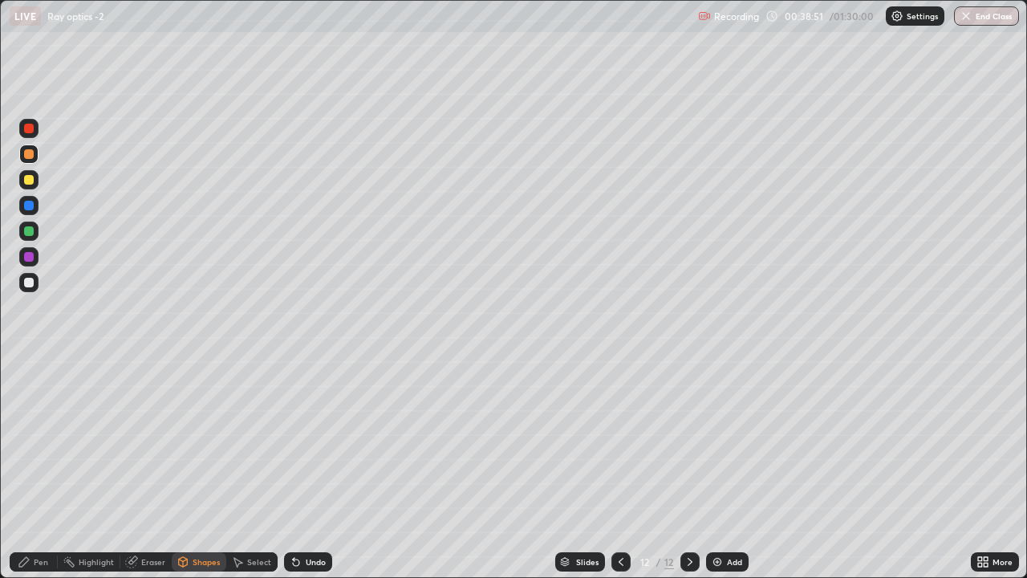
click at [196, 469] on div "Shapes" at bounding box center [206, 562] width 27 height 8
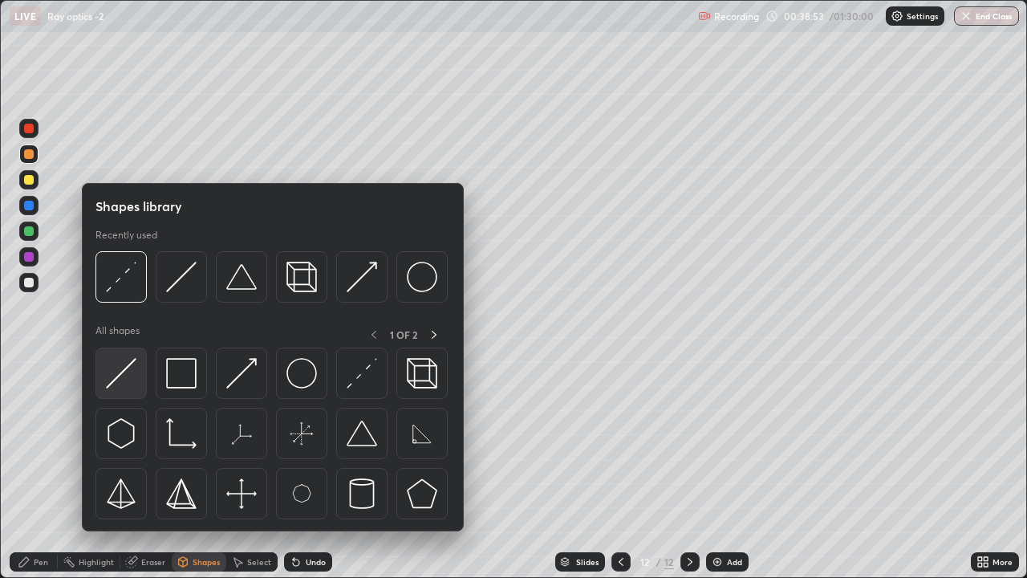
click at [121, 367] on img at bounding box center [121, 373] width 30 height 30
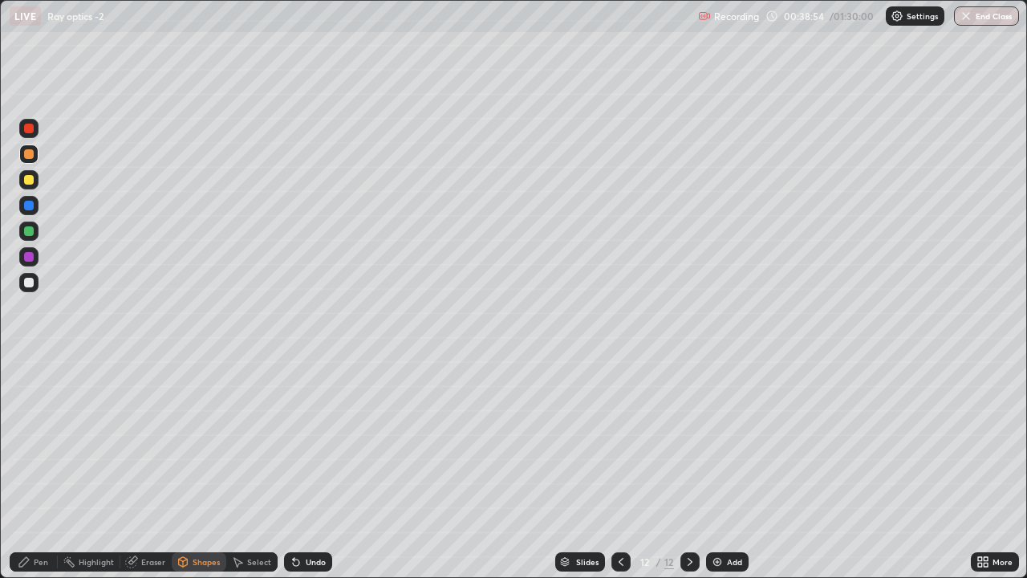
click at [24, 181] on div at bounding box center [29, 180] width 10 height 10
click at [36, 469] on div "Pen" at bounding box center [41, 562] width 14 height 8
click at [30, 286] on div at bounding box center [29, 283] width 10 height 10
click at [307, 469] on div "Undo" at bounding box center [316, 562] width 20 height 8
click at [308, 469] on div "Undo" at bounding box center [316, 562] width 20 height 8
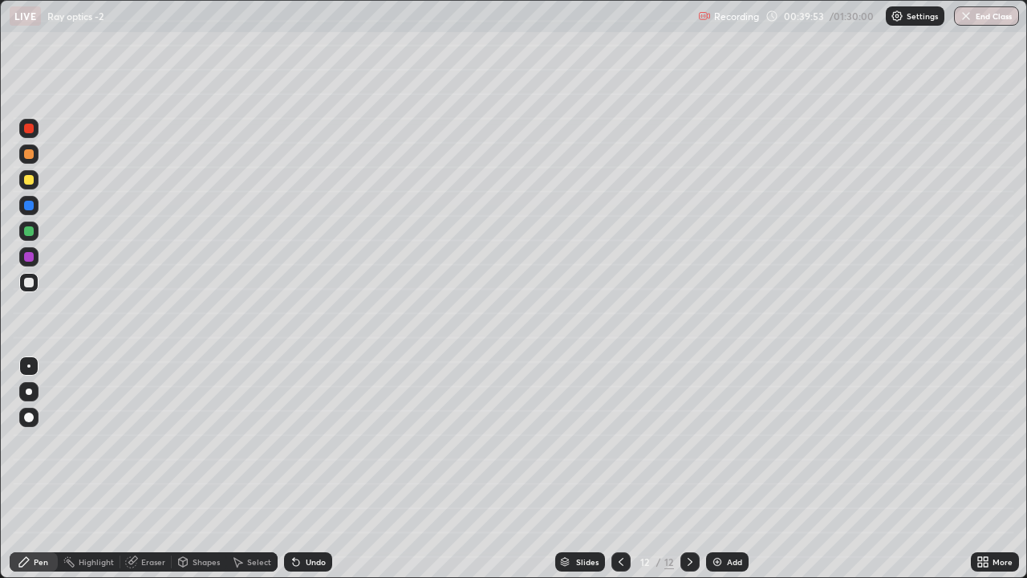
click at [186, 469] on icon at bounding box center [183, 562] width 9 height 10
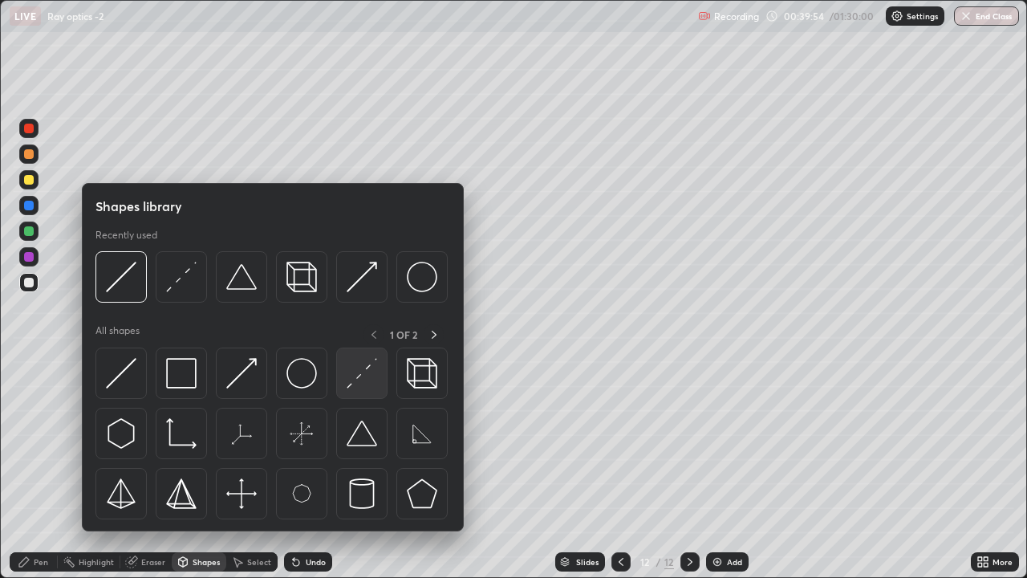
click at [355, 377] on img at bounding box center [362, 373] width 30 height 30
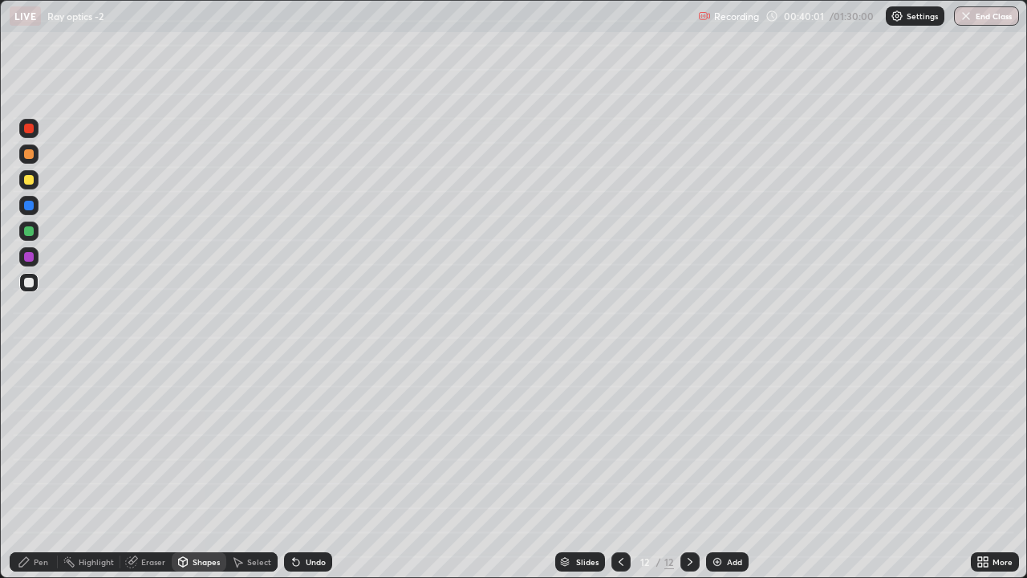
click at [28, 469] on div "Pen" at bounding box center [34, 561] width 48 height 19
click at [29, 158] on div at bounding box center [29, 154] width 10 height 10
click at [308, 469] on div "Undo" at bounding box center [316, 562] width 20 height 8
click at [306, 469] on div "Undo" at bounding box center [316, 562] width 20 height 8
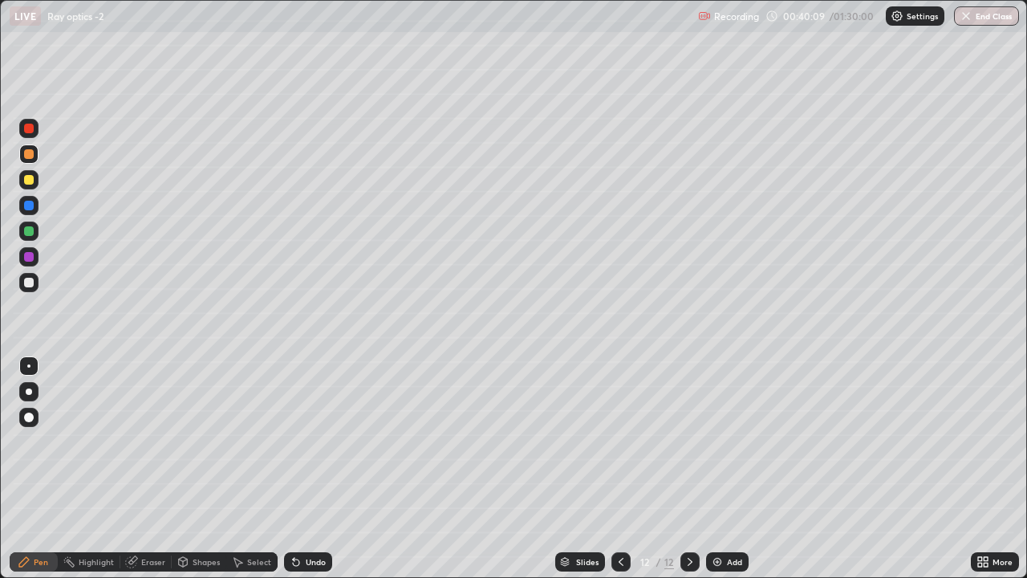
click at [201, 469] on div "Shapes" at bounding box center [206, 562] width 27 height 8
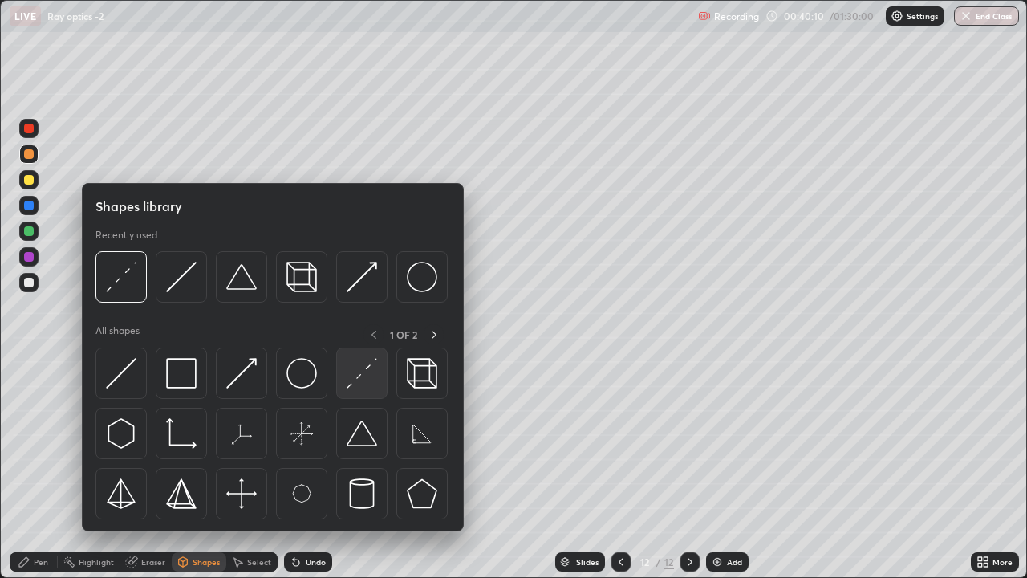
click at [359, 376] on img at bounding box center [362, 373] width 30 height 30
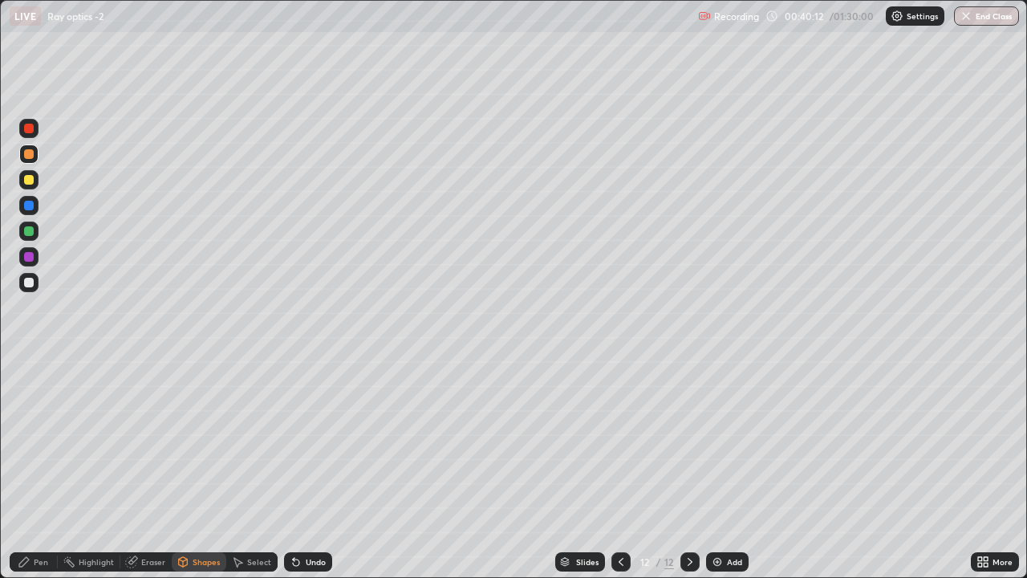
click at [26, 469] on icon at bounding box center [24, 562] width 10 height 10
click at [29, 282] on div at bounding box center [29, 283] width 10 height 10
click at [28, 154] on div at bounding box center [29, 154] width 10 height 10
click at [716, 469] on img at bounding box center [717, 561] width 13 height 13
click at [29, 282] on div at bounding box center [29, 283] width 10 height 10
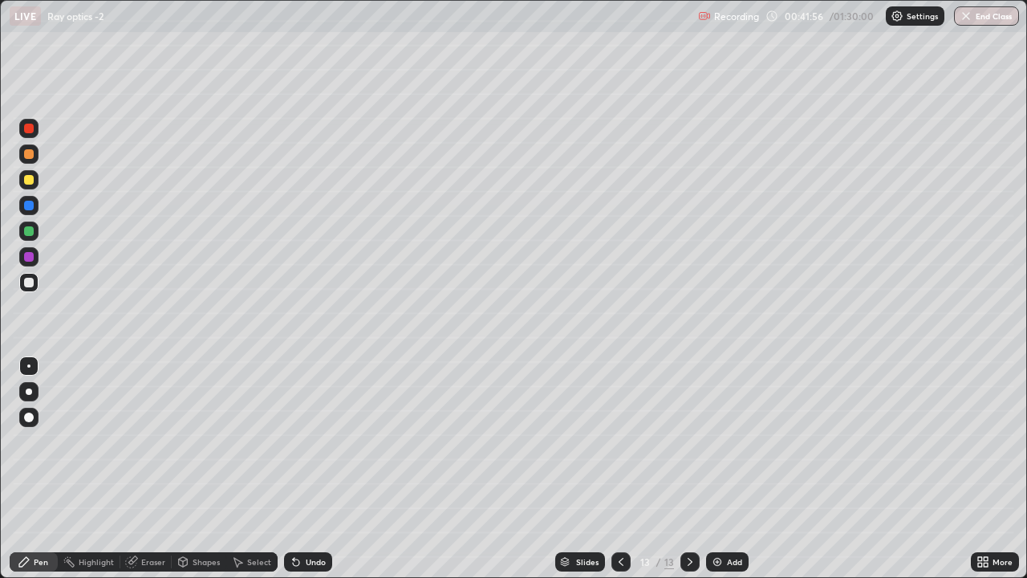
click at [30, 158] on div at bounding box center [29, 154] width 10 height 10
click at [196, 469] on div "Shapes" at bounding box center [206, 562] width 27 height 8
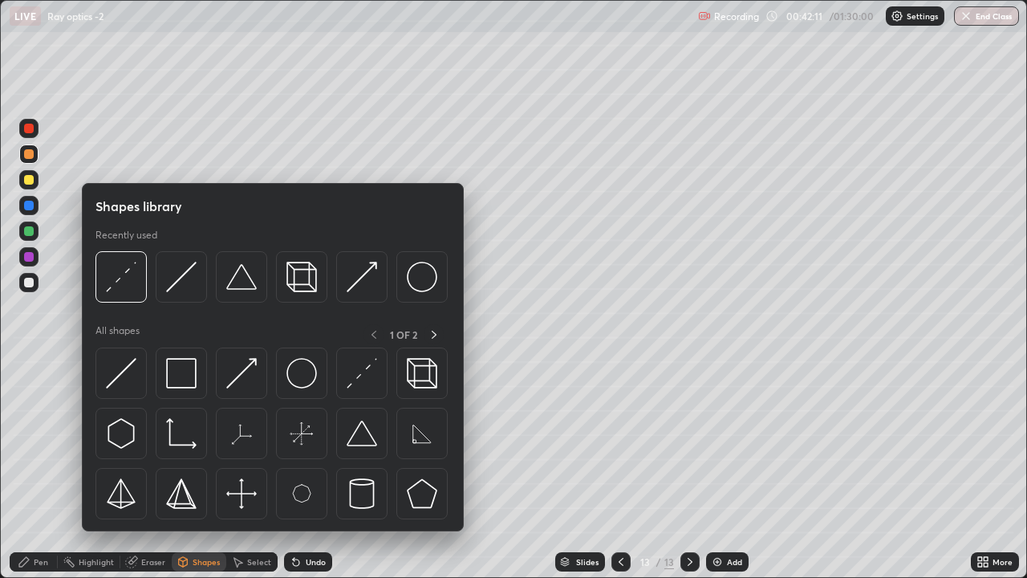
click at [35, 469] on div "Pen" at bounding box center [34, 561] width 48 height 19
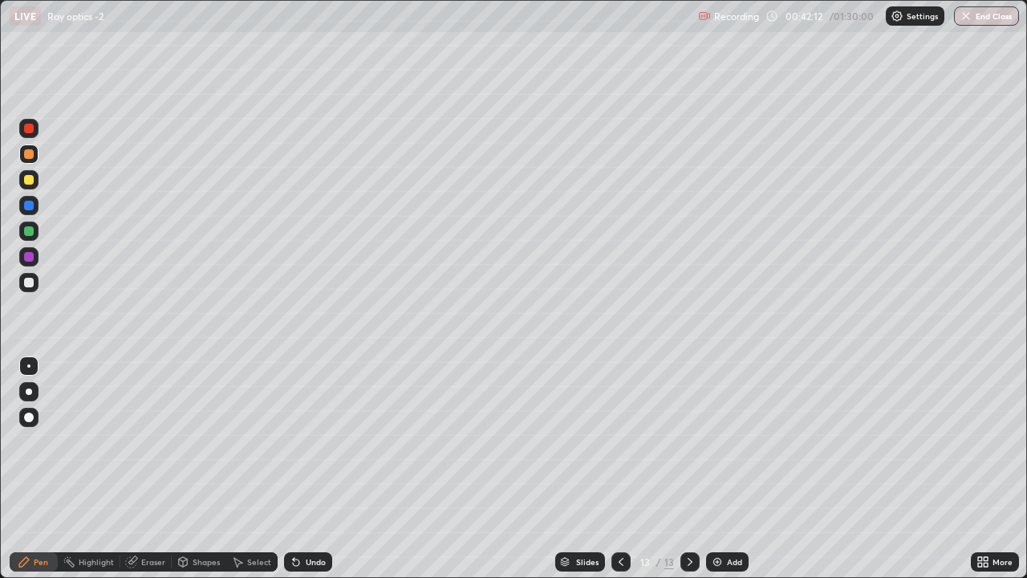
click at [32, 233] on div at bounding box center [29, 231] width 10 height 10
click at [189, 469] on div "Shapes" at bounding box center [199, 561] width 55 height 19
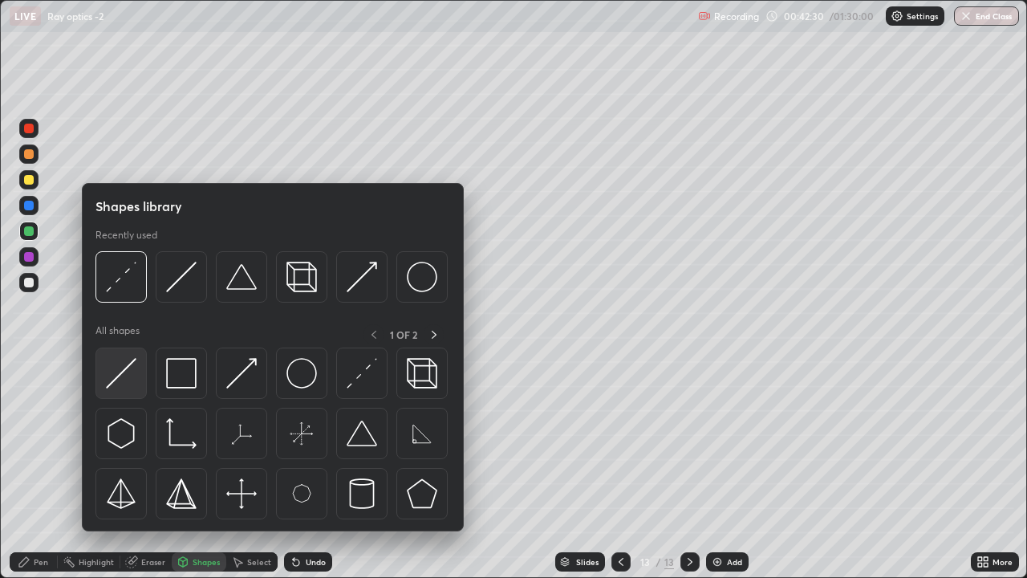
click at [129, 363] on img at bounding box center [121, 373] width 30 height 30
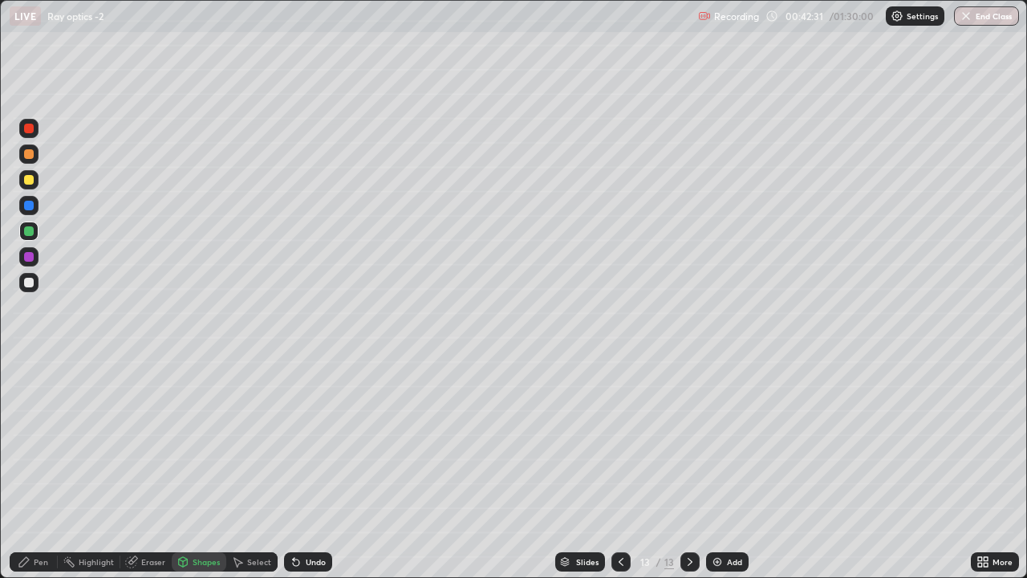
click at [198, 469] on div "Shapes" at bounding box center [199, 561] width 55 height 19
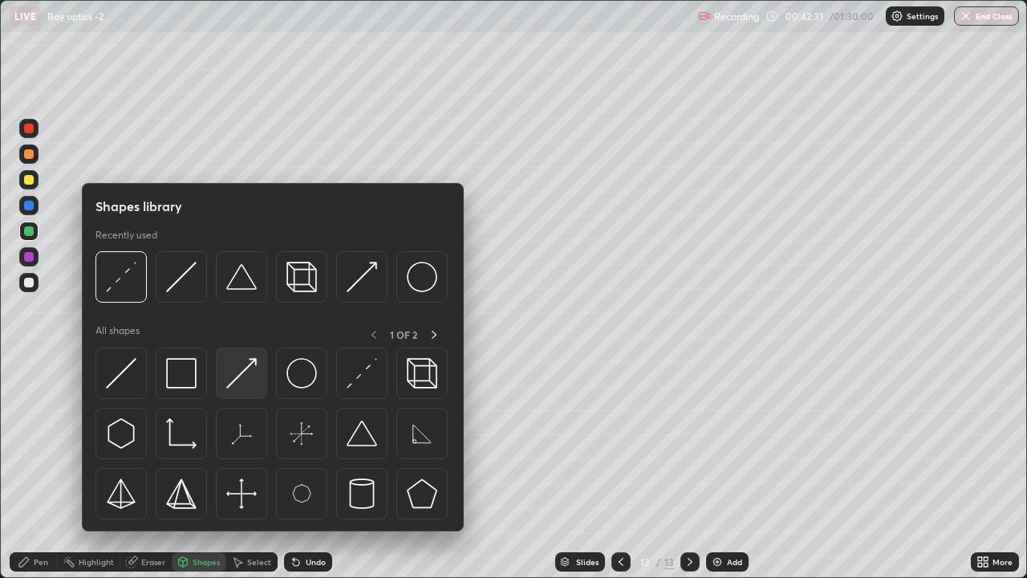
click at [249, 370] on img at bounding box center [241, 373] width 30 height 30
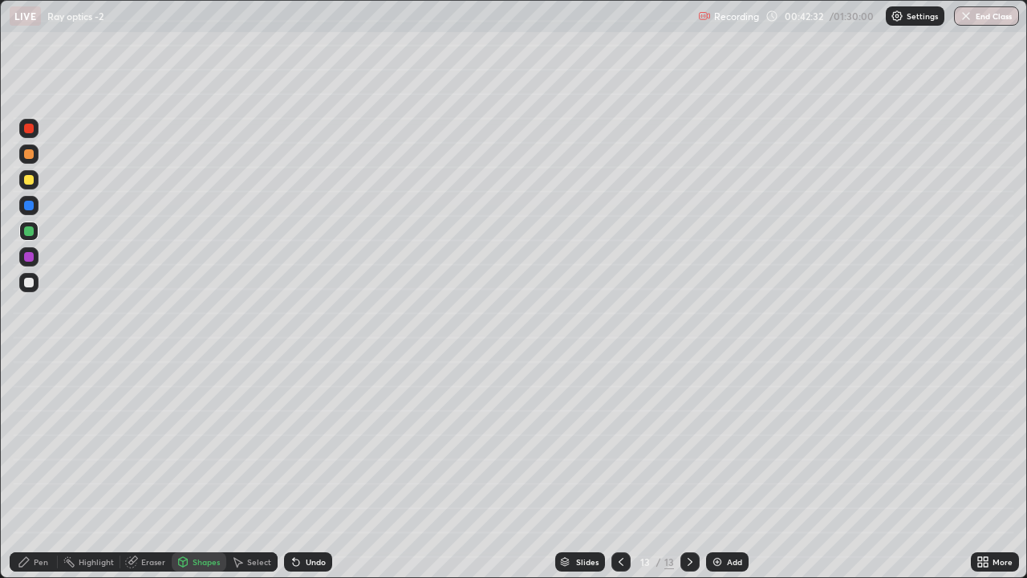
click at [33, 156] on div at bounding box center [29, 154] width 10 height 10
click at [22, 469] on icon at bounding box center [24, 561] width 13 height 13
click at [29, 282] on div at bounding box center [29, 283] width 10 height 10
click at [29, 181] on div at bounding box center [29, 180] width 10 height 10
click at [195, 469] on div "Shapes" at bounding box center [199, 561] width 55 height 19
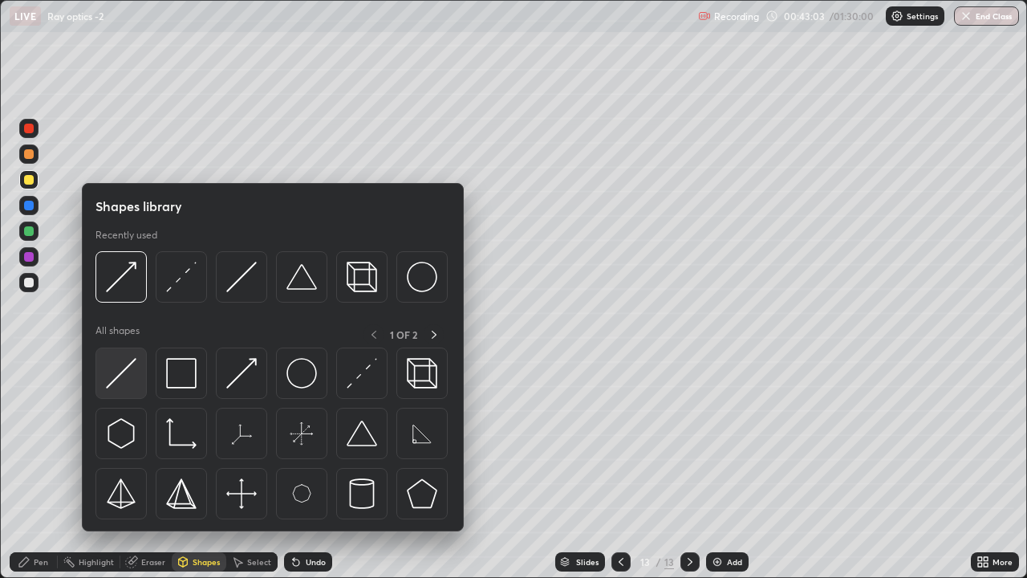
click at [124, 364] on img at bounding box center [121, 373] width 30 height 30
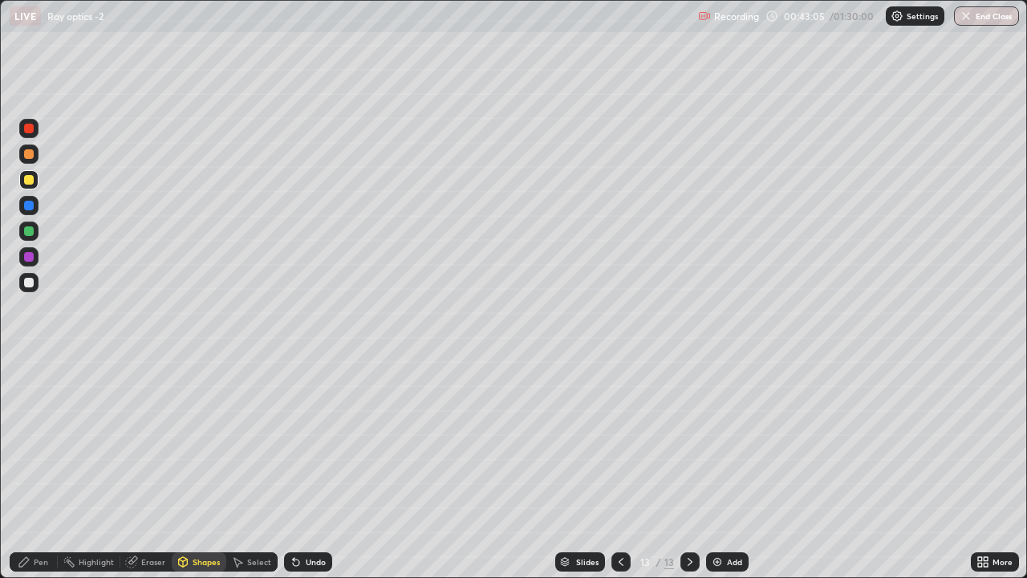
click at [28, 158] on div at bounding box center [29, 154] width 10 height 10
click at [44, 469] on div "Pen" at bounding box center [34, 561] width 48 height 19
click at [189, 469] on div "Shapes" at bounding box center [199, 561] width 55 height 19
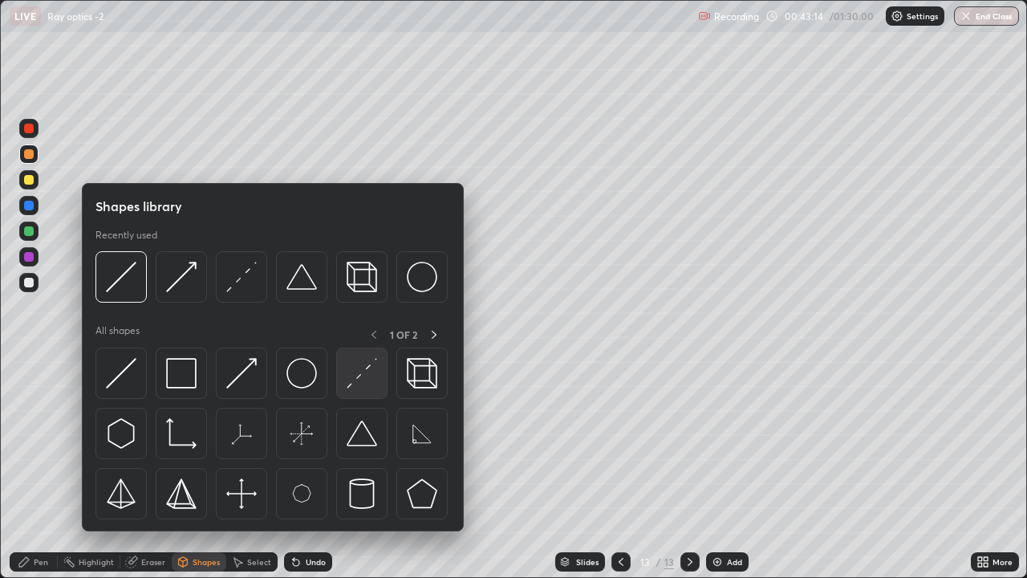
click at [353, 379] on img at bounding box center [362, 373] width 30 height 30
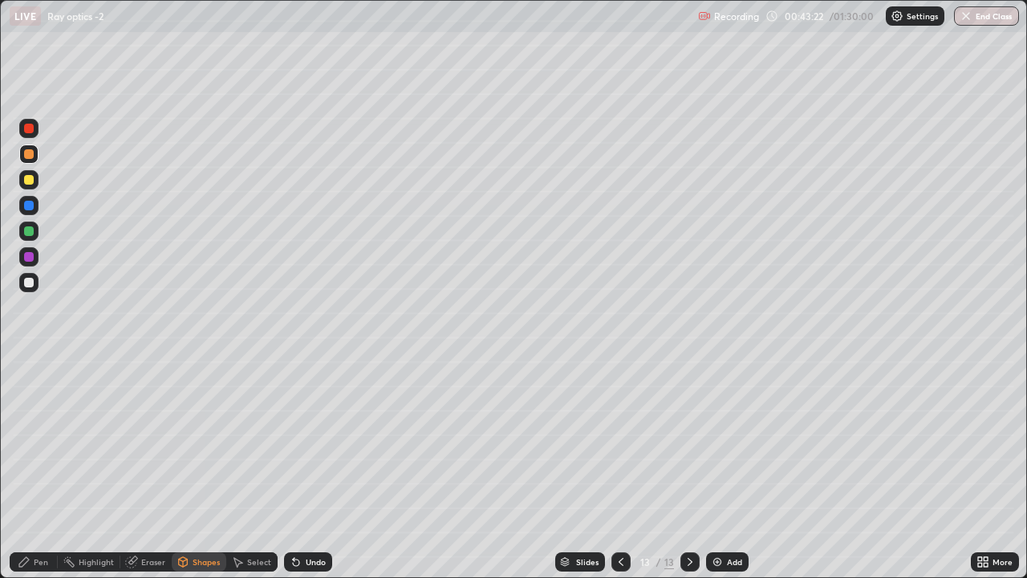
click at [27, 233] on div at bounding box center [29, 231] width 10 height 10
click at [38, 469] on div "Pen" at bounding box center [41, 562] width 14 height 8
click at [27, 156] on div at bounding box center [29, 154] width 10 height 10
click at [688, 469] on icon at bounding box center [690, 561] width 13 height 13
click at [713, 469] on img at bounding box center [717, 561] width 13 height 13
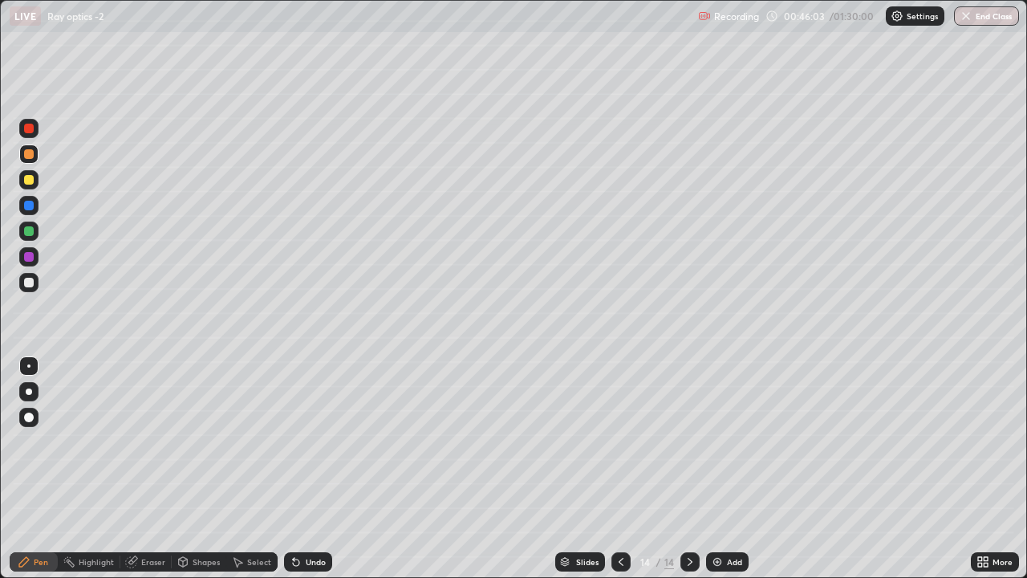
click at [309, 469] on div "Undo" at bounding box center [316, 562] width 20 height 8
click at [30, 278] on div at bounding box center [29, 283] width 10 height 10
click at [293, 469] on icon at bounding box center [294, 559] width 2 height 2
click at [297, 469] on icon at bounding box center [296, 562] width 6 height 6
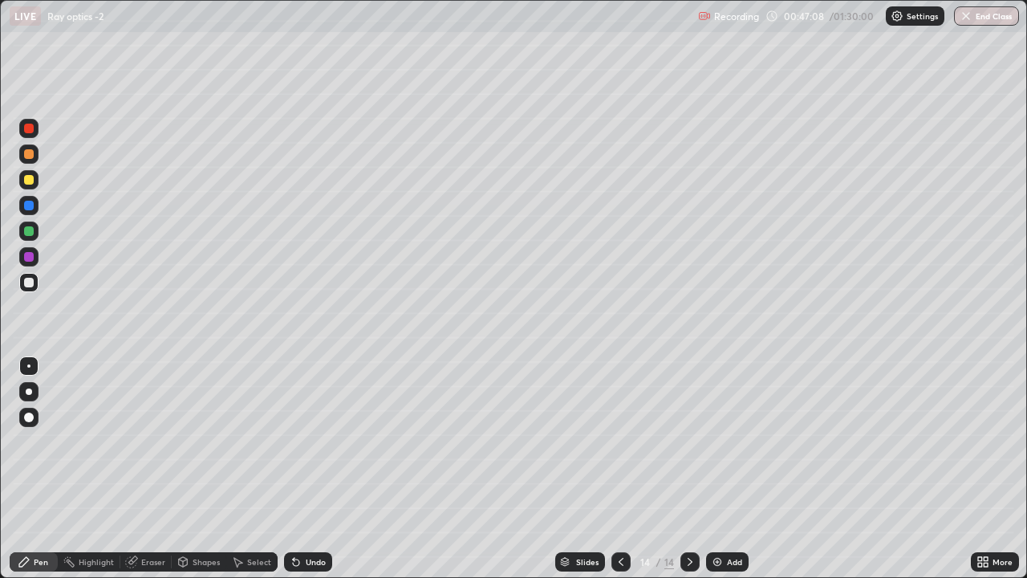
click at [35, 469] on div "Pen" at bounding box center [34, 561] width 48 height 19
click at [28, 233] on div at bounding box center [29, 231] width 10 height 10
click at [28, 281] on div at bounding box center [29, 283] width 10 height 10
click at [202, 469] on div "Shapes" at bounding box center [206, 562] width 27 height 8
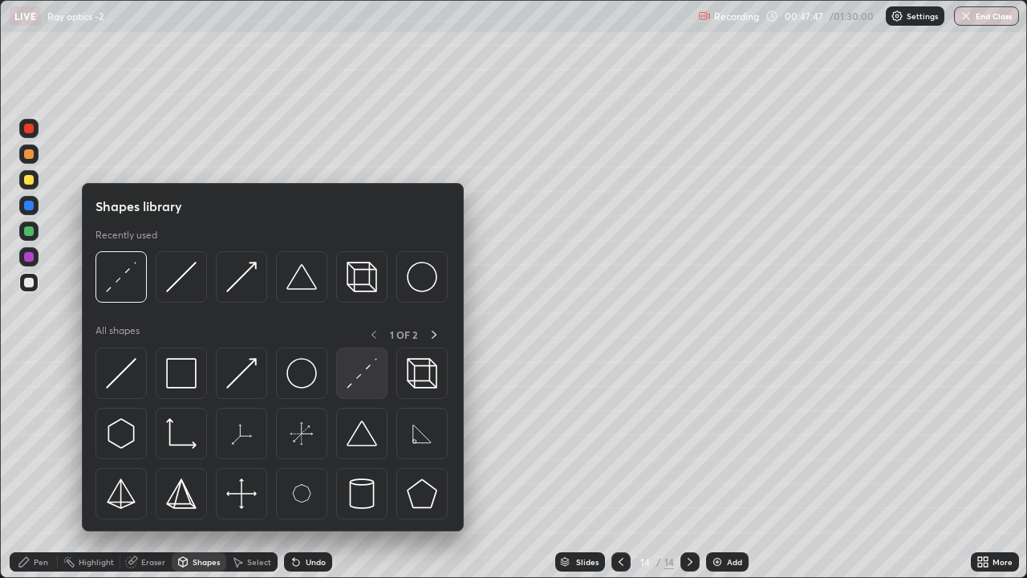
click at [373, 374] on img at bounding box center [362, 373] width 30 height 30
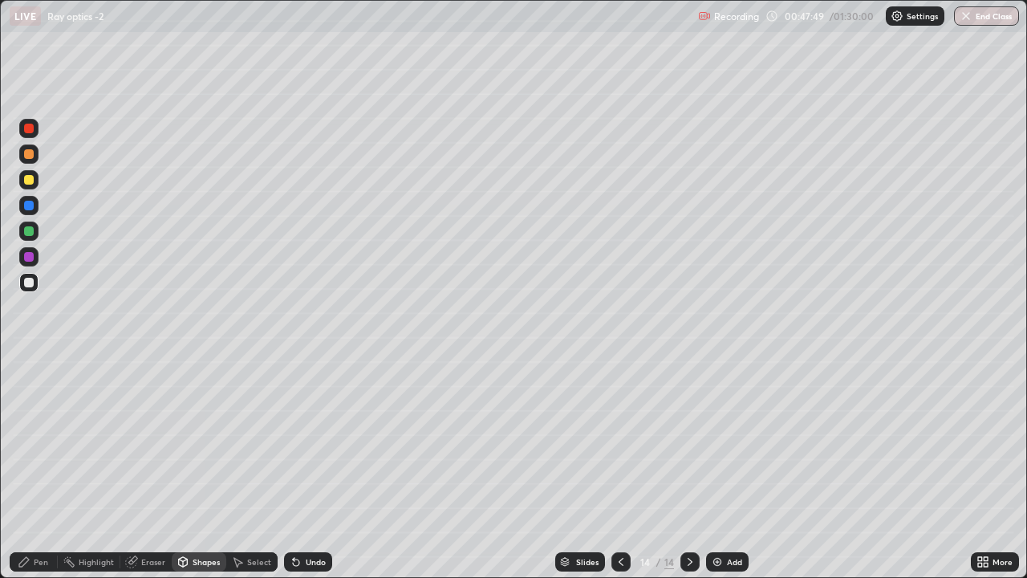
click at [35, 469] on div "Pen" at bounding box center [41, 562] width 14 height 8
click at [32, 156] on div at bounding box center [29, 154] width 10 height 10
click at [189, 469] on div "Shapes" at bounding box center [199, 561] width 55 height 19
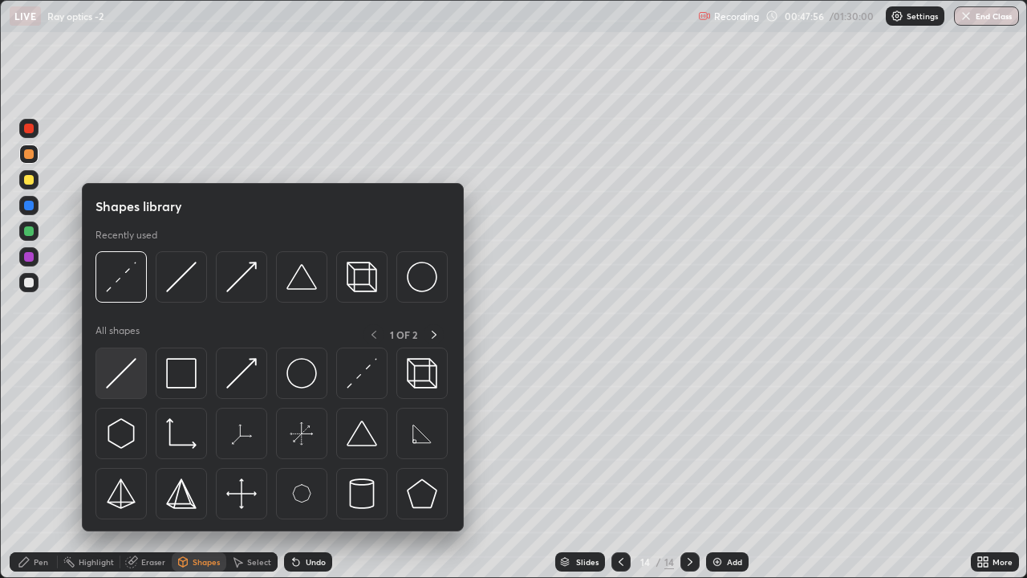
click at [127, 372] on img at bounding box center [121, 373] width 30 height 30
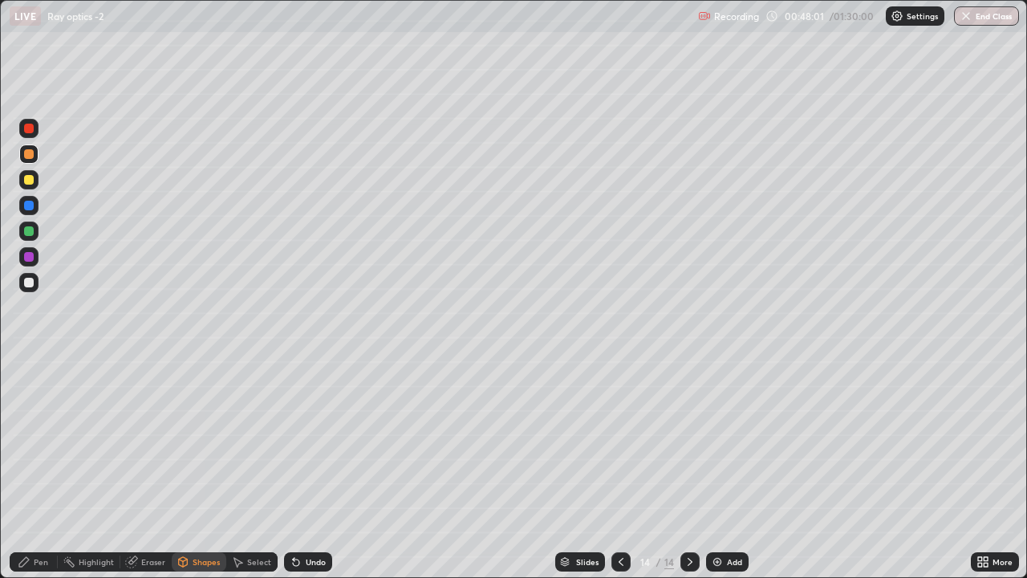
click at [27, 230] on div at bounding box center [29, 231] width 10 height 10
click at [34, 469] on div "Pen" at bounding box center [41, 562] width 14 height 8
click at [30, 156] on div at bounding box center [29, 154] width 10 height 10
click at [717, 469] on img at bounding box center [717, 561] width 13 height 13
click at [33, 469] on div "Pen" at bounding box center [34, 561] width 48 height 19
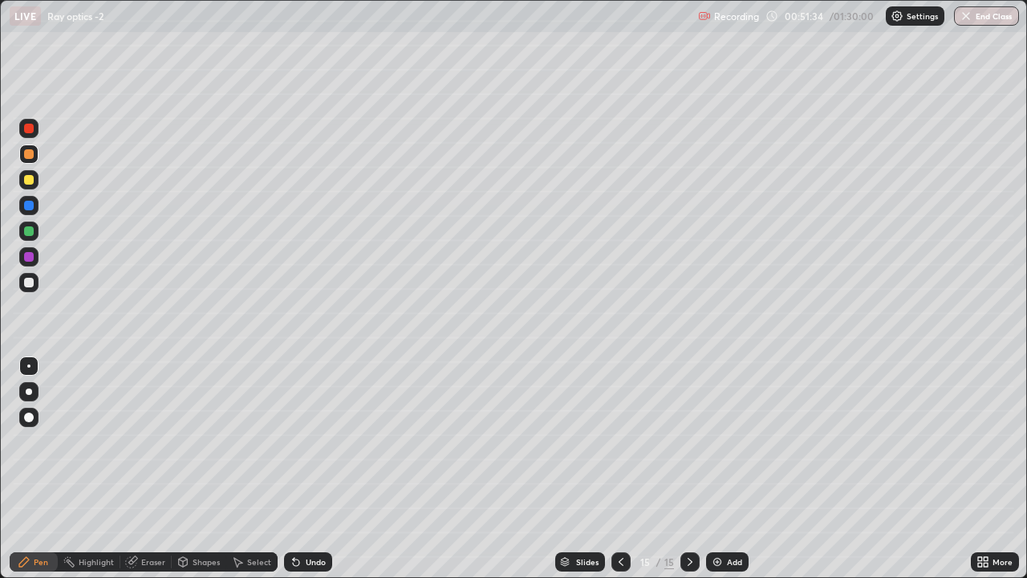
click at [26, 179] on div at bounding box center [29, 180] width 10 height 10
click at [181, 469] on icon at bounding box center [183, 562] width 9 height 10
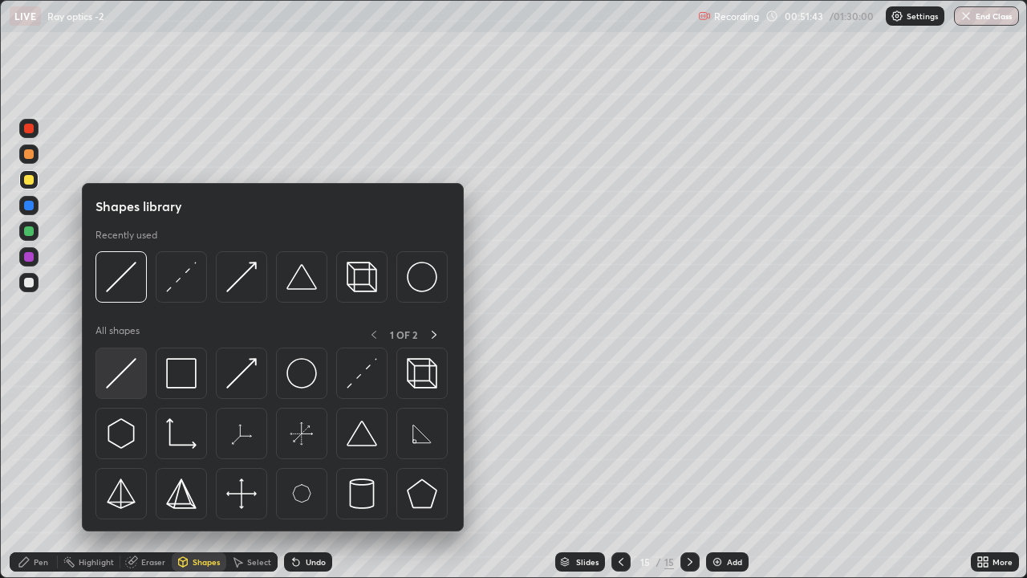
click at [121, 366] on img at bounding box center [121, 373] width 30 height 30
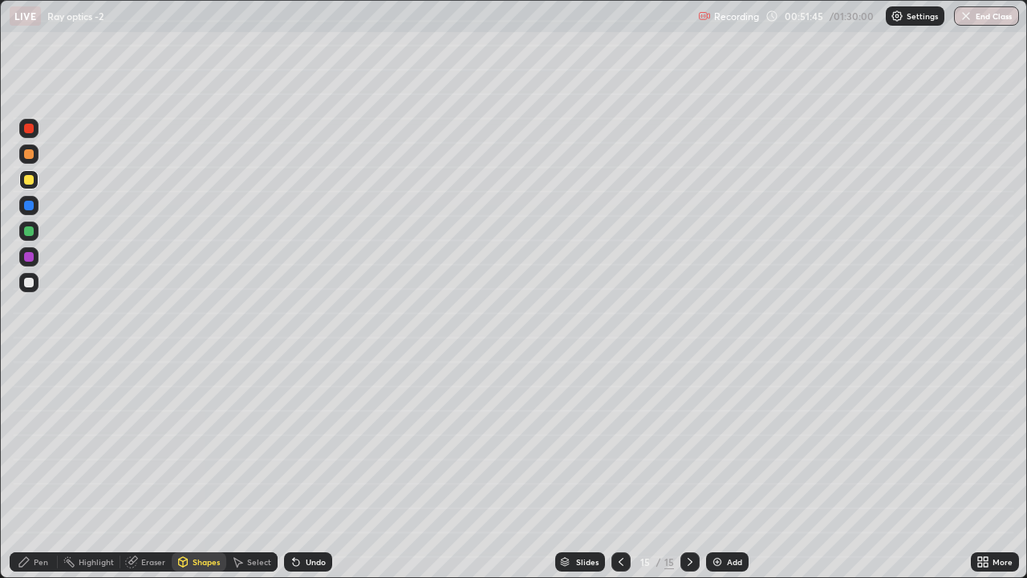
click at [25, 469] on icon at bounding box center [24, 562] width 10 height 10
click at [24, 290] on div at bounding box center [28, 282] width 19 height 19
click at [182, 469] on icon at bounding box center [183, 562] width 9 height 10
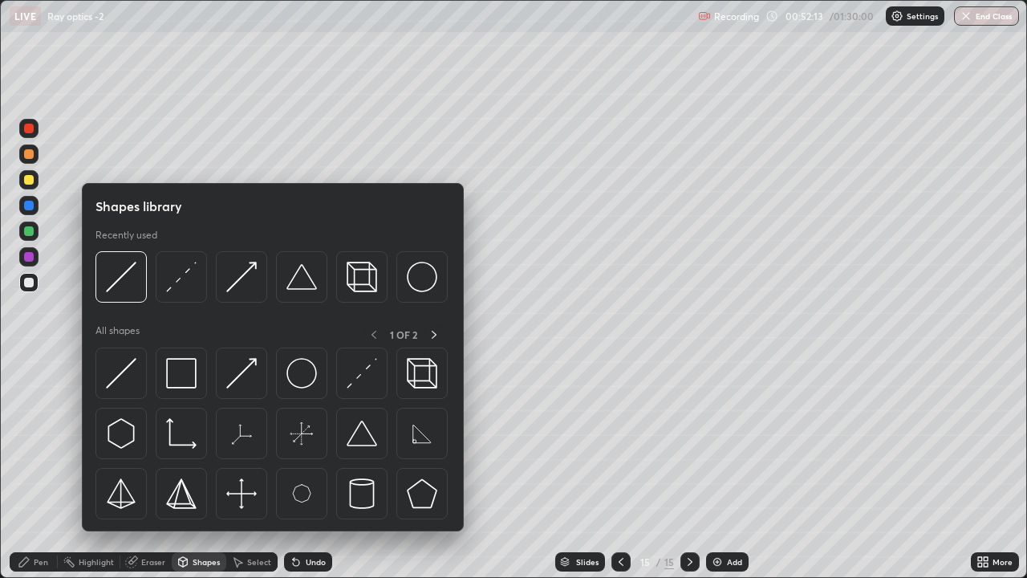
click at [28, 229] on div at bounding box center [29, 231] width 10 height 10
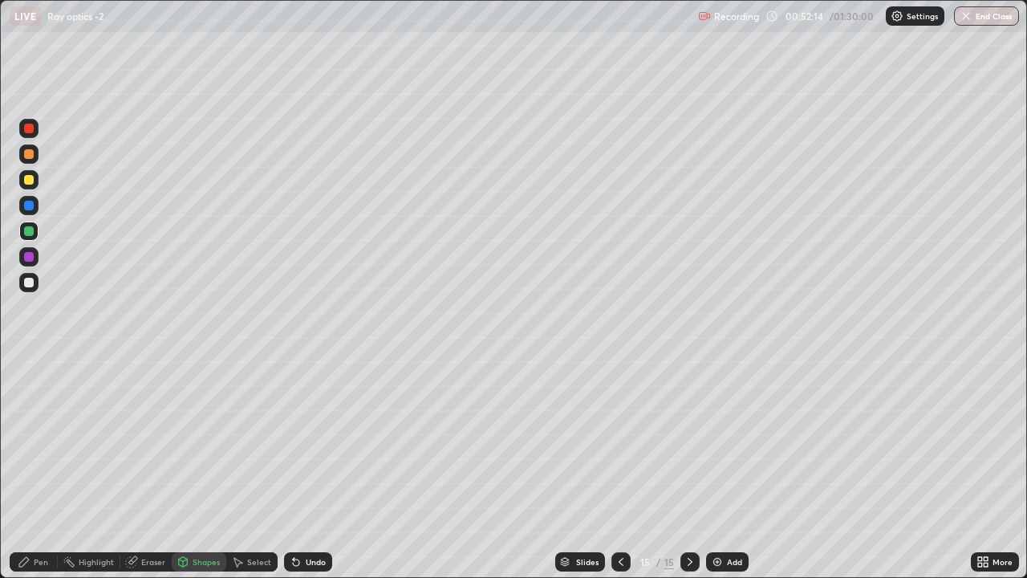
click at [23, 469] on icon at bounding box center [24, 562] width 10 height 10
click at [39, 469] on div "Pen" at bounding box center [34, 561] width 48 height 19
click at [193, 469] on div "Shapes" at bounding box center [206, 562] width 27 height 8
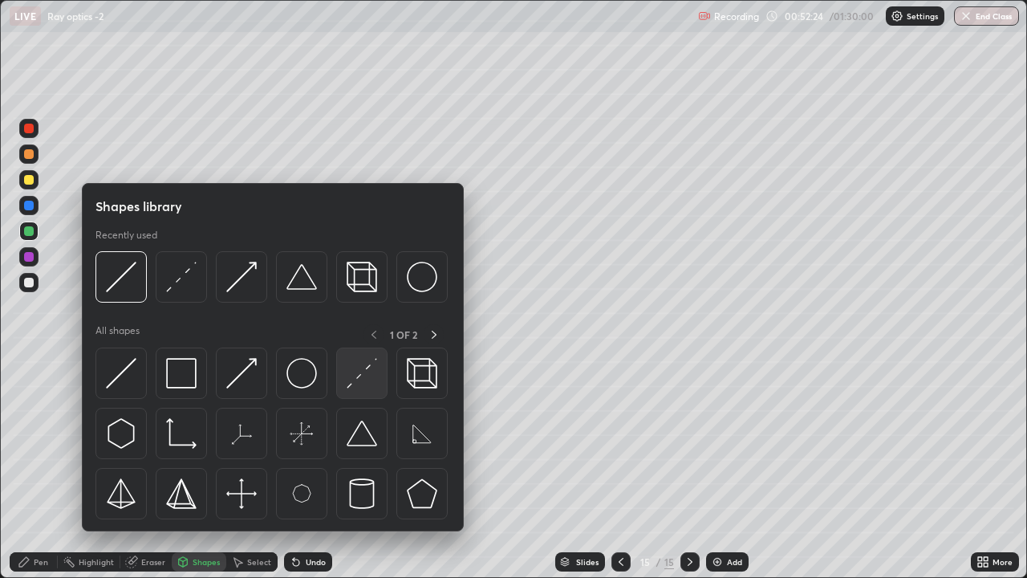
click at [363, 379] on img at bounding box center [362, 373] width 30 height 30
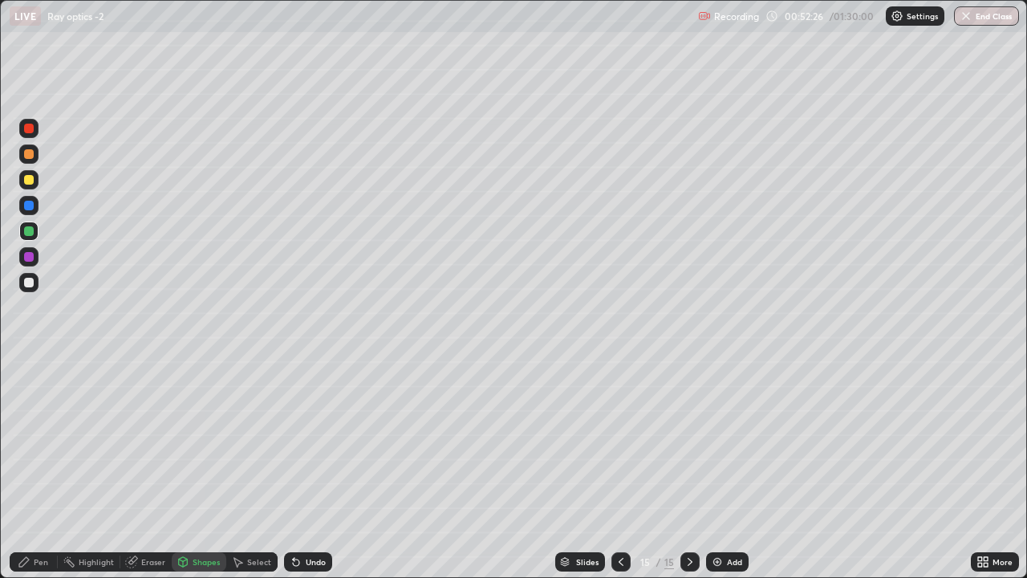
click at [189, 469] on div "Shapes" at bounding box center [199, 561] width 55 height 19
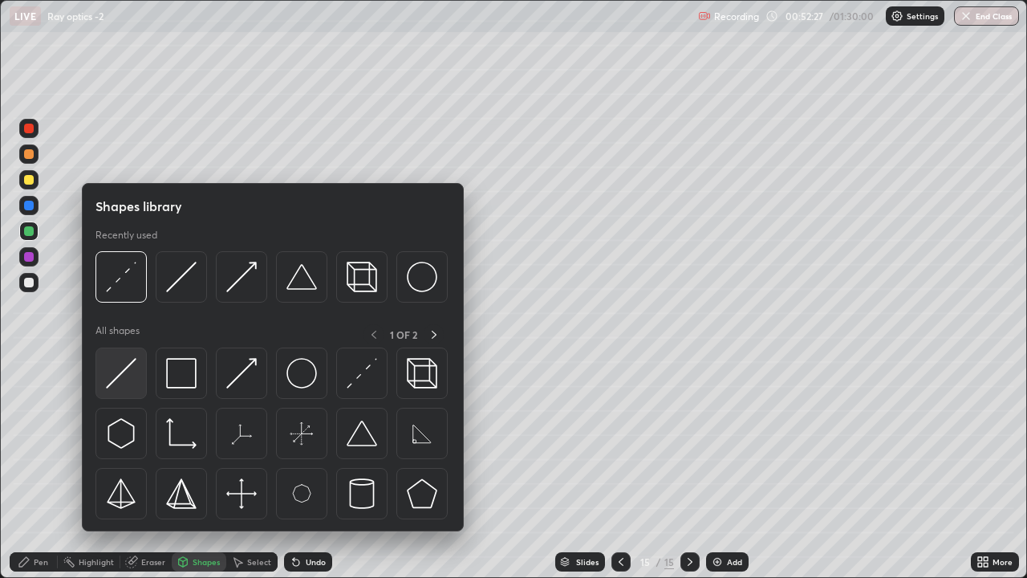
click at [132, 370] on img at bounding box center [121, 373] width 30 height 30
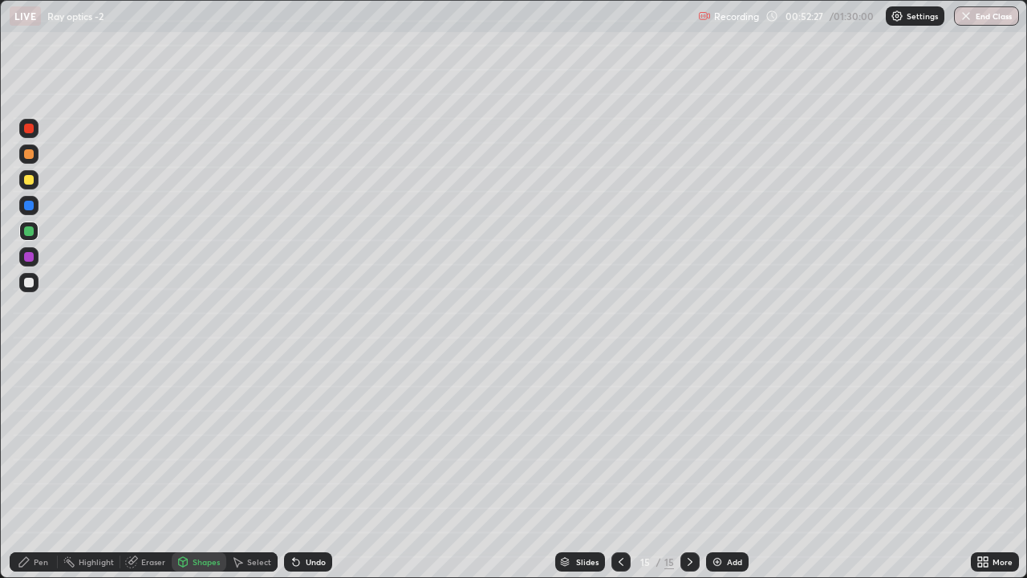
click at [39, 469] on div "Pen" at bounding box center [34, 561] width 48 height 19
click at [181, 469] on icon at bounding box center [183, 560] width 9 height 2
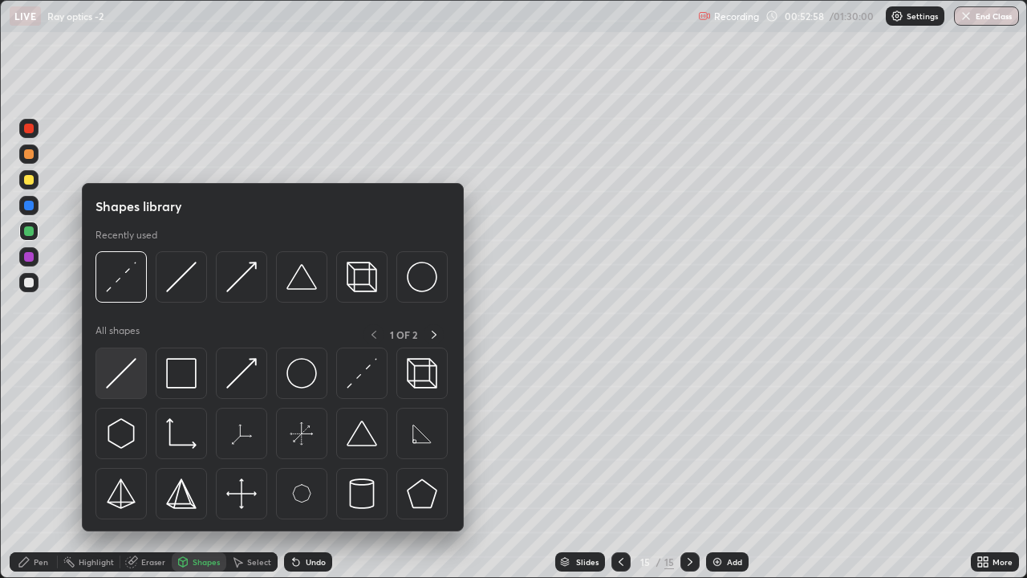
click at [115, 377] on img at bounding box center [121, 373] width 30 height 30
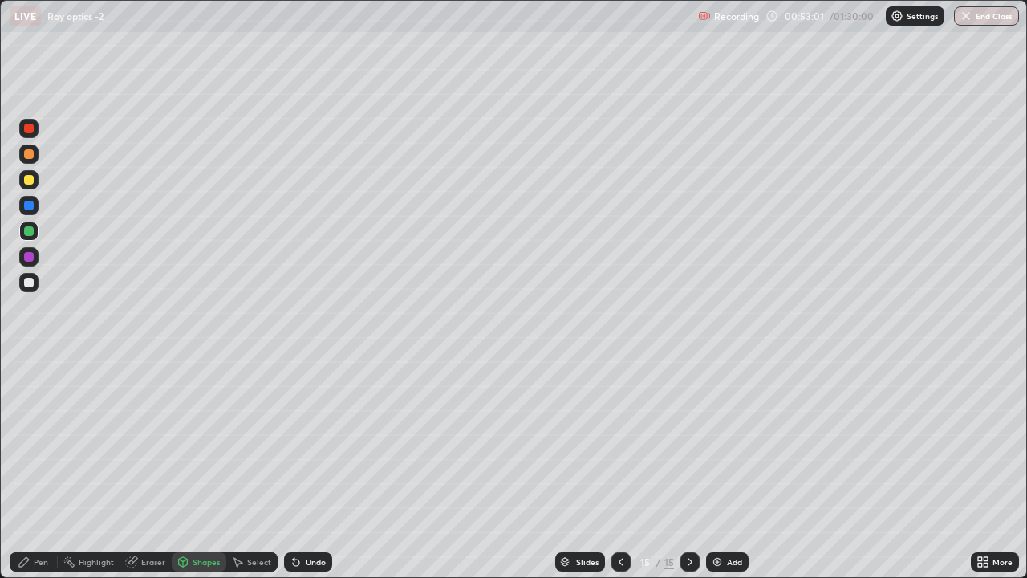
click at [36, 469] on div "Pen" at bounding box center [41, 562] width 14 height 8
click at [28, 282] on div at bounding box center [29, 283] width 10 height 10
click at [26, 156] on div at bounding box center [29, 154] width 10 height 10
click at [688, 469] on icon at bounding box center [690, 561] width 13 height 13
click at [716, 469] on img at bounding box center [717, 561] width 13 height 13
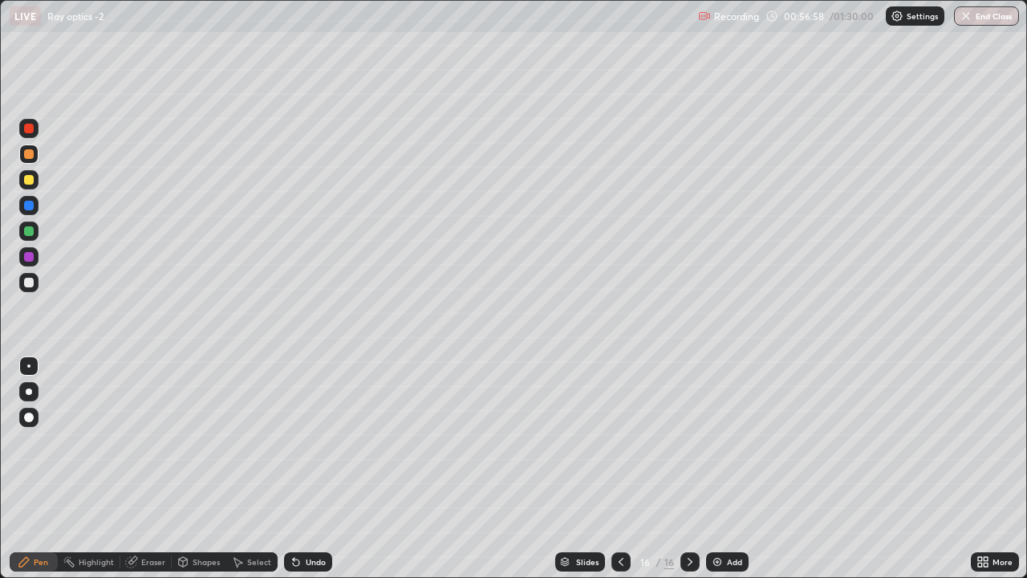
click at [36, 469] on div "Pen" at bounding box center [34, 562] width 48 height 32
click at [30, 229] on div at bounding box center [29, 231] width 10 height 10
click at [197, 469] on div "Shapes" at bounding box center [206, 562] width 27 height 8
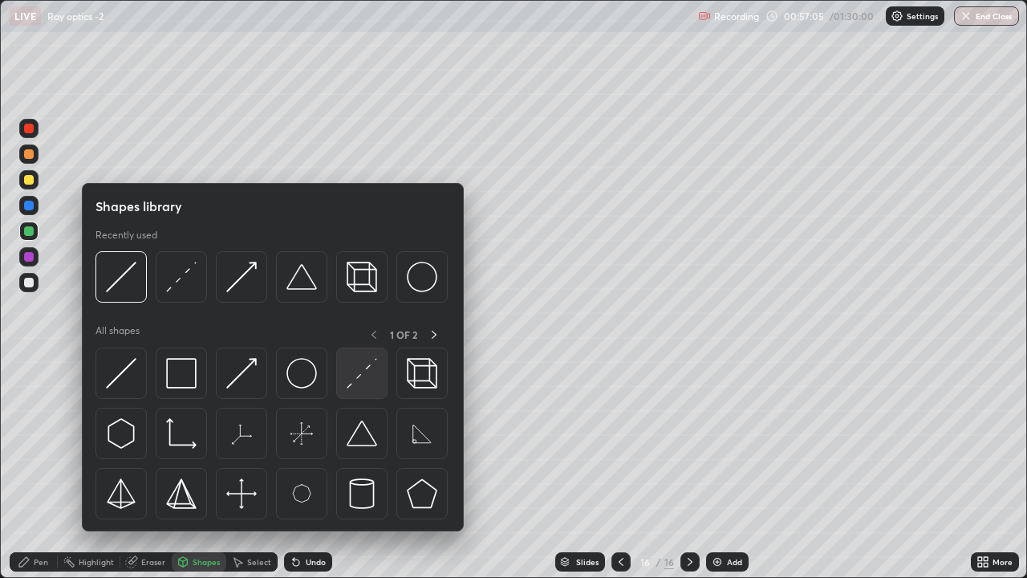
click at [355, 374] on img at bounding box center [362, 373] width 30 height 30
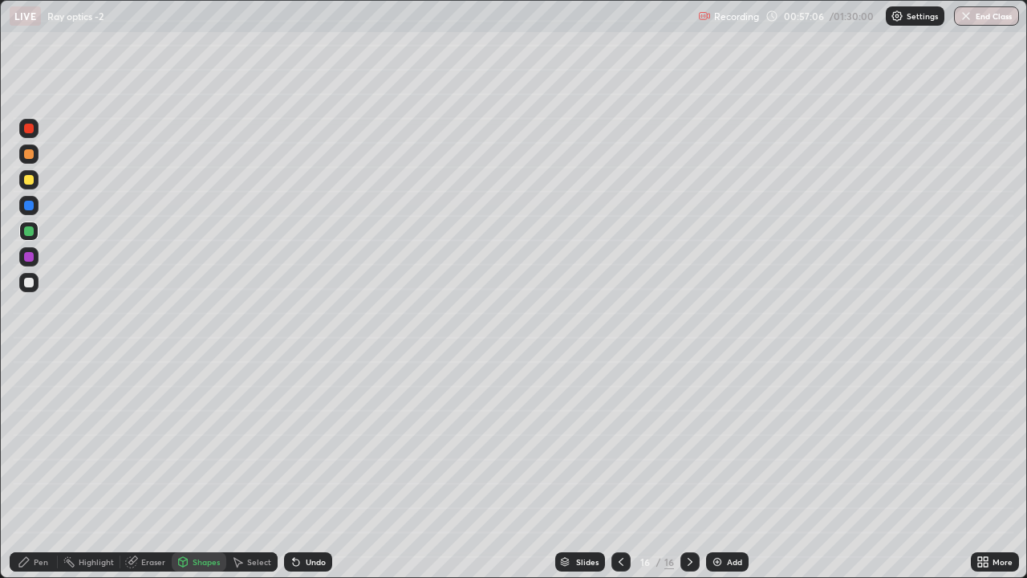
click at [29, 282] on div at bounding box center [29, 283] width 10 height 10
click at [191, 469] on div "Shapes" at bounding box center [199, 561] width 55 height 19
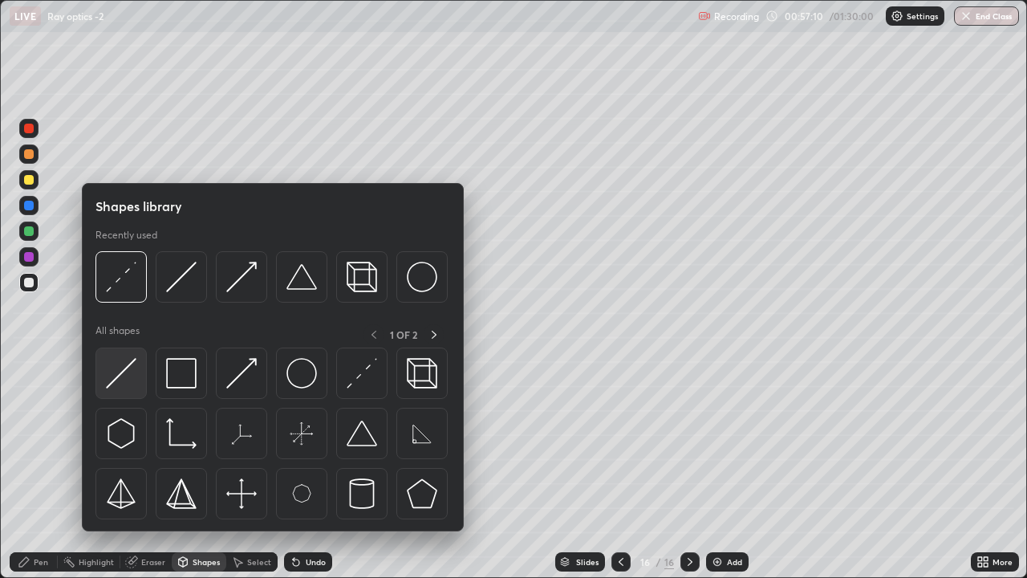
click at [121, 366] on img at bounding box center [121, 373] width 30 height 30
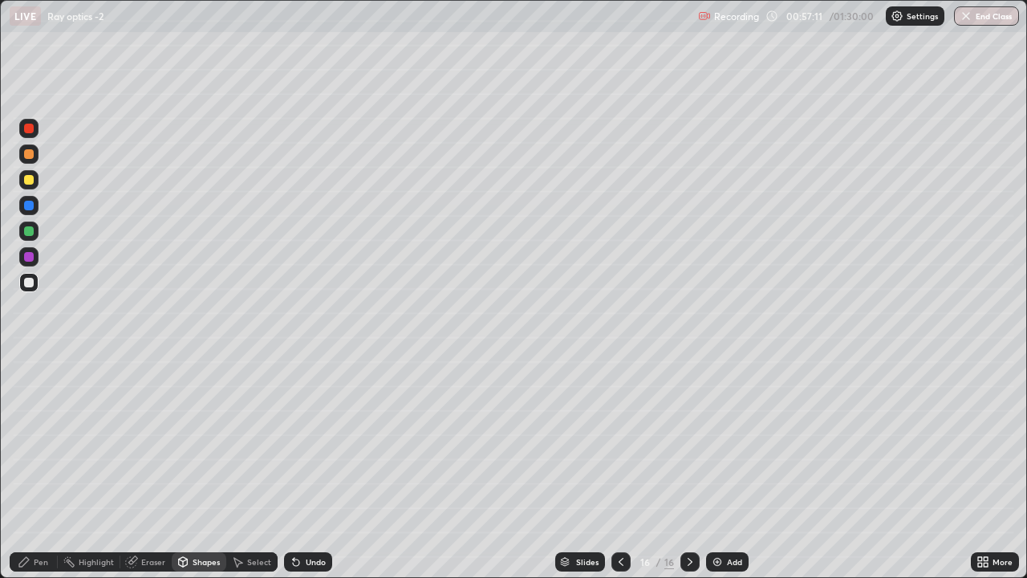
click at [28, 156] on div at bounding box center [29, 154] width 10 height 10
click at [29, 469] on icon at bounding box center [24, 561] width 13 height 13
click at [25, 233] on div at bounding box center [29, 231] width 10 height 10
click at [184, 469] on icon at bounding box center [183, 562] width 9 height 10
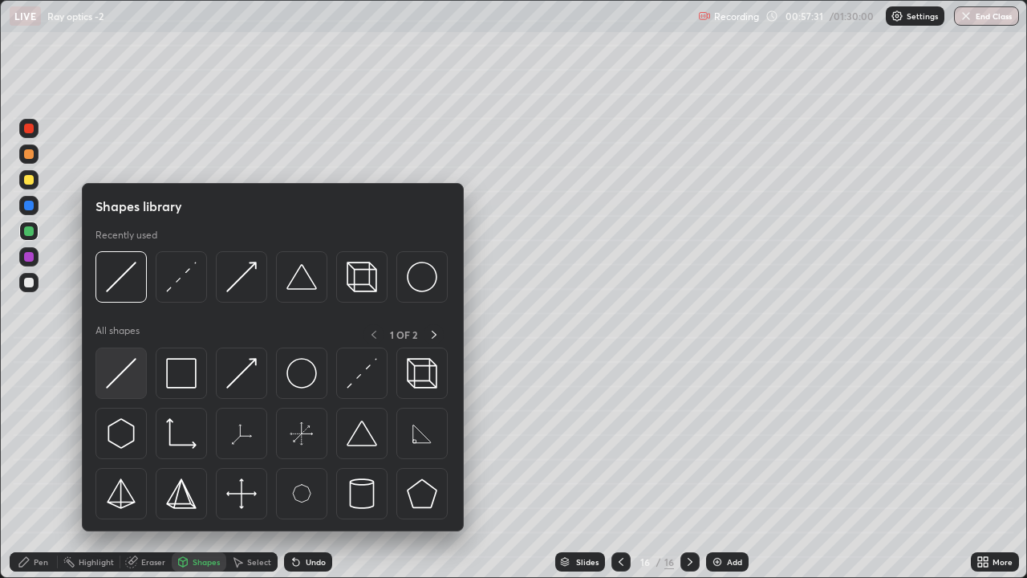
click at [124, 370] on img at bounding box center [121, 373] width 30 height 30
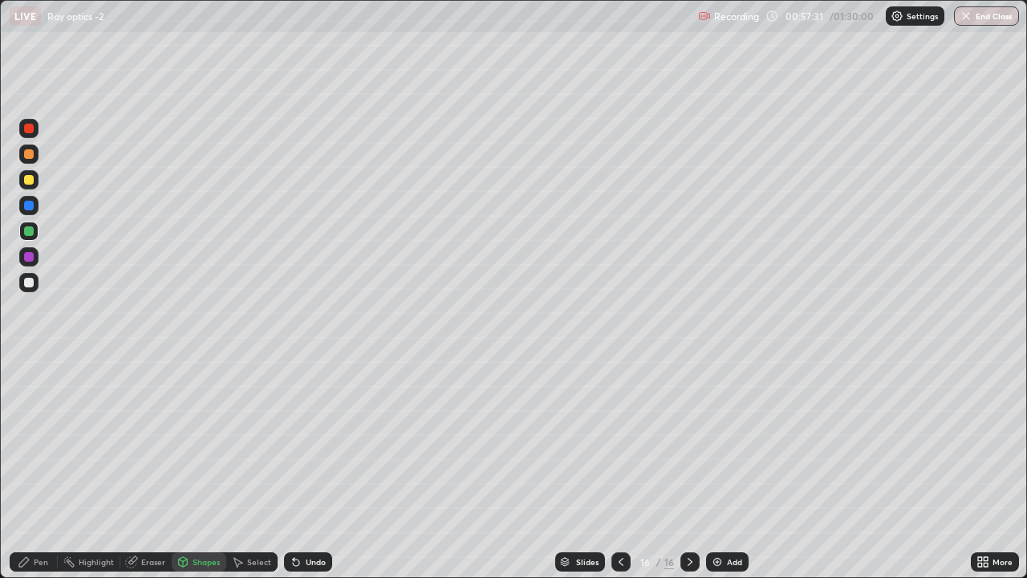
click at [26, 283] on div at bounding box center [29, 283] width 10 height 10
click at [37, 469] on div "Pen" at bounding box center [41, 562] width 14 height 8
click at [30, 156] on div at bounding box center [29, 154] width 10 height 10
click at [27, 177] on div at bounding box center [29, 180] width 10 height 10
click at [27, 233] on div at bounding box center [29, 231] width 10 height 10
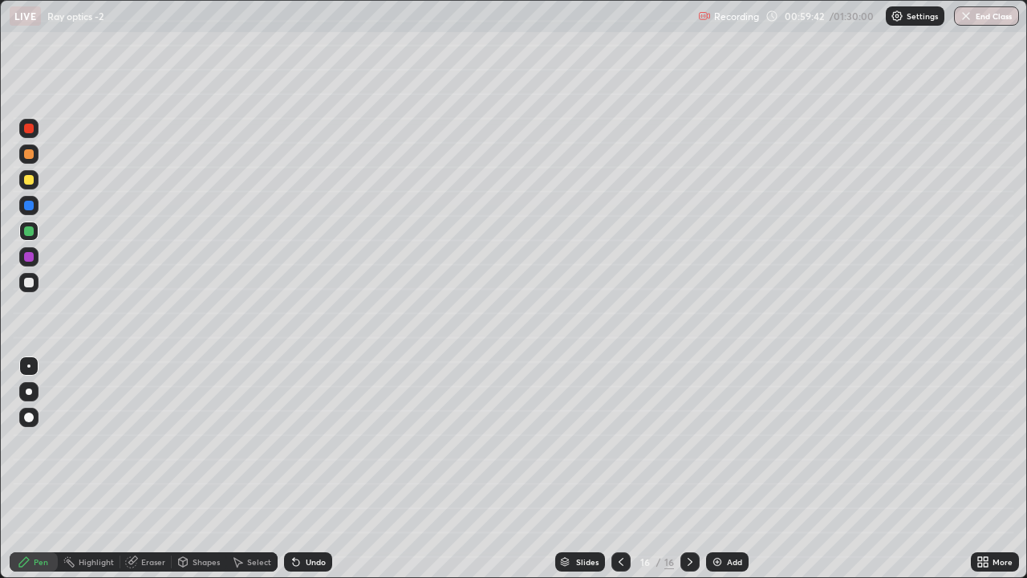
click at [28, 153] on div at bounding box center [29, 154] width 10 height 10
click at [27, 181] on div at bounding box center [29, 180] width 10 height 10
click at [193, 469] on div "Shapes" at bounding box center [206, 562] width 27 height 8
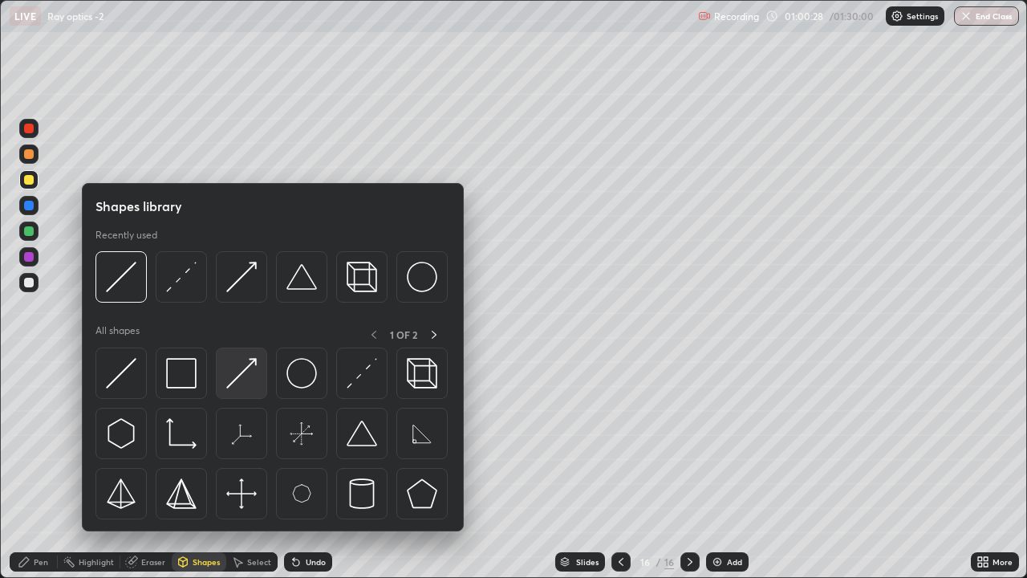
click at [241, 380] on img at bounding box center [241, 373] width 30 height 30
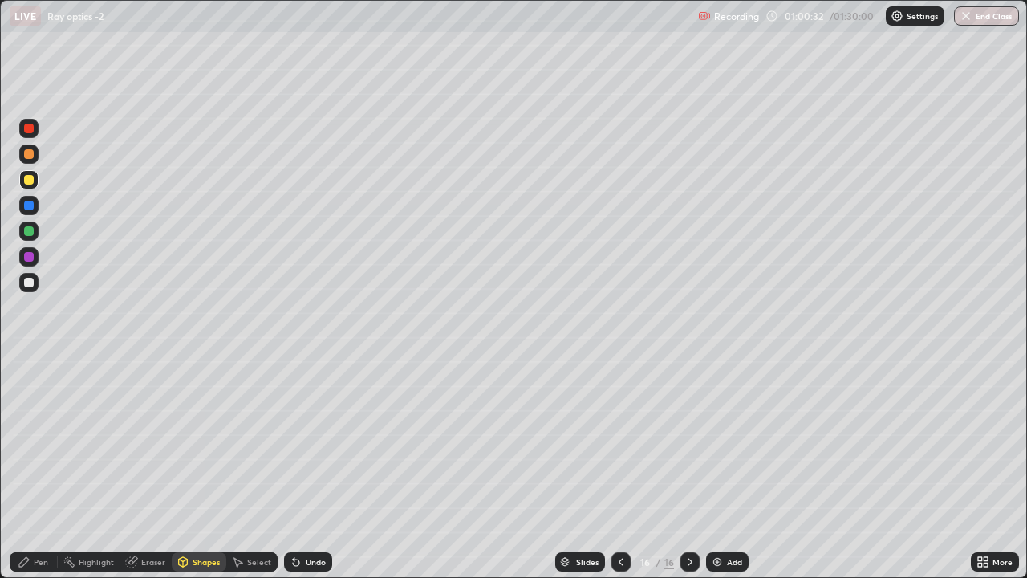
click at [32, 469] on div "Pen" at bounding box center [34, 561] width 48 height 19
click at [30, 282] on div at bounding box center [29, 283] width 10 height 10
click at [28, 152] on div at bounding box center [29, 154] width 10 height 10
click at [188, 469] on icon at bounding box center [183, 561] width 13 height 13
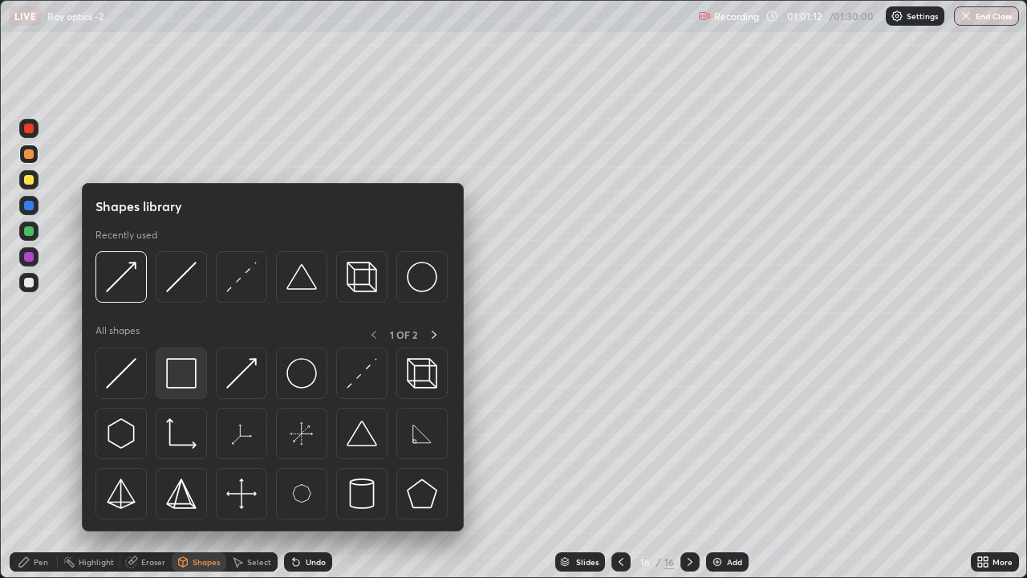
click at [179, 375] on img at bounding box center [181, 373] width 30 height 30
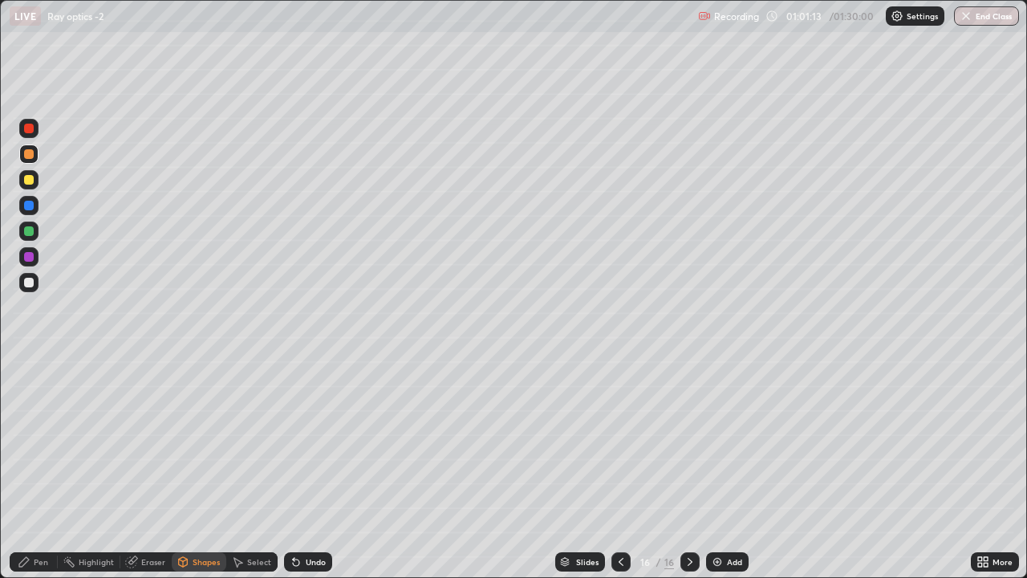
click at [27, 278] on div at bounding box center [29, 283] width 10 height 10
click at [25, 181] on div at bounding box center [29, 180] width 10 height 10
click at [38, 469] on div "Pen" at bounding box center [41, 562] width 14 height 8
click at [21, 280] on div at bounding box center [28, 282] width 19 height 19
click at [30, 179] on div at bounding box center [29, 180] width 10 height 10
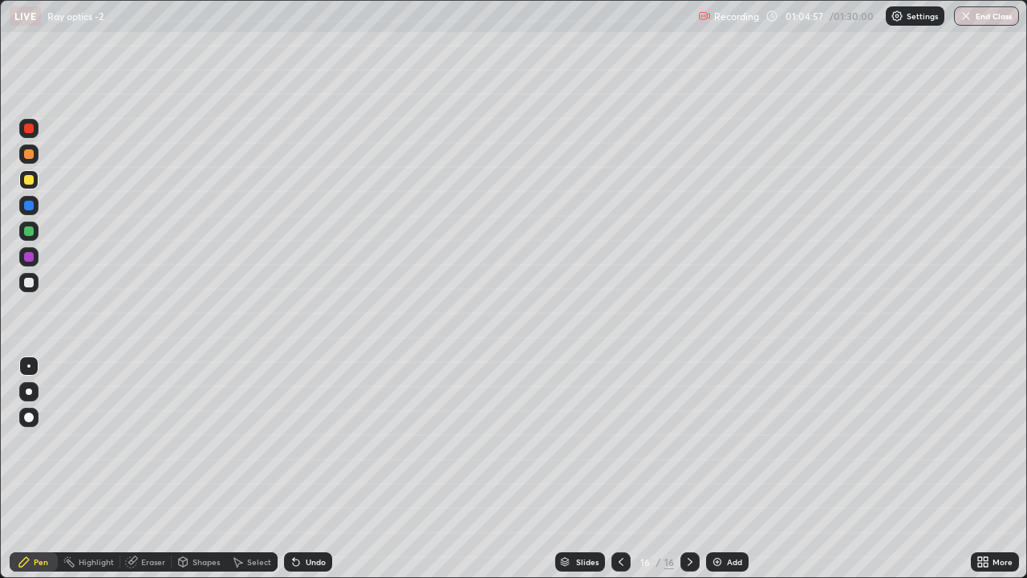
click at [29, 156] on div at bounding box center [29, 154] width 10 height 10
click at [715, 469] on img at bounding box center [717, 561] width 13 height 13
click at [311, 469] on div "Undo" at bounding box center [316, 562] width 20 height 8
click at [313, 469] on div "Undo" at bounding box center [316, 562] width 20 height 8
click at [30, 179] on div at bounding box center [29, 180] width 10 height 10
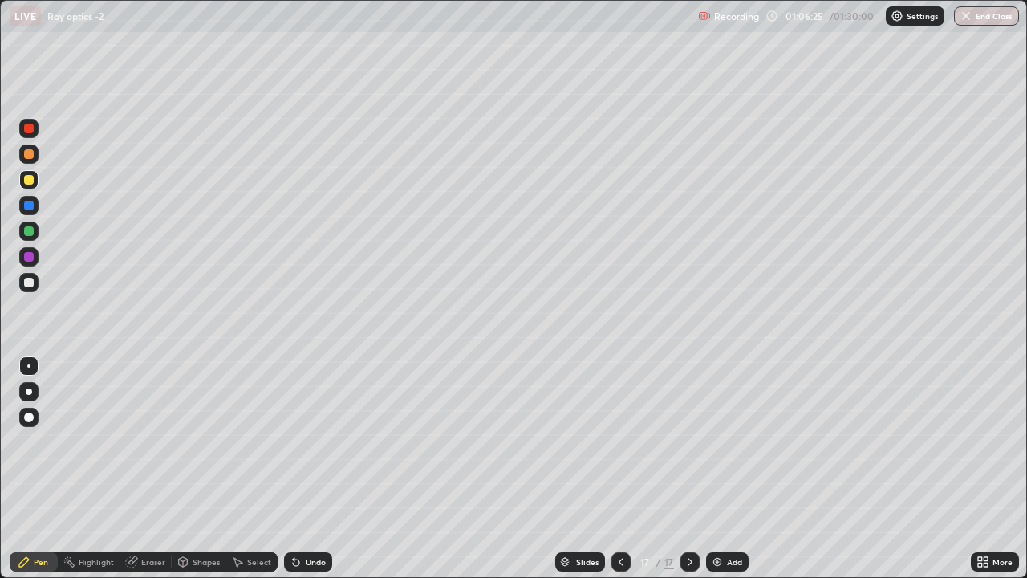
click at [302, 469] on div "Undo" at bounding box center [308, 561] width 48 height 19
click at [35, 469] on div "Pen" at bounding box center [41, 562] width 14 height 8
click at [185, 469] on icon at bounding box center [183, 562] width 9 height 10
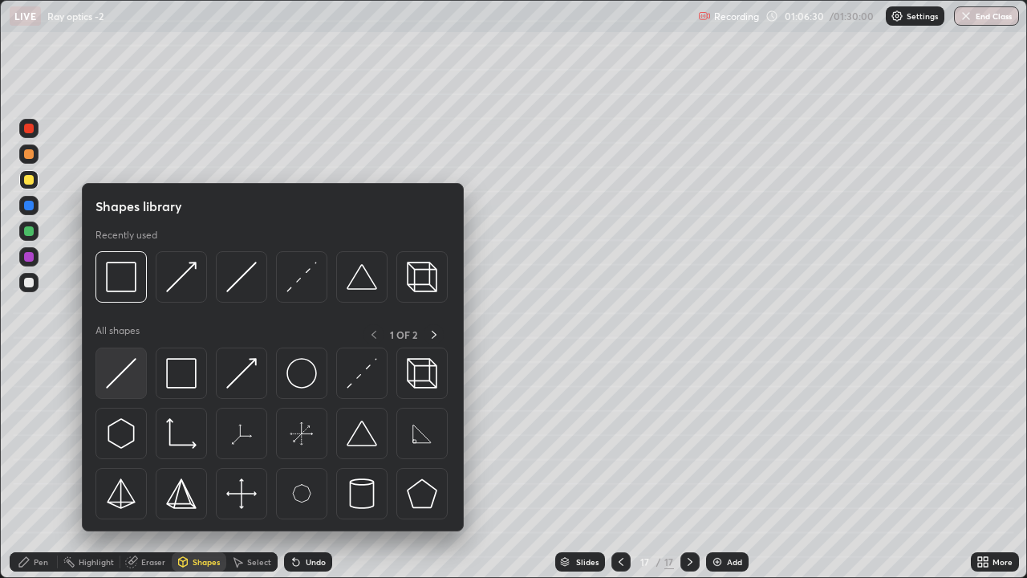
click at [116, 377] on img at bounding box center [121, 373] width 30 height 30
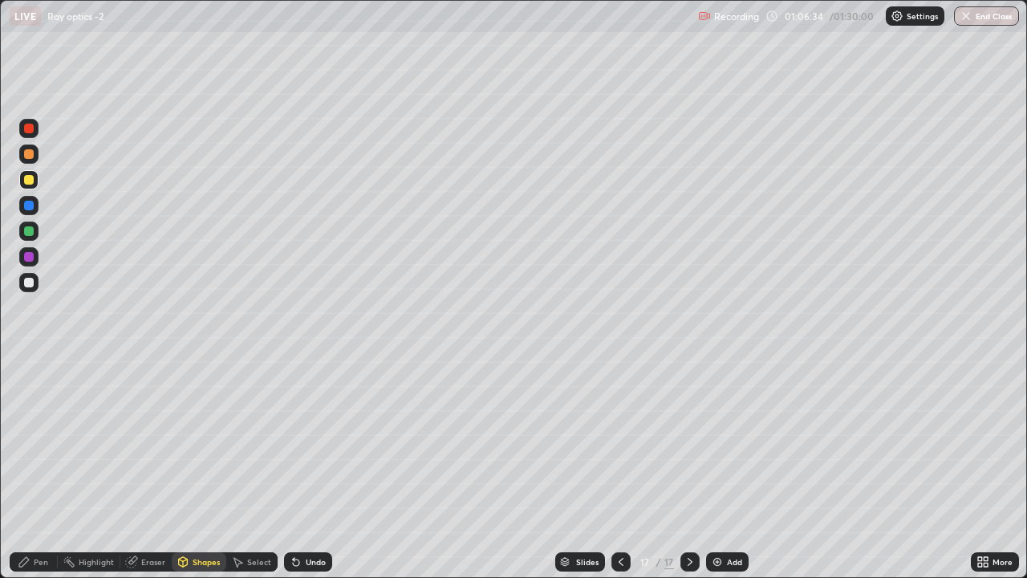
click at [193, 469] on div "Shapes" at bounding box center [206, 562] width 27 height 8
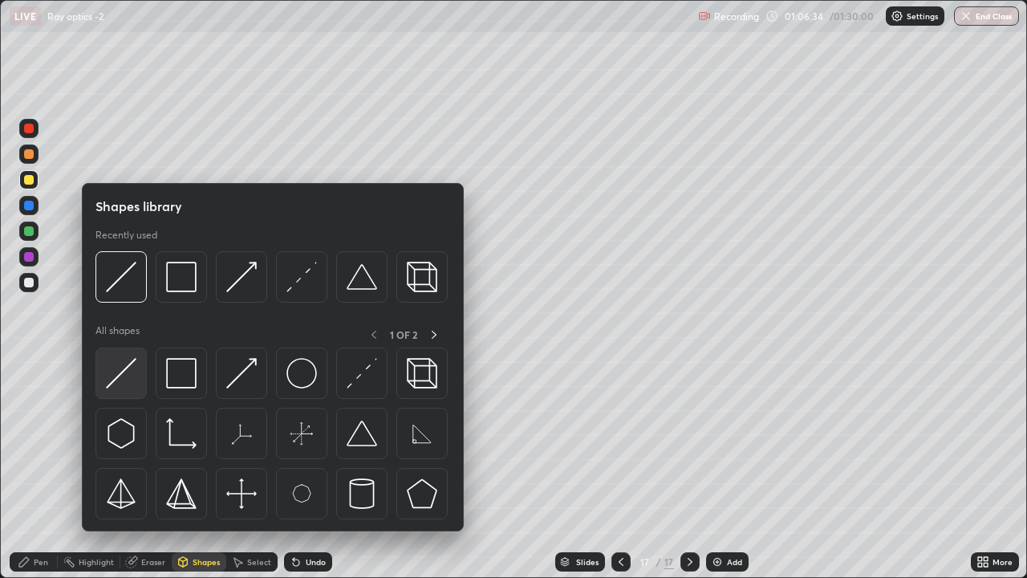
click at [122, 372] on img at bounding box center [121, 373] width 30 height 30
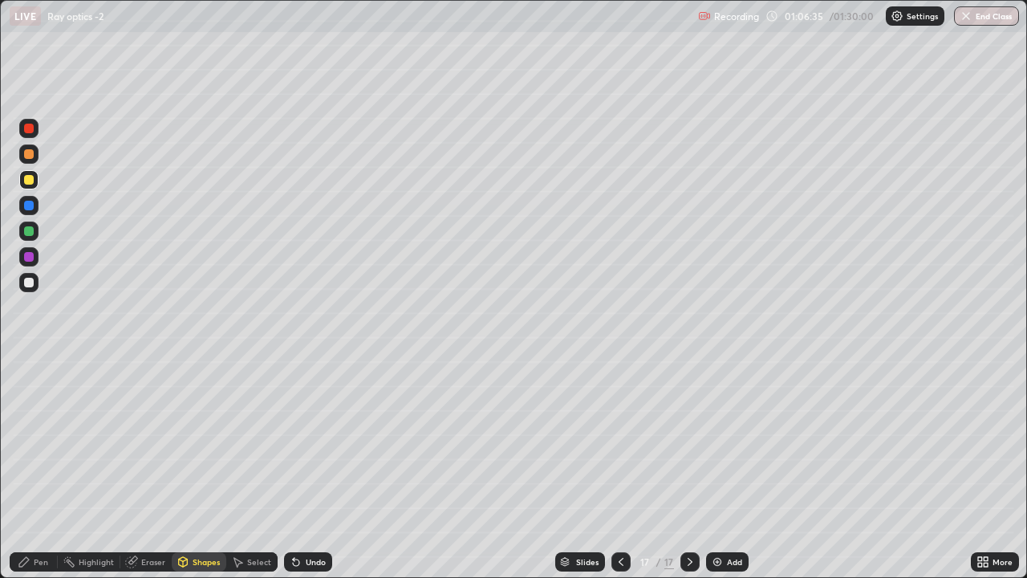
click at [22, 279] on div at bounding box center [28, 282] width 19 height 19
click at [28, 469] on icon at bounding box center [24, 561] width 13 height 13
click at [29, 156] on div at bounding box center [29, 154] width 10 height 10
click at [205, 469] on div "Shapes" at bounding box center [199, 561] width 55 height 19
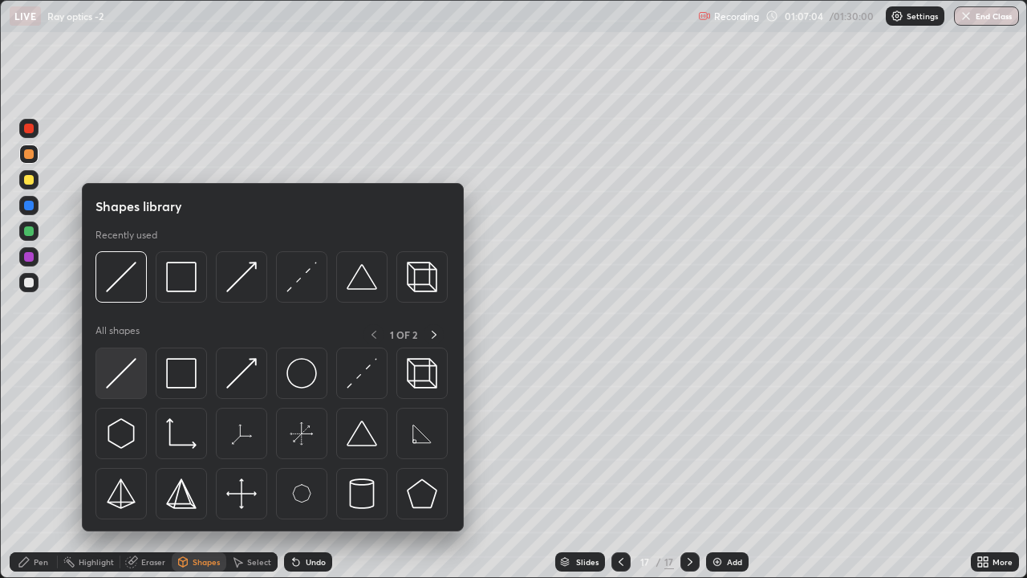
click at [124, 371] on img at bounding box center [121, 373] width 30 height 30
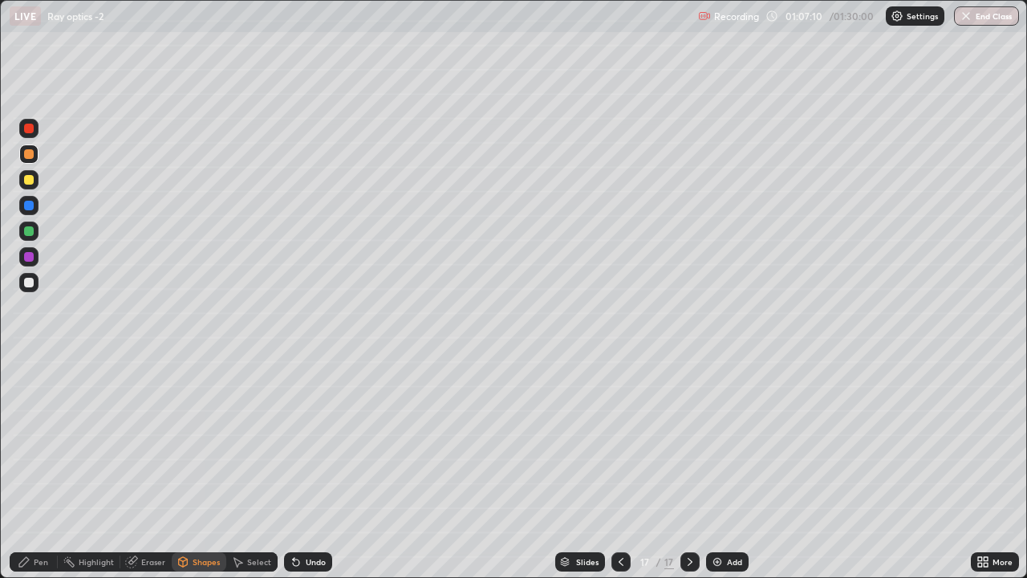
click at [204, 469] on div "Shapes" at bounding box center [206, 562] width 27 height 8
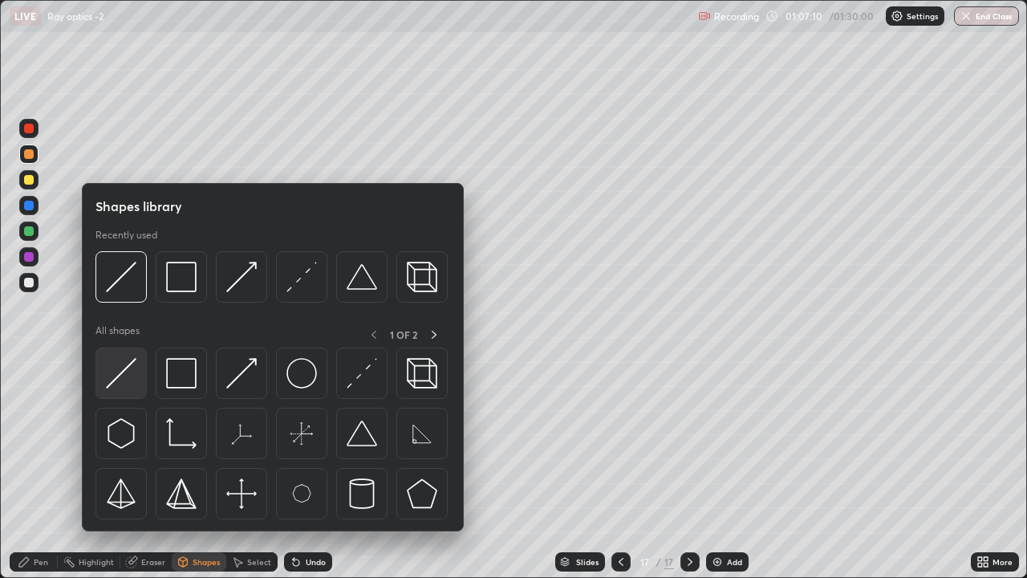
click at [124, 372] on img at bounding box center [121, 373] width 30 height 30
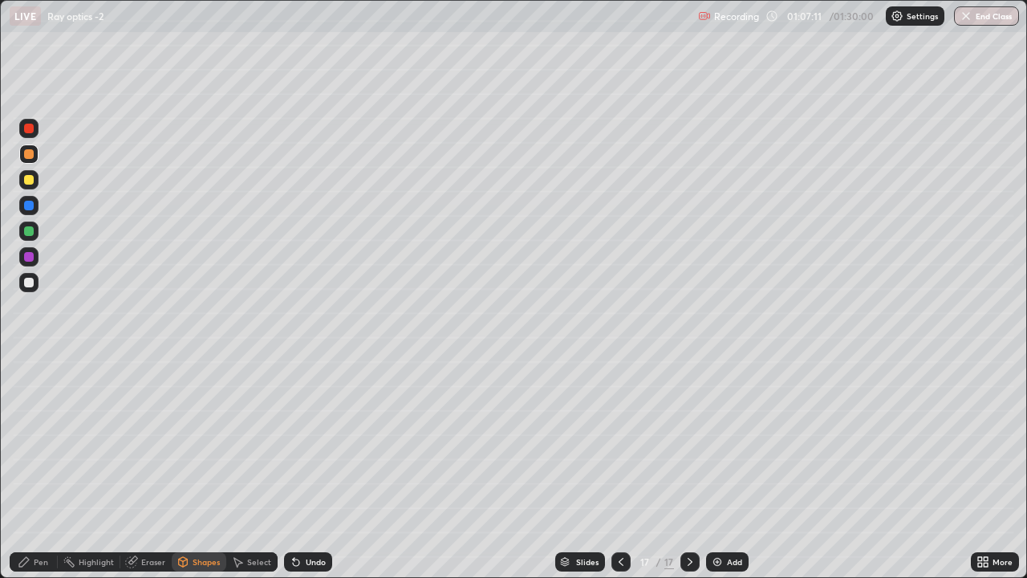
click at [35, 231] on div at bounding box center [28, 230] width 19 height 19
click at [36, 469] on div "Pen" at bounding box center [34, 561] width 48 height 19
click at [31, 285] on div at bounding box center [29, 283] width 10 height 10
click at [181, 469] on icon at bounding box center [183, 560] width 9 height 2
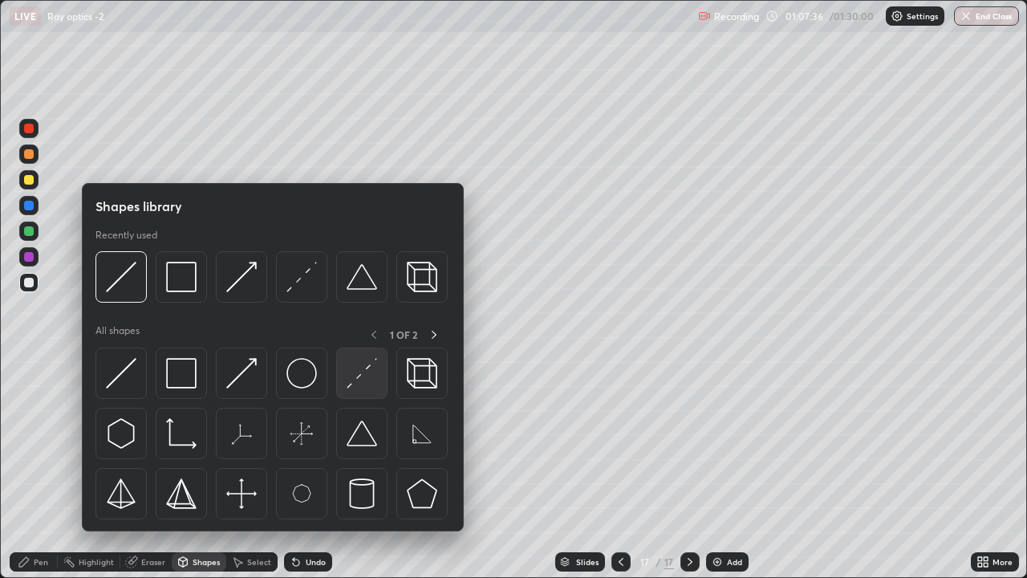
click at [361, 380] on img at bounding box center [362, 373] width 30 height 30
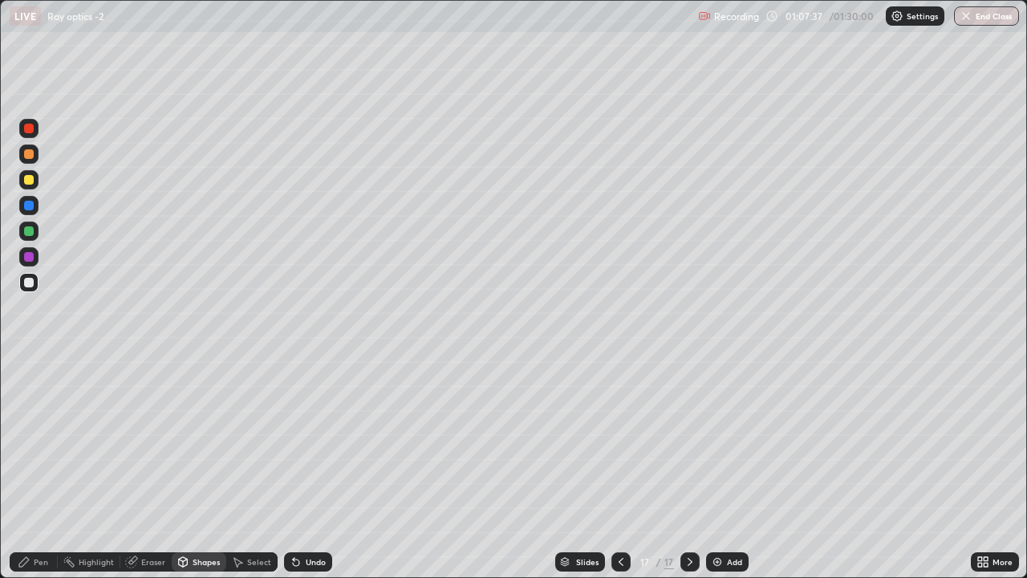
click at [29, 155] on div at bounding box center [29, 154] width 10 height 10
click at [41, 469] on div "Pen" at bounding box center [41, 562] width 14 height 8
click at [29, 286] on div at bounding box center [29, 283] width 10 height 10
click at [30, 469] on div "Pen" at bounding box center [34, 561] width 48 height 19
click at [29, 154] on div at bounding box center [29, 154] width 10 height 10
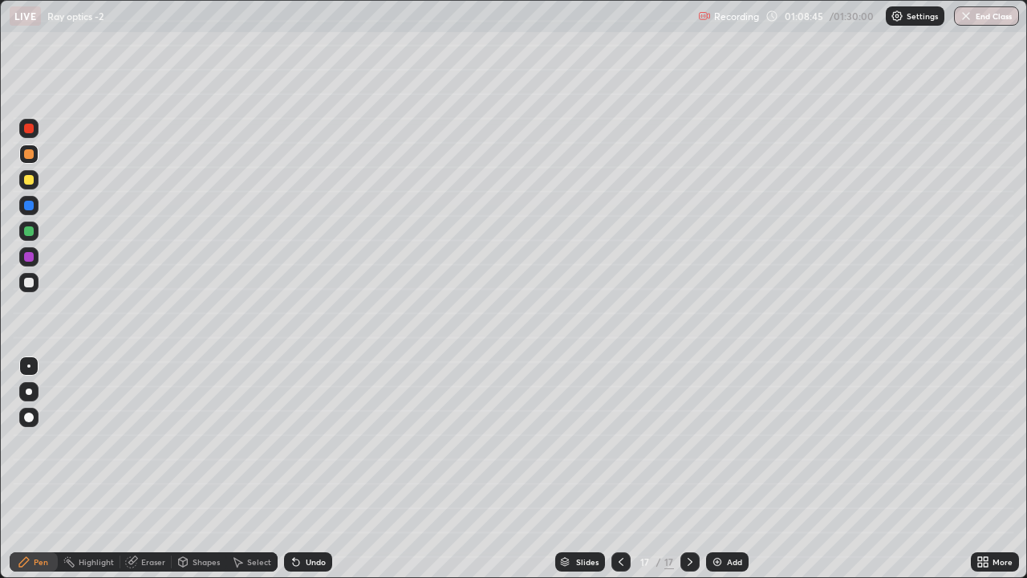
click at [709, 469] on div "Add" at bounding box center [727, 561] width 43 height 19
click at [30, 232] on div at bounding box center [29, 231] width 10 height 10
click at [230, 469] on div "Select" at bounding box center [251, 561] width 51 height 19
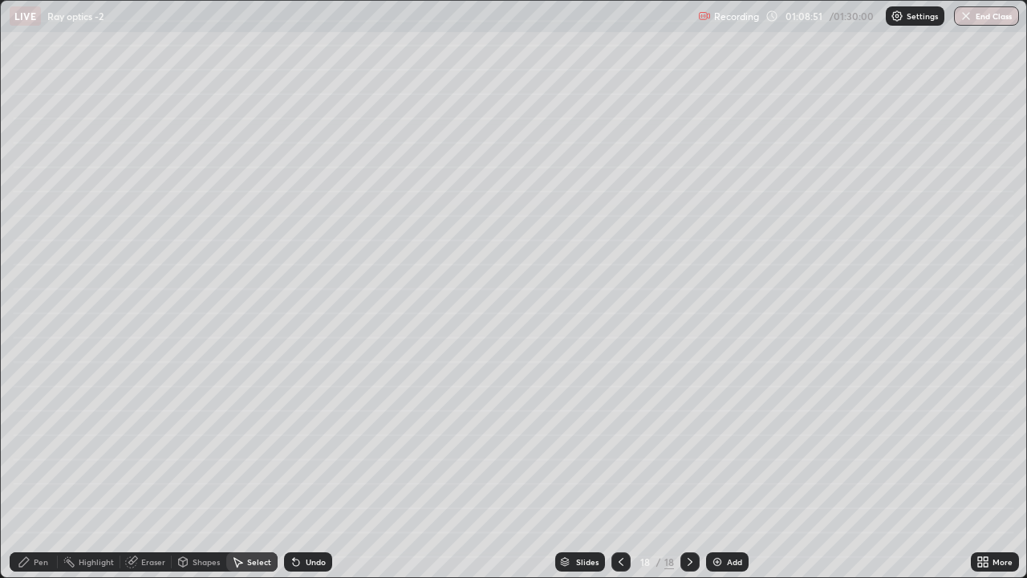
click at [201, 469] on div "Shapes" at bounding box center [199, 561] width 55 height 19
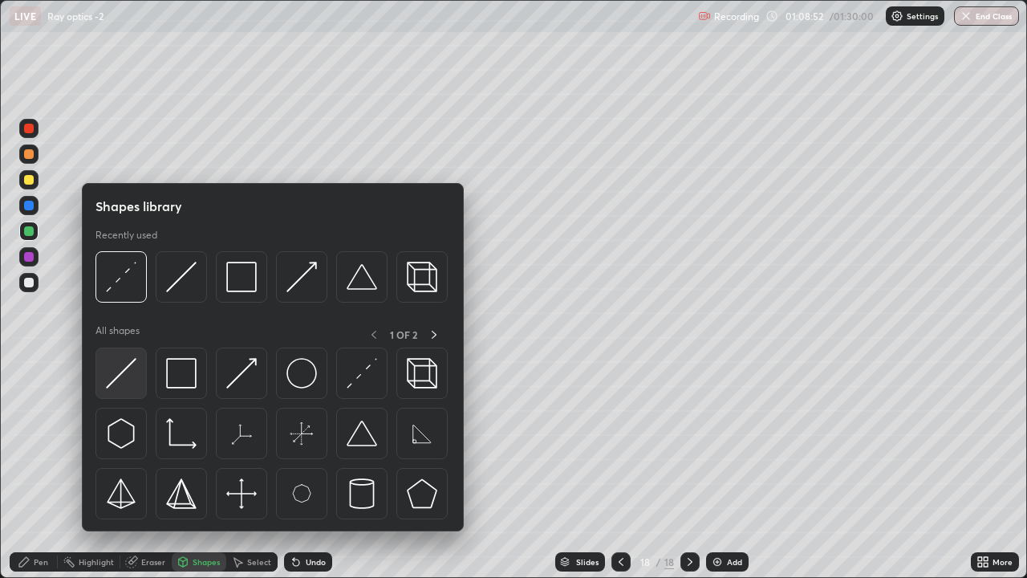
click at [128, 363] on img at bounding box center [121, 373] width 30 height 30
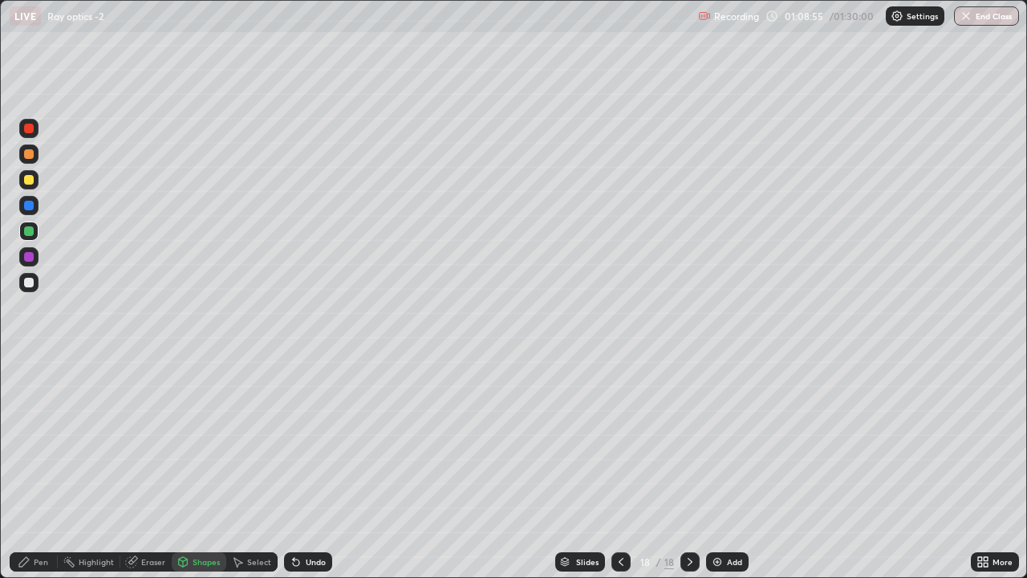
click at [193, 469] on div "Shapes" at bounding box center [206, 562] width 27 height 8
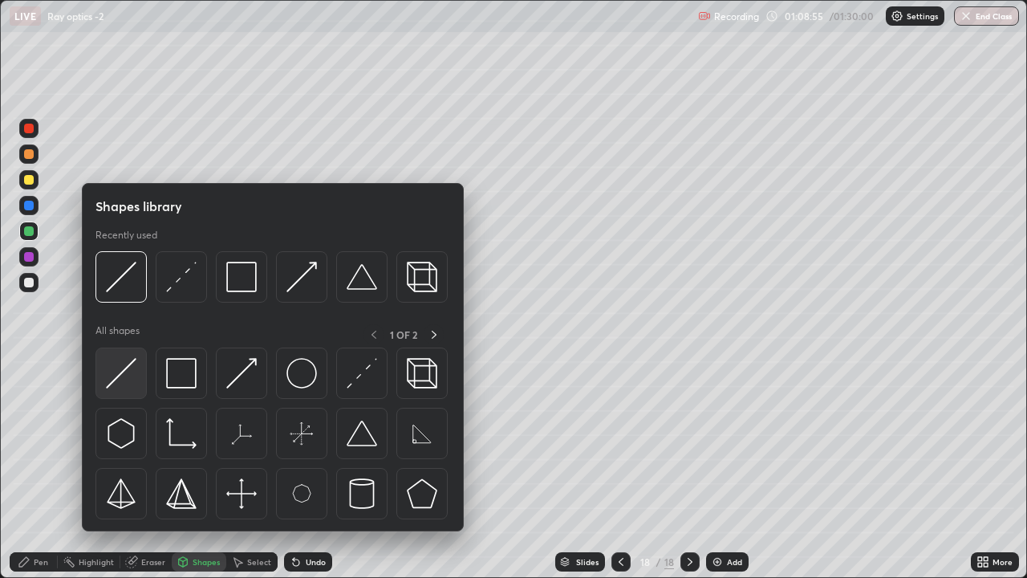
click at [134, 364] on img at bounding box center [121, 373] width 30 height 30
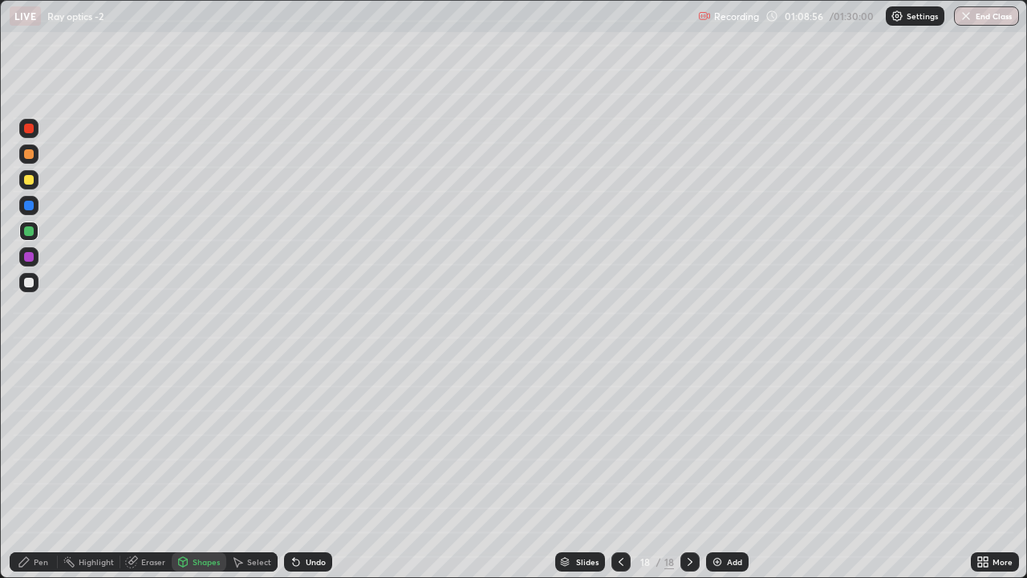
click at [26, 283] on div at bounding box center [29, 283] width 10 height 10
click at [28, 469] on icon at bounding box center [24, 561] width 13 height 13
click at [27, 158] on div at bounding box center [29, 154] width 10 height 10
click at [181, 469] on icon at bounding box center [183, 560] width 9 height 2
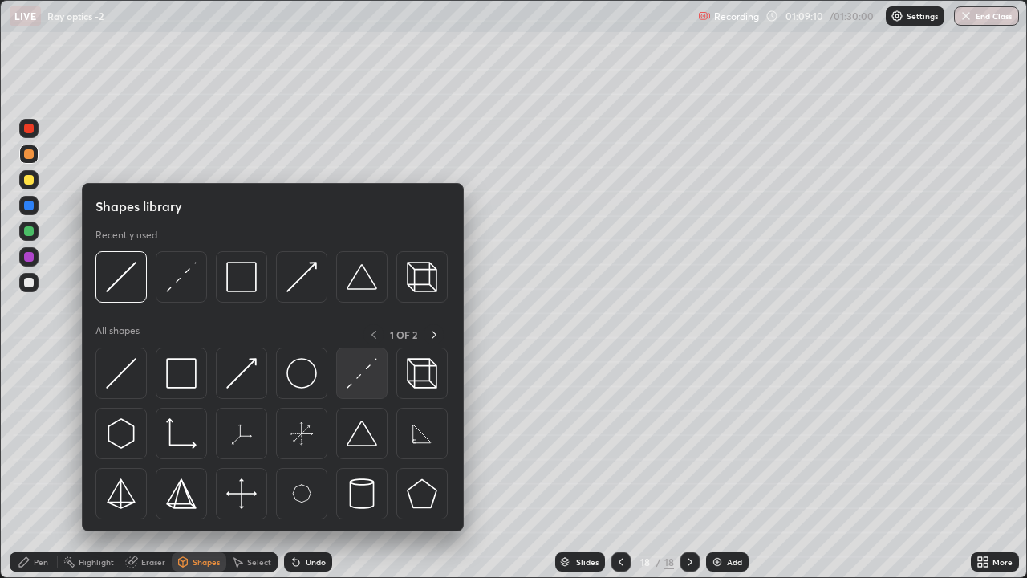
click at [349, 381] on img at bounding box center [362, 373] width 30 height 30
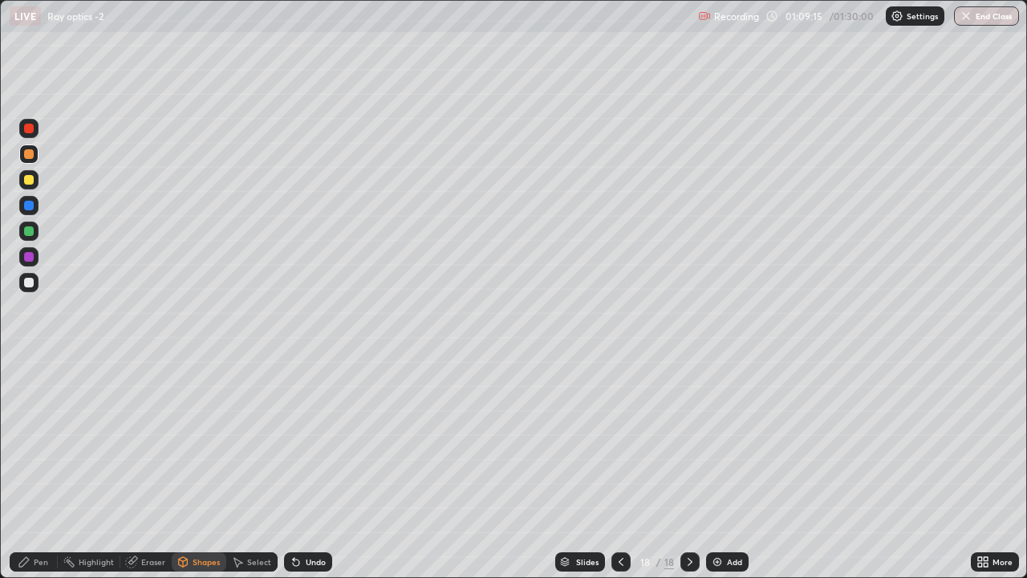
click at [30, 469] on div "Pen" at bounding box center [34, 561] width 48 height 19
click at [31, 282] on div at bounding box center [29, 283] width 10 height 10
click at [294, 469] on icon at bounding box center [296, 562] width 6 height 6
click at [306, 469] on div "Undo" at bounding box center [316, 562] width 20 height 8
click at [312, 469] on div "Undo" at bounding box center [316, 562] width 20 height 8
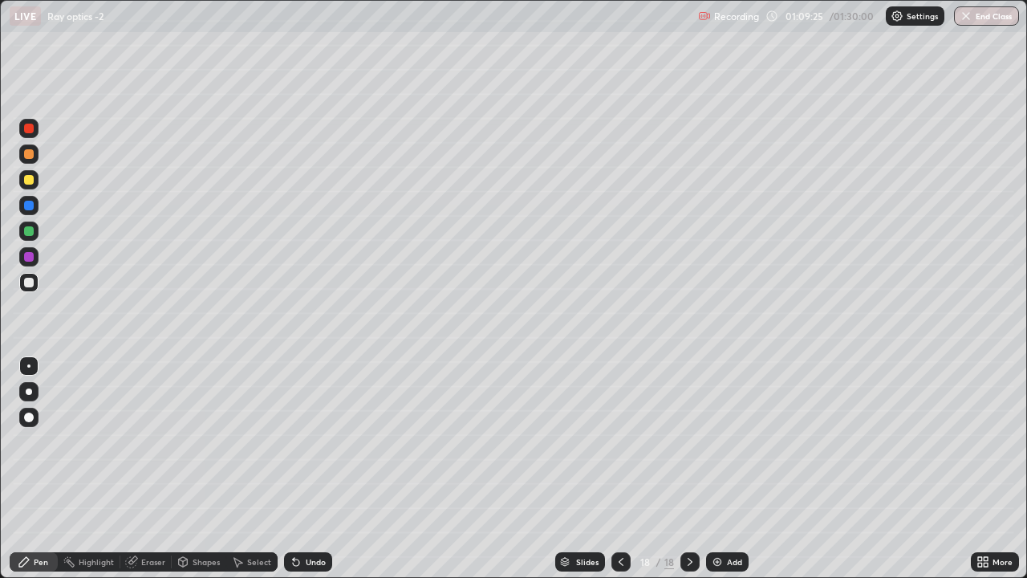
click at [309, 469] on div "Undo" at bounding box center [316, 562] width 20 height 8
click at [183, 469] on icon at bounding box center [183, 564] width 0 height 6
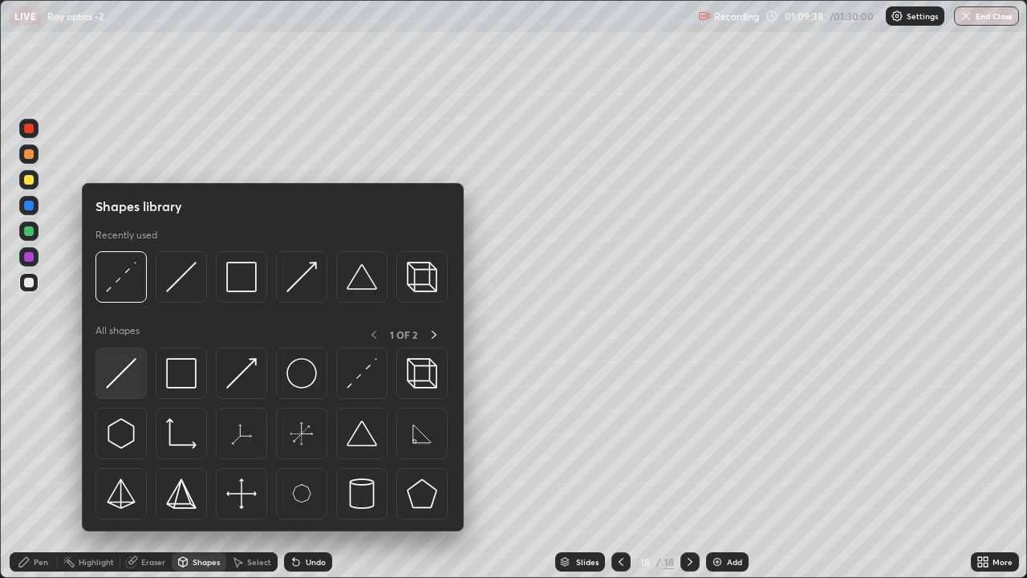
click at [128, 369] on img at bounding box center [121, 373] width 30 height 30
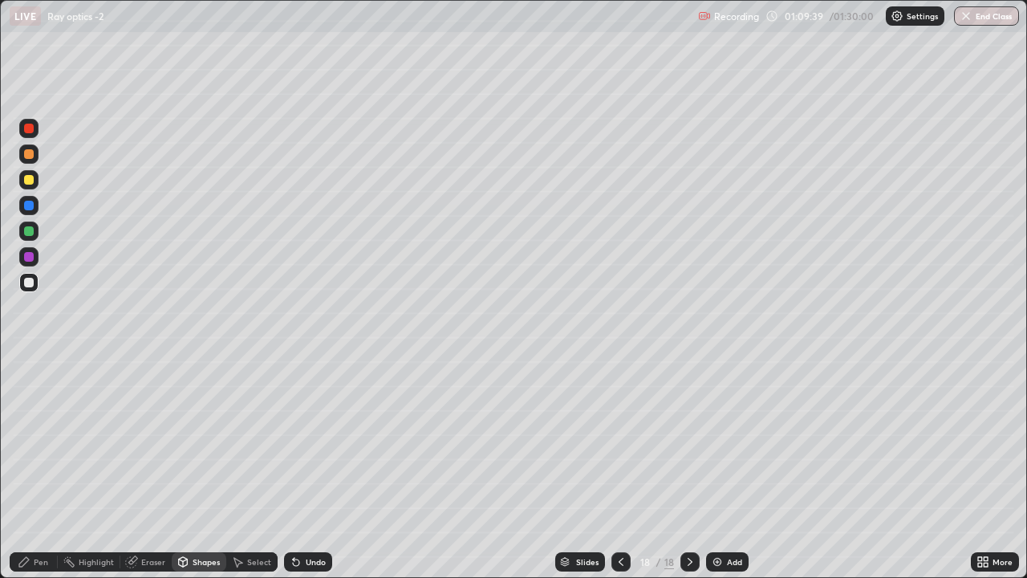
click at [27, 232] on div at bounding box center [29, 231] width 10 height 10
click at [29, 181] on div at bounding box center [29, 180] width 10 height 10
click at [306, 469] on div "Undo" at bounding box center [316, 562] width 20 height 8
click at [26, 469] on icon at bounding box center [24, 561] width 13 height 13
click at [27, 283] on div at bounding box center [29, 283] width 10 height 10
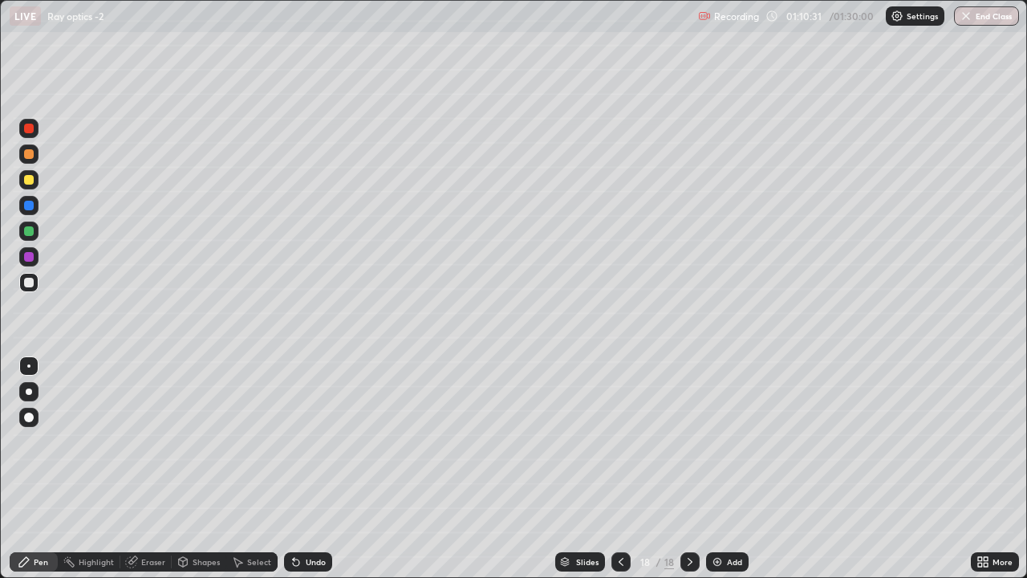
click at [26, 156] on div at bounding box center [29, 154] width 10 height 10
click at [973, 14] on button "End Class" at bounding box center [986, 15] width 65 height 19
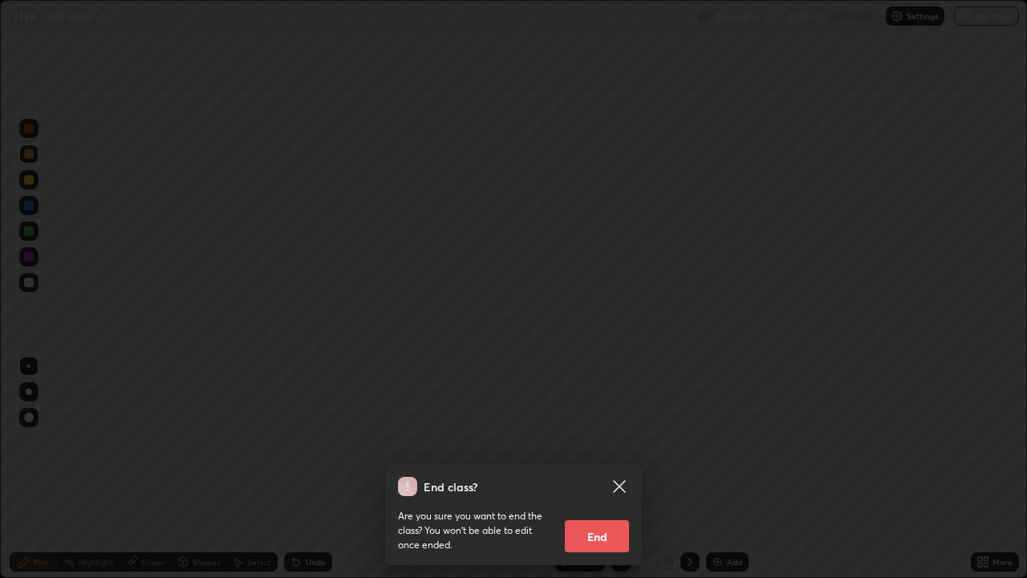
click at [594, 469] on button "End" at bounding box center [597, 536] width 64 height 32
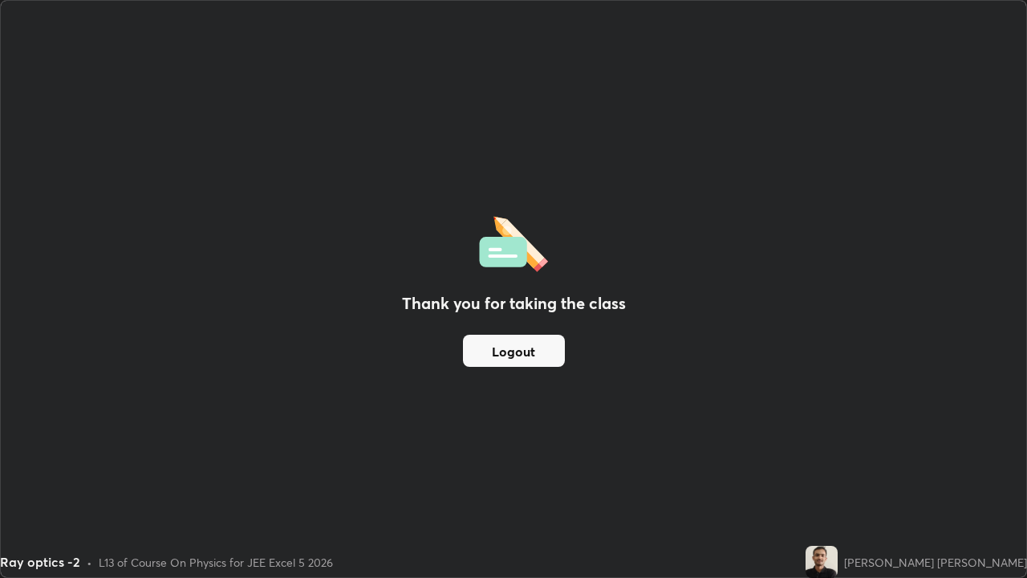
click at [521, 353] on button "Logout" at bounding box center [514, 351] width 102 height 32
click at [515, 352] on button "Logout" at bounding box center [514, 351] width 102 height 32
click at [520, 350] on button "Logout" at bounding box center [514, 351] width 102 height 32
